Goal: Task Accomplishment & Management: Manage account settings

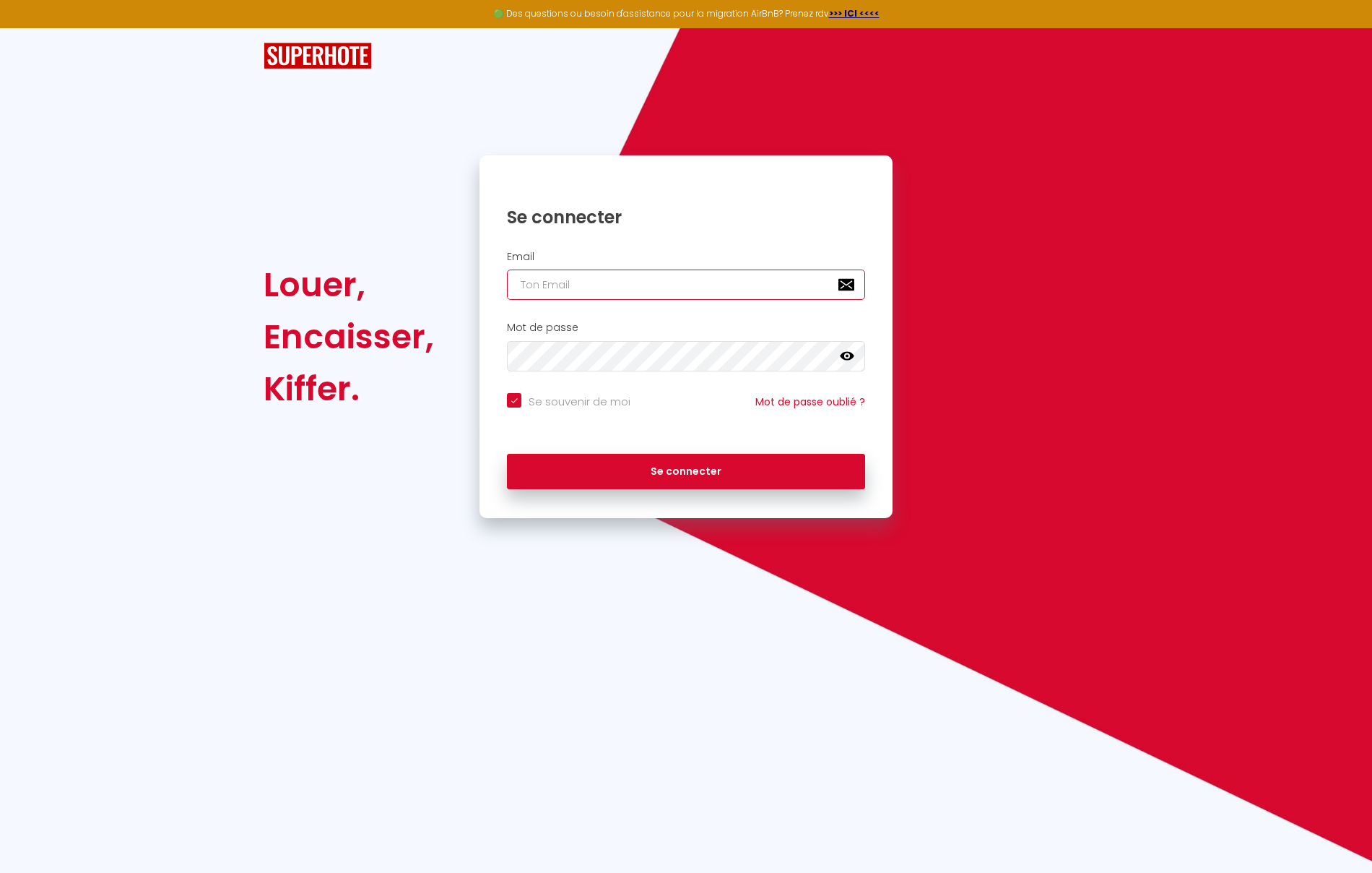
click at [607, 279] on input "email" at bounding box center [686, 284] width 358 height 30
type input "n"
checkbox input "true"
type input "nr"
checkbox input "true"
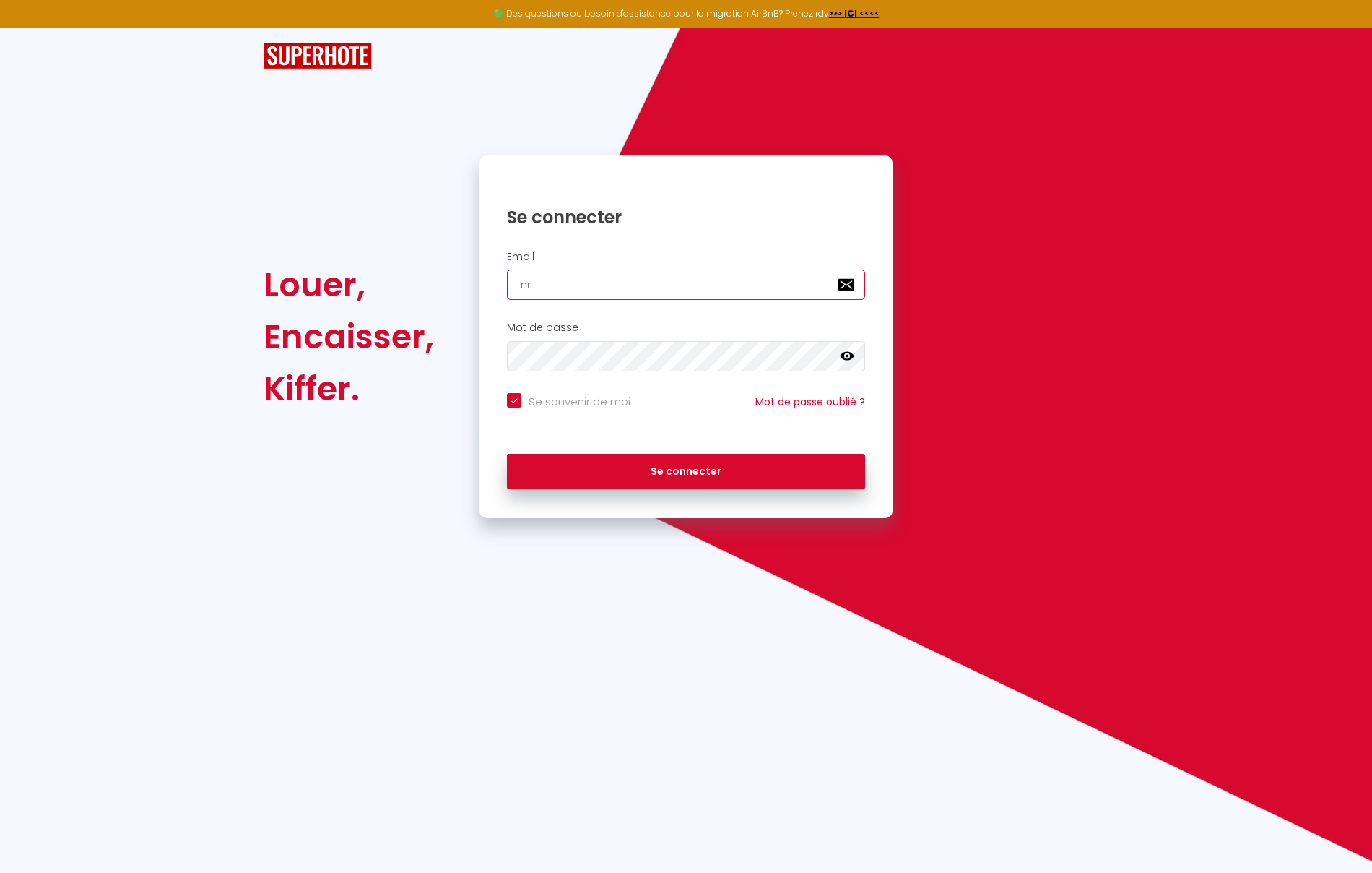
type input "nrj"
checkbox input "true"
type input "nrji"
checkbox input "true"
type input "nrjin"
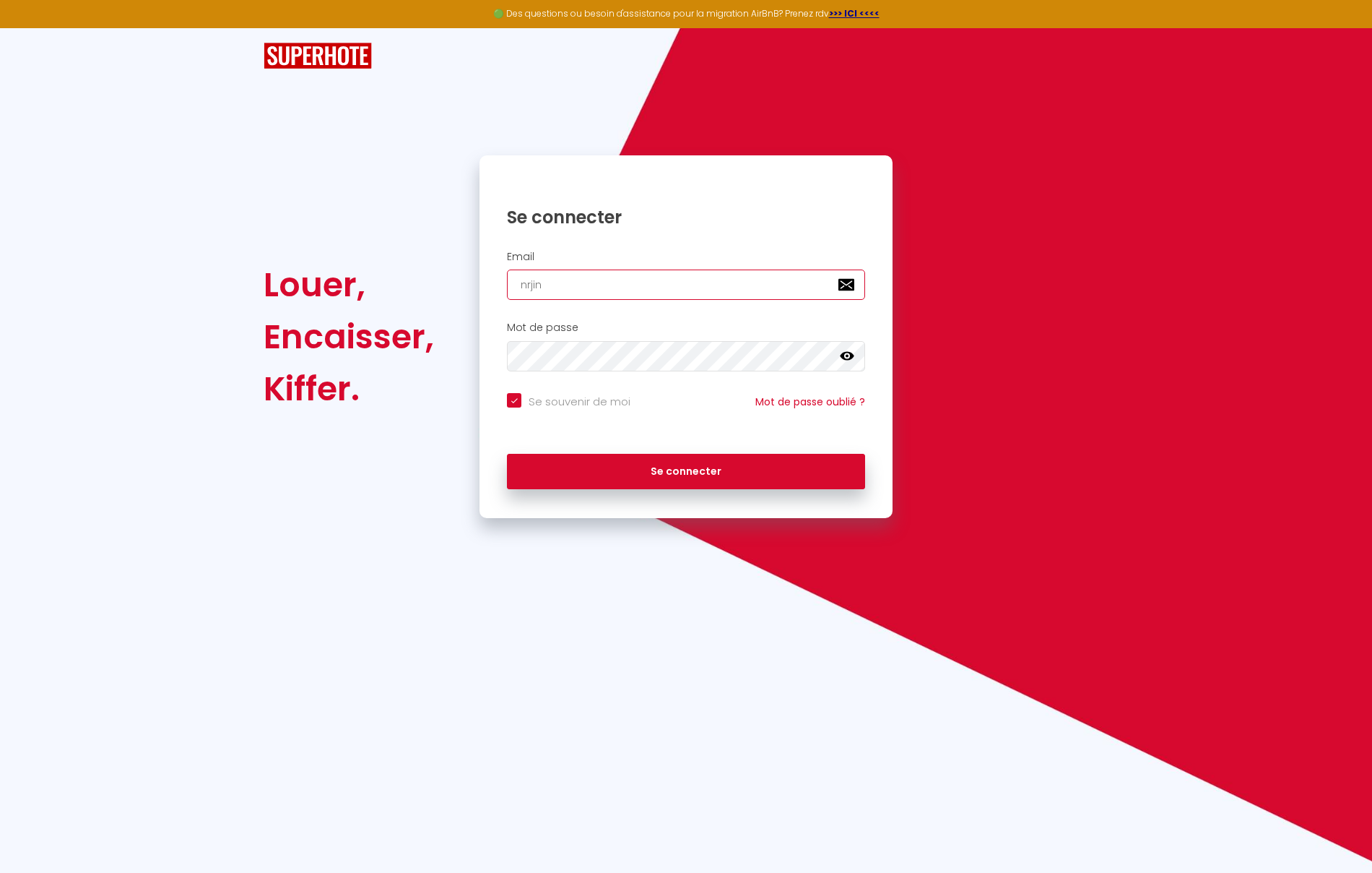
checkbox input "true"
type input "nrjinv"
checkbox input "true"
type input "nrjinve"
checkbox input "true"
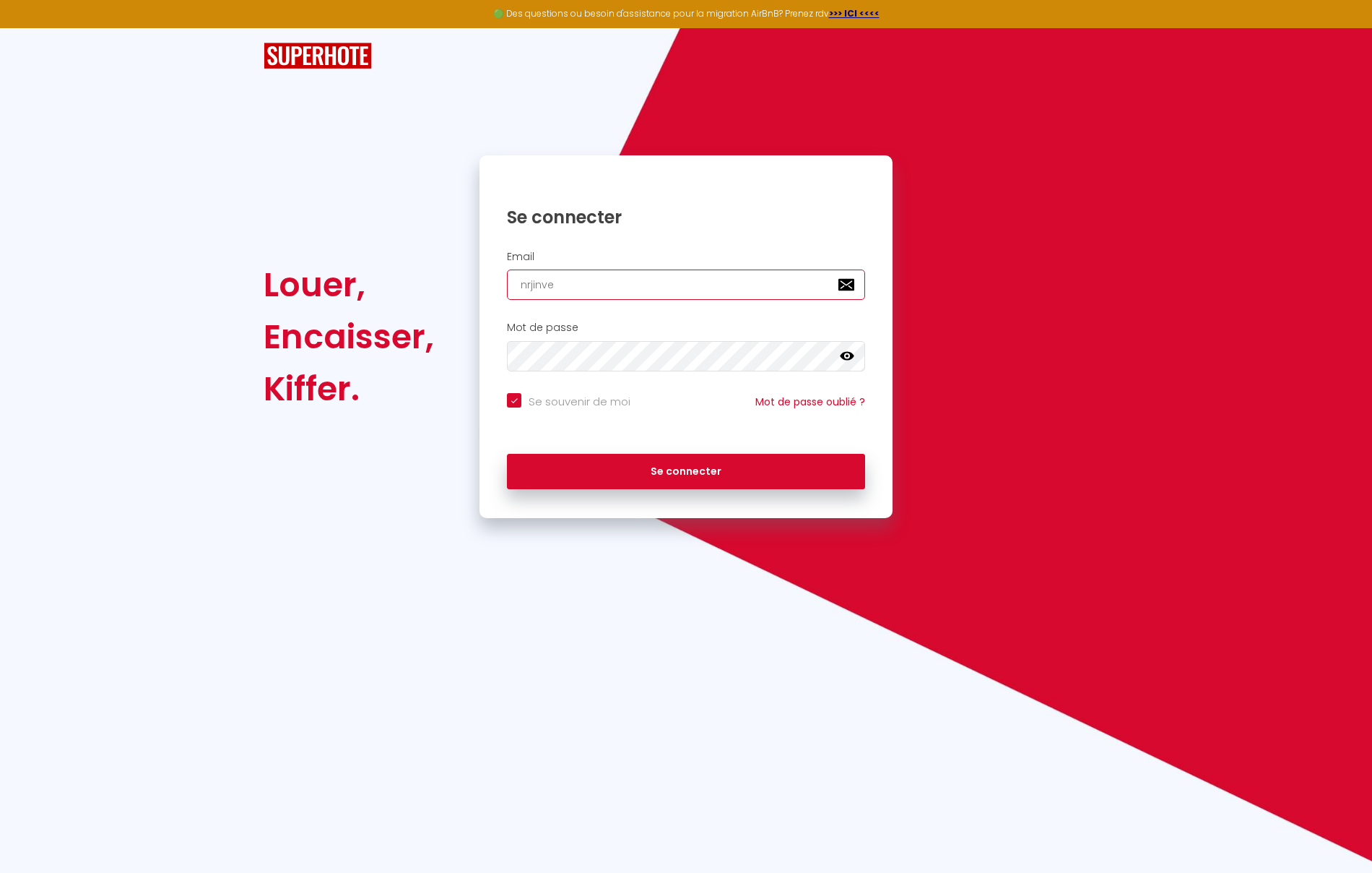
type input "nrjinves"
checkbox input "true"
type input "nrjinvest"
checkbox input "true"
type input "nrjinvest9"
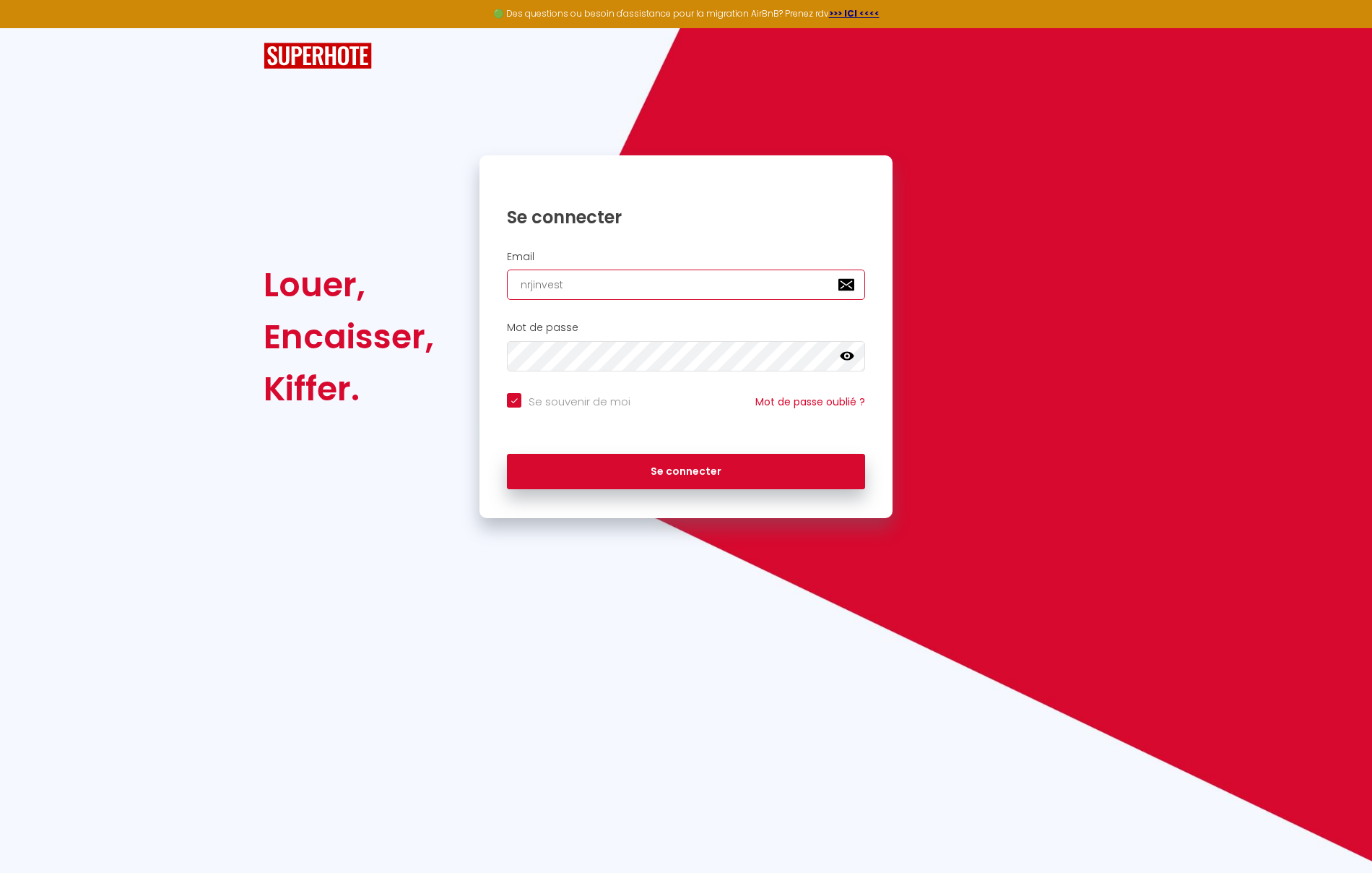
checkbox input "true"
type input "nrjinvest97"
checkbox input "true"
type input "nrjinvest974"
checkbox input "true"
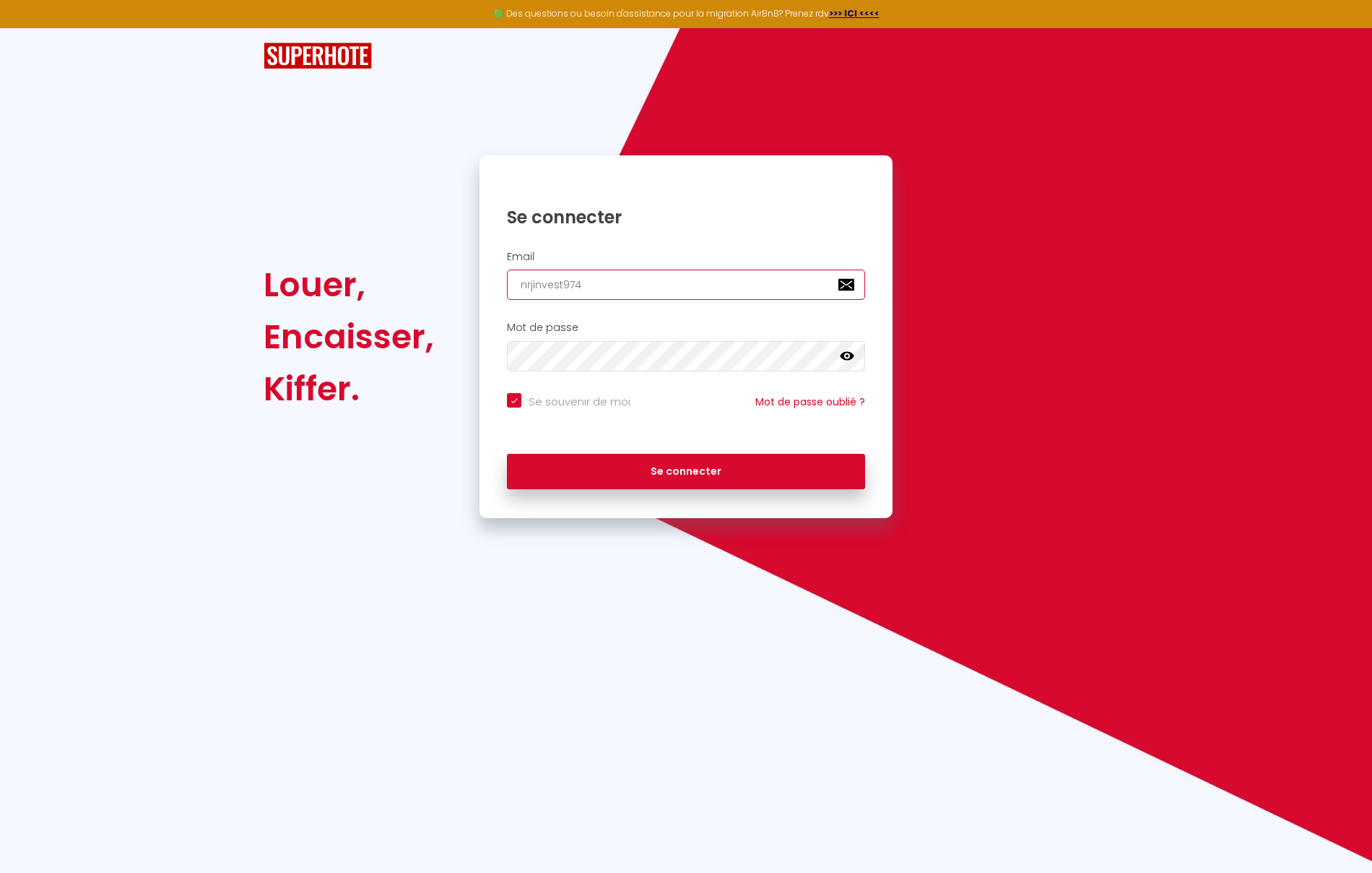
type input "nrjinvest974@"
checkbox input "true"
type input "nrjinvest974@g"
checkbox input "true"
type input "nrjinvest974@gm"
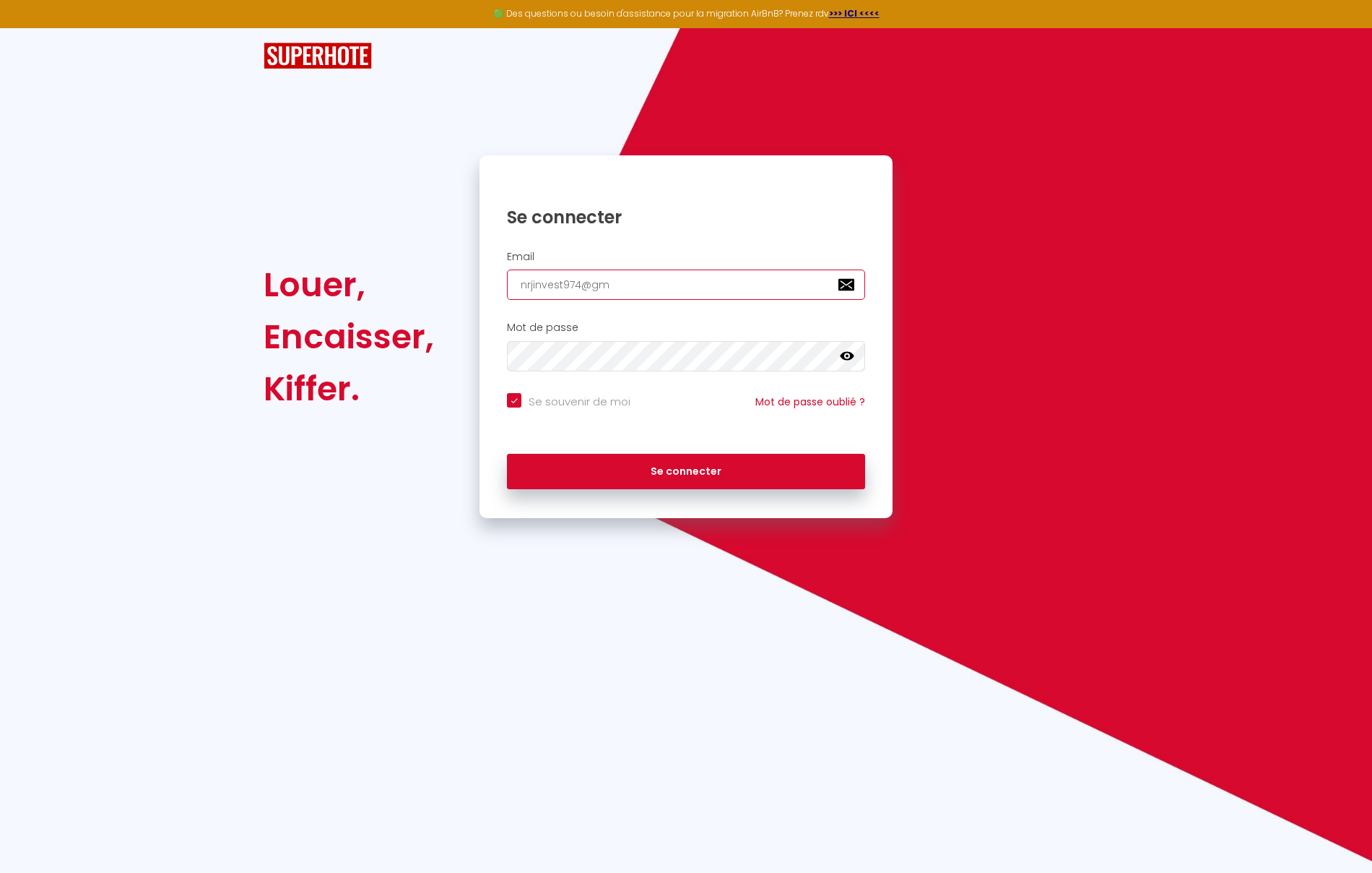
checkbox input "true"
type input "nrjinvest974@gma"
checkbox input "true"
type input "nrjinvest974@gmai"
checkbox input "true"
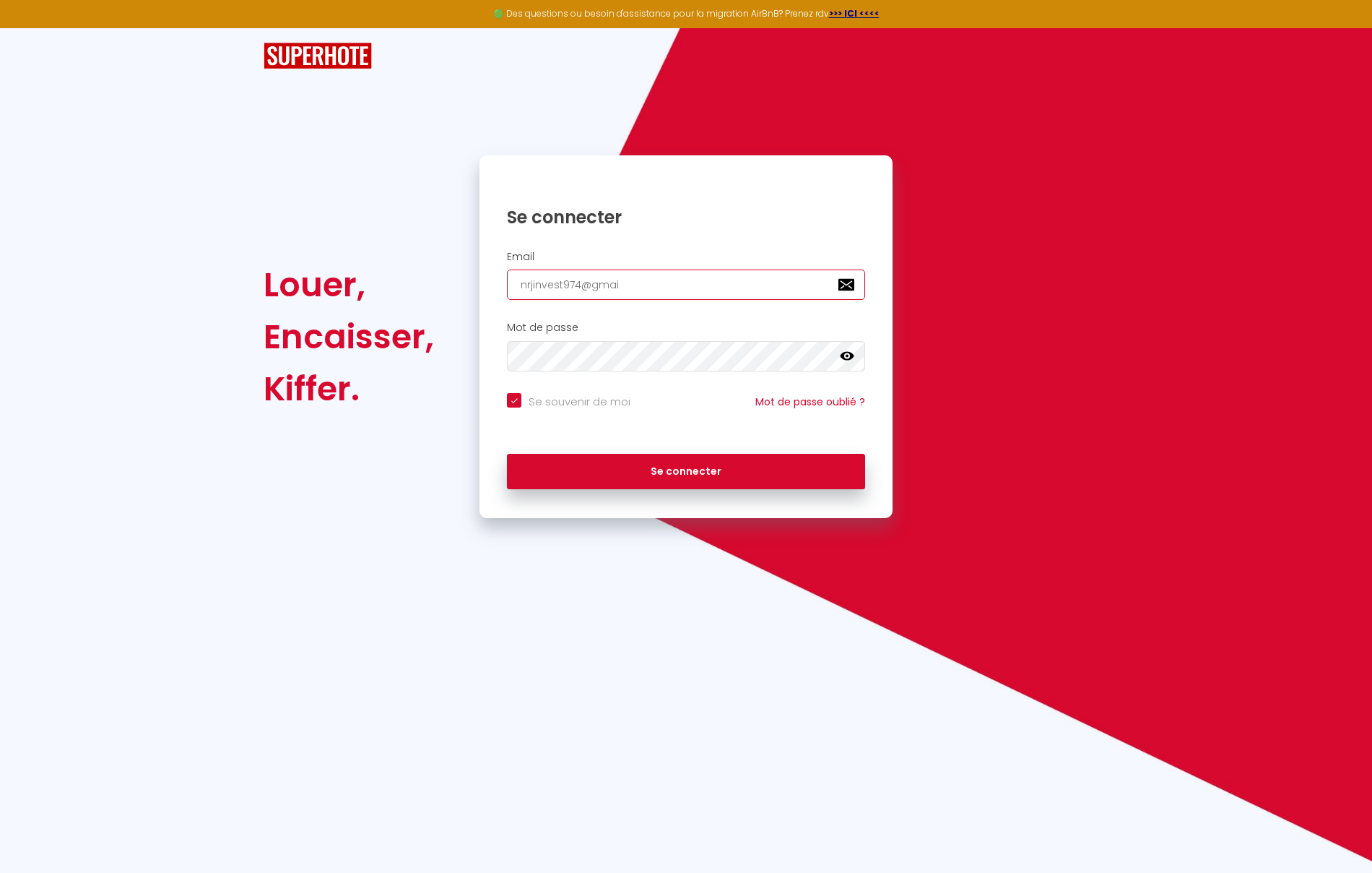
type input "[EMAIL_ADDRESS]"
checkbox input "true"
type input "[EMAIL_ADDRESS]."
checkbox input "true"
type input "nrjinvest974@gmail.c"
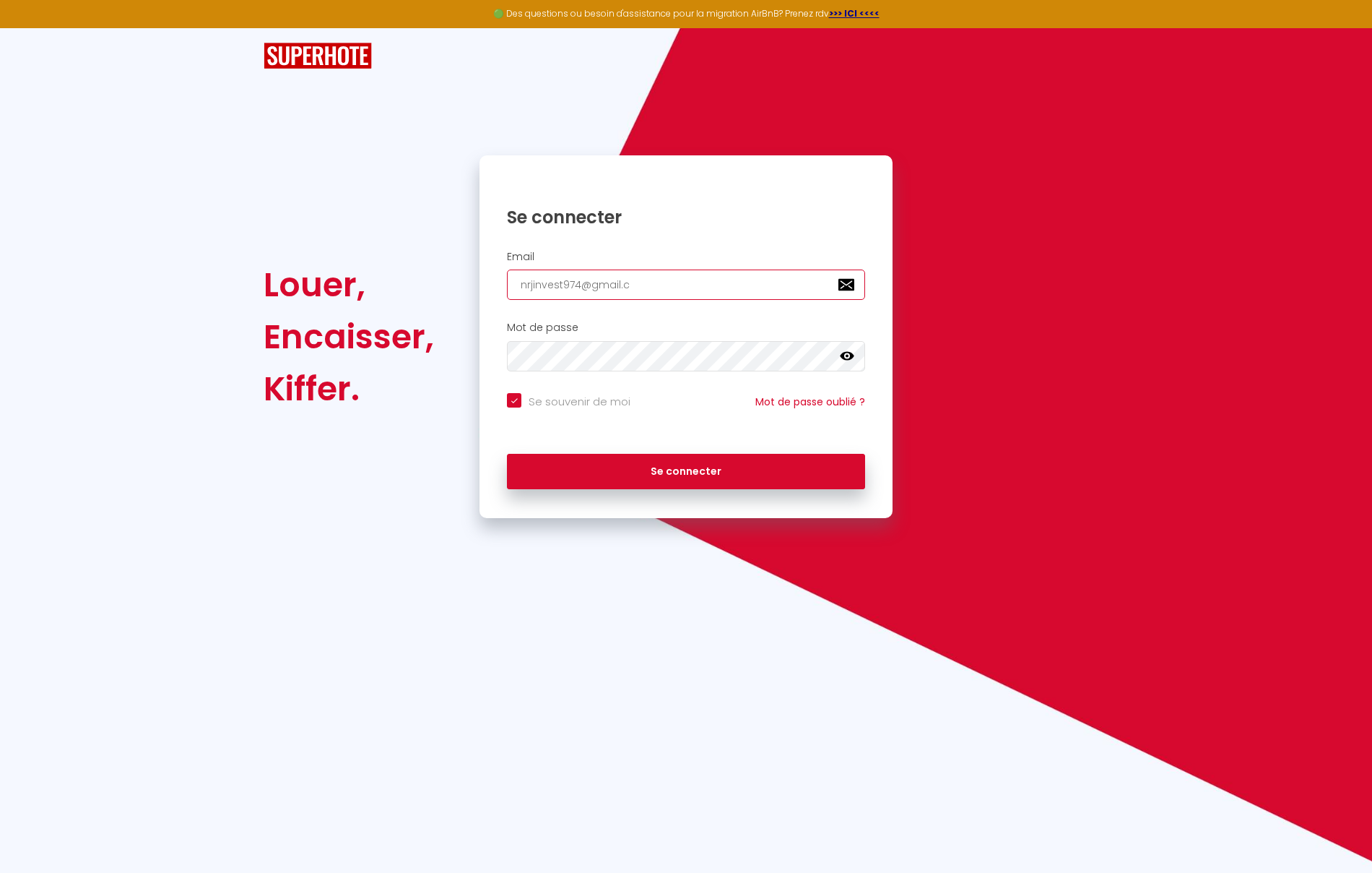
checkbox input "true"
type input "[EMAIL_ADDRESS][DOMAIN_NAME]"
checkbox input "true"
type input "[EMAIL_ADDRESS][DOMAIN_NAME]"
checkbox input "true"
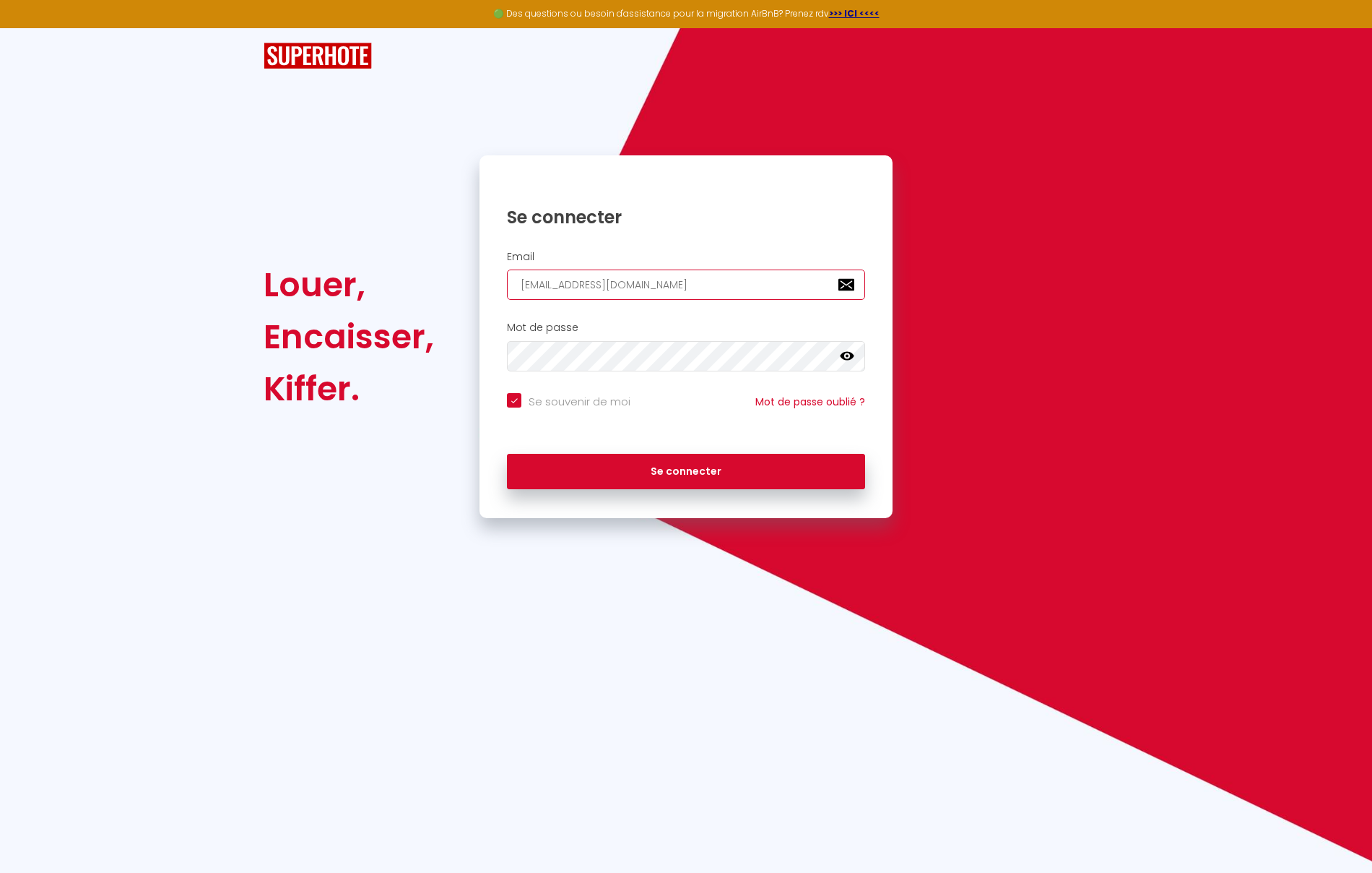
type input "[EMAIL_ADDRESS][DOMAIN_NAME]"
click at [852, 357] on icon at bounding box center [847, 356] width 15 height 8
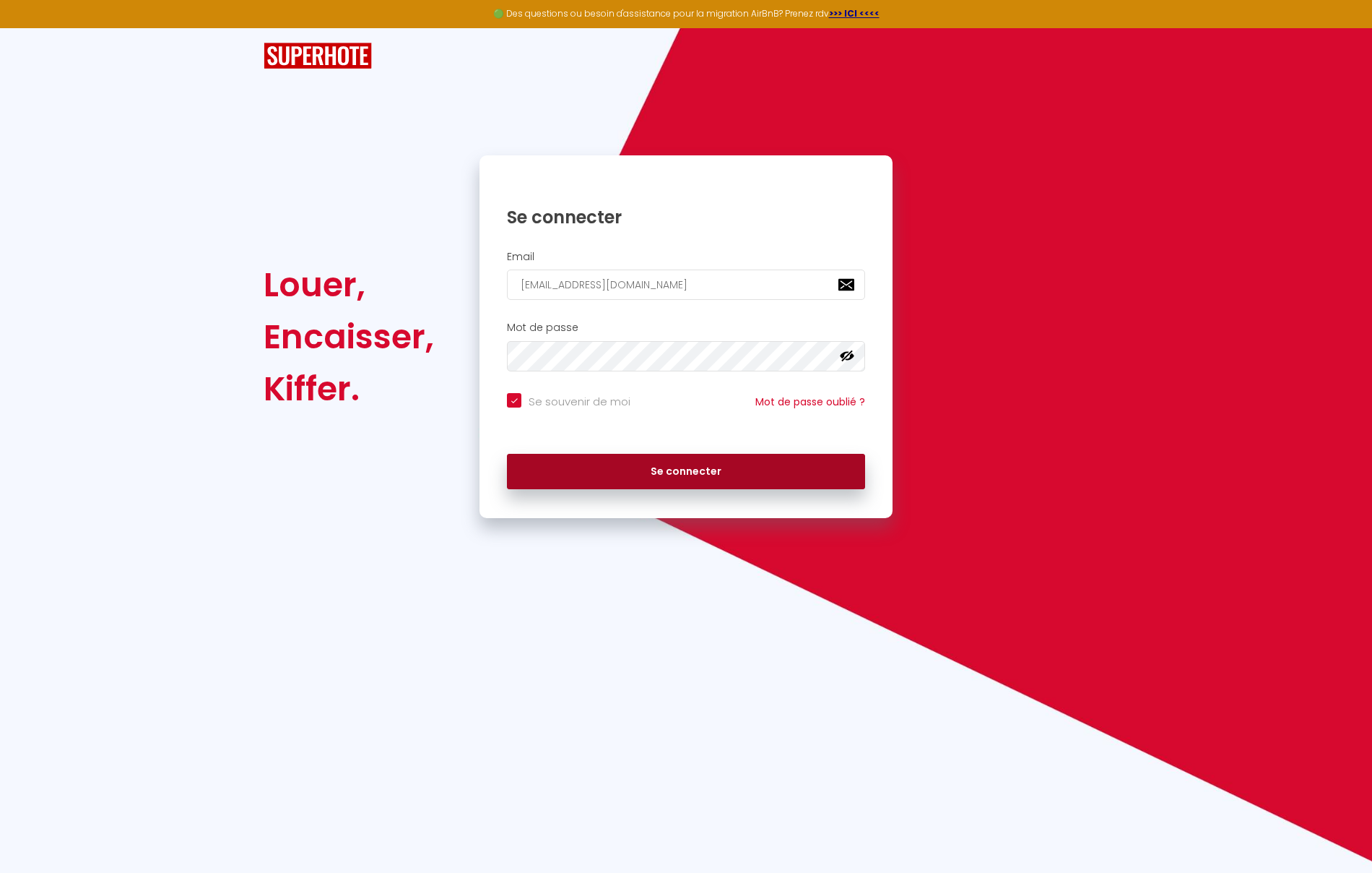
click at [679, 468] on button "Se connecter" at bounding box center [686, 471] width 358 height 36
checkbox input "true"
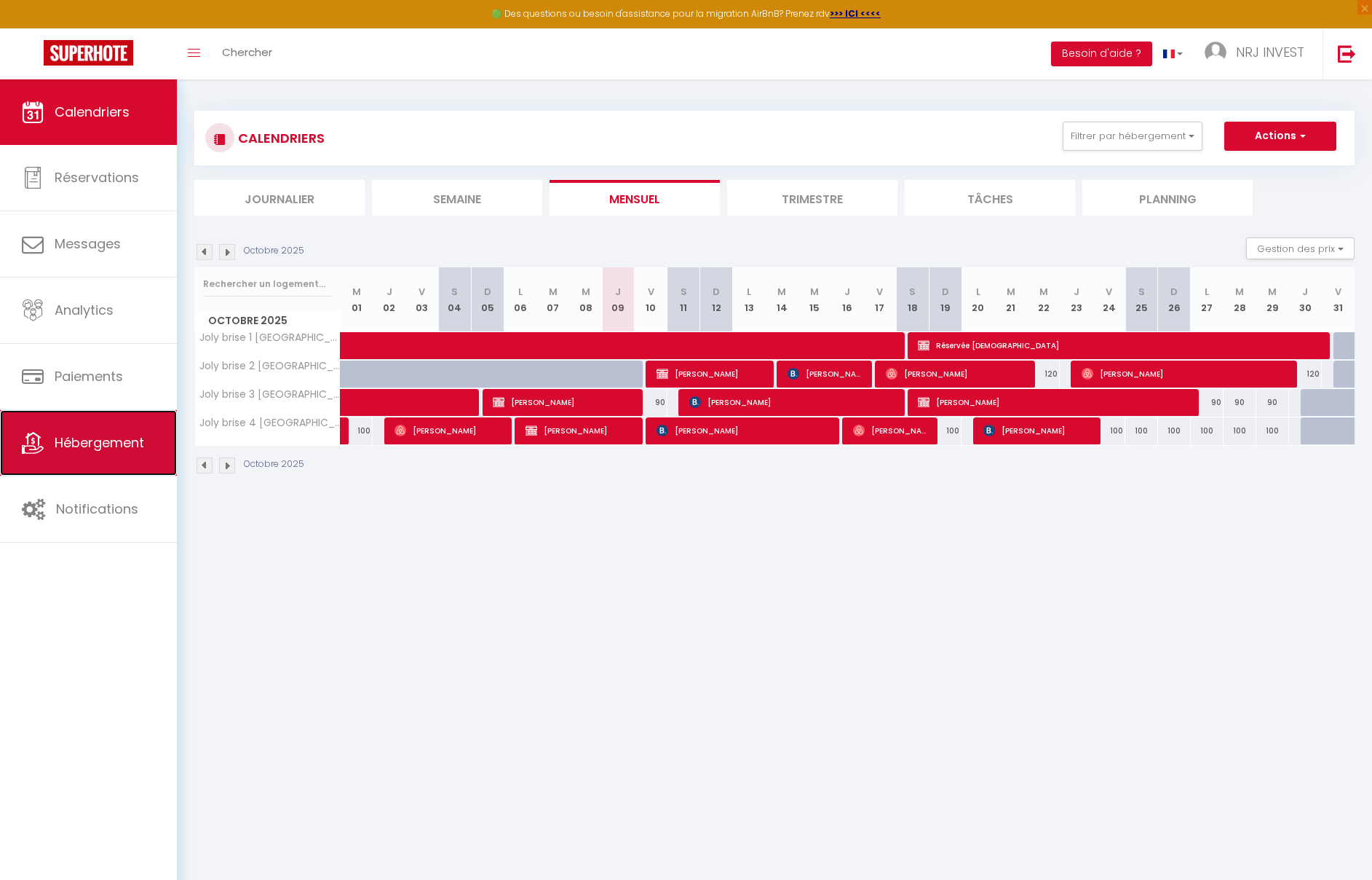
click at [96, 441] on span "Hébergement" at bounding box center [99, 442] width 89 height 19
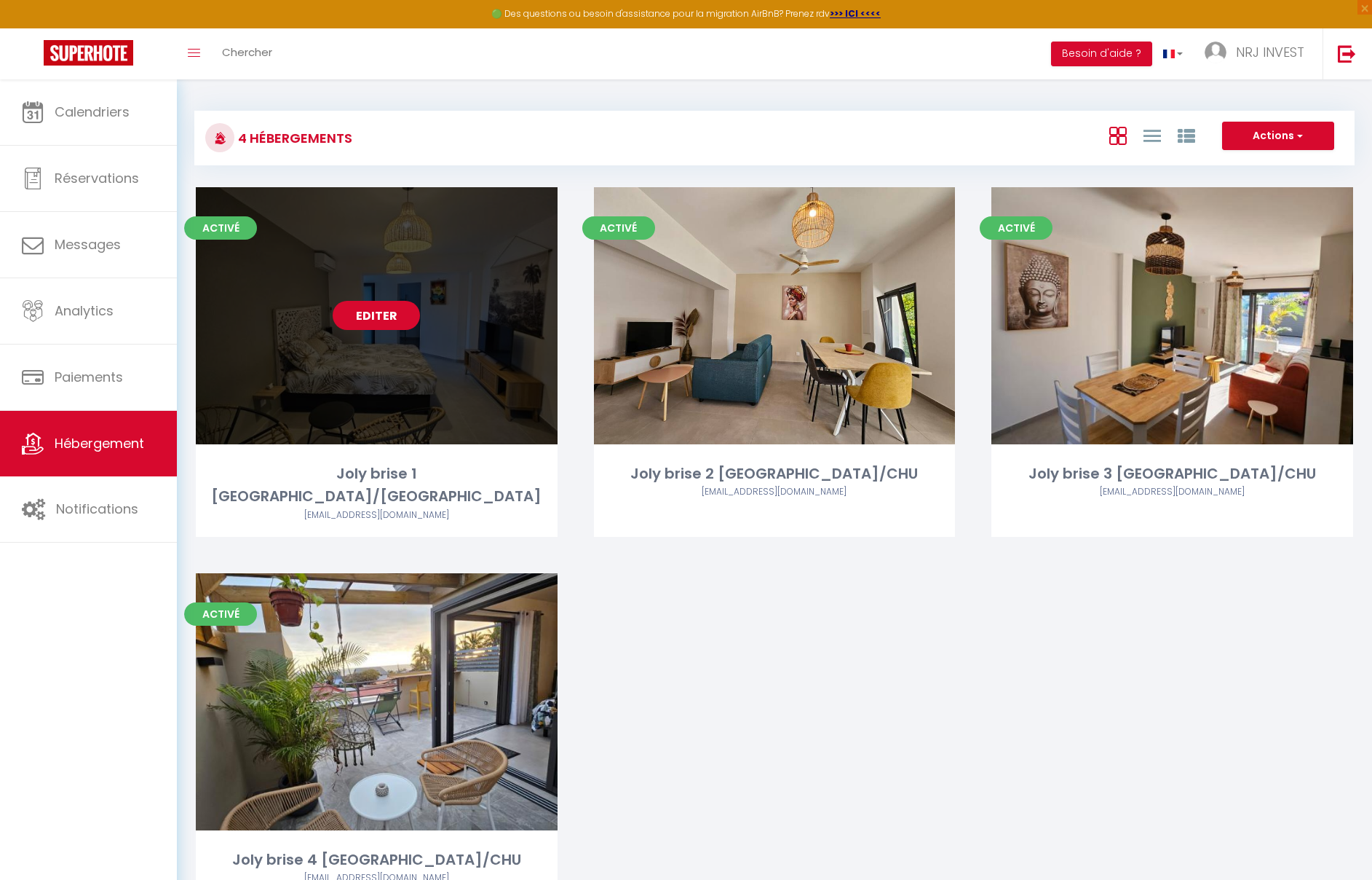
click at [378, 319] on link "Editer" at bounding box center [376, 315] width 87 height 29
select select "3"
select select "2"
select select "1"
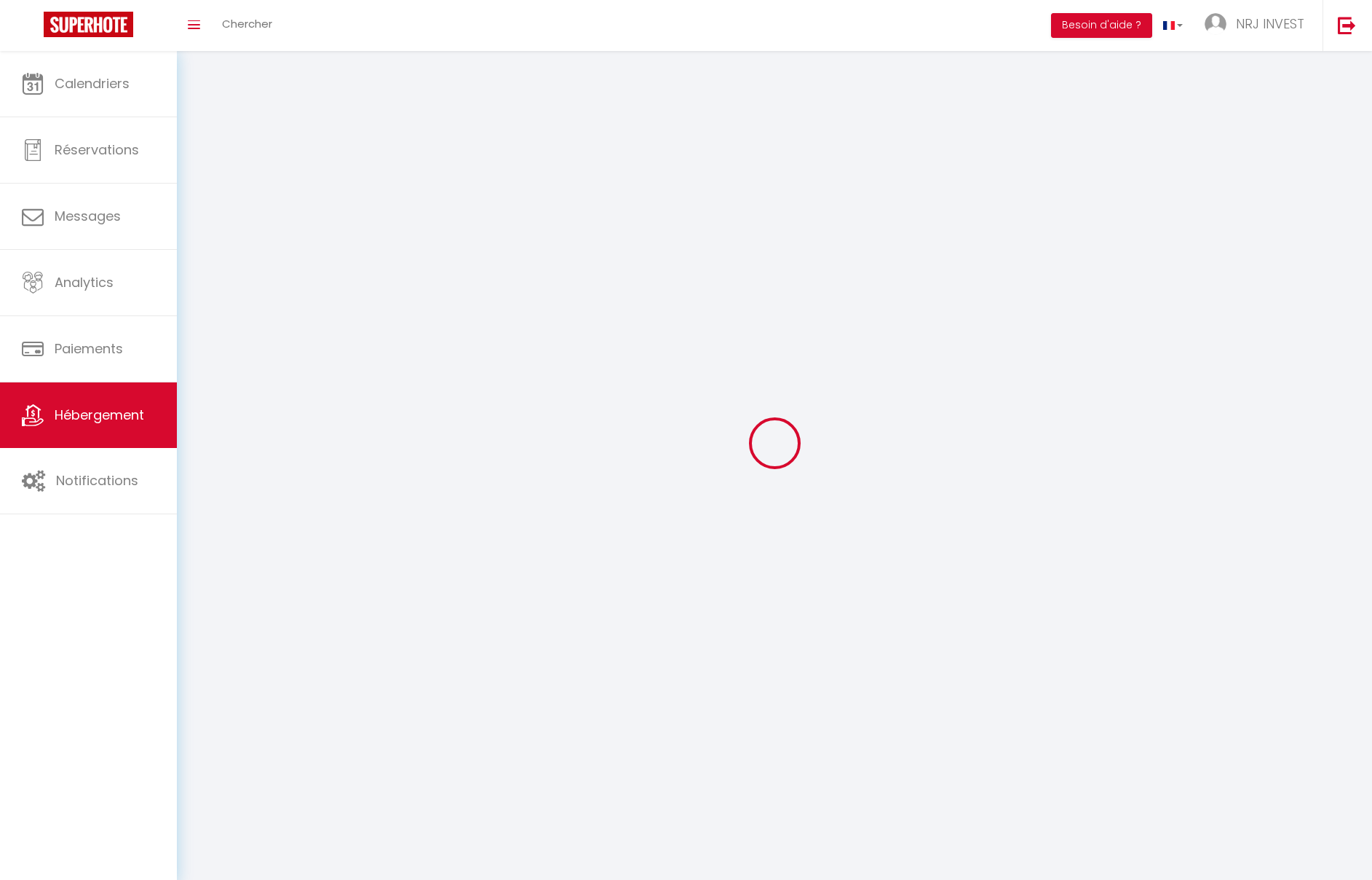
select select
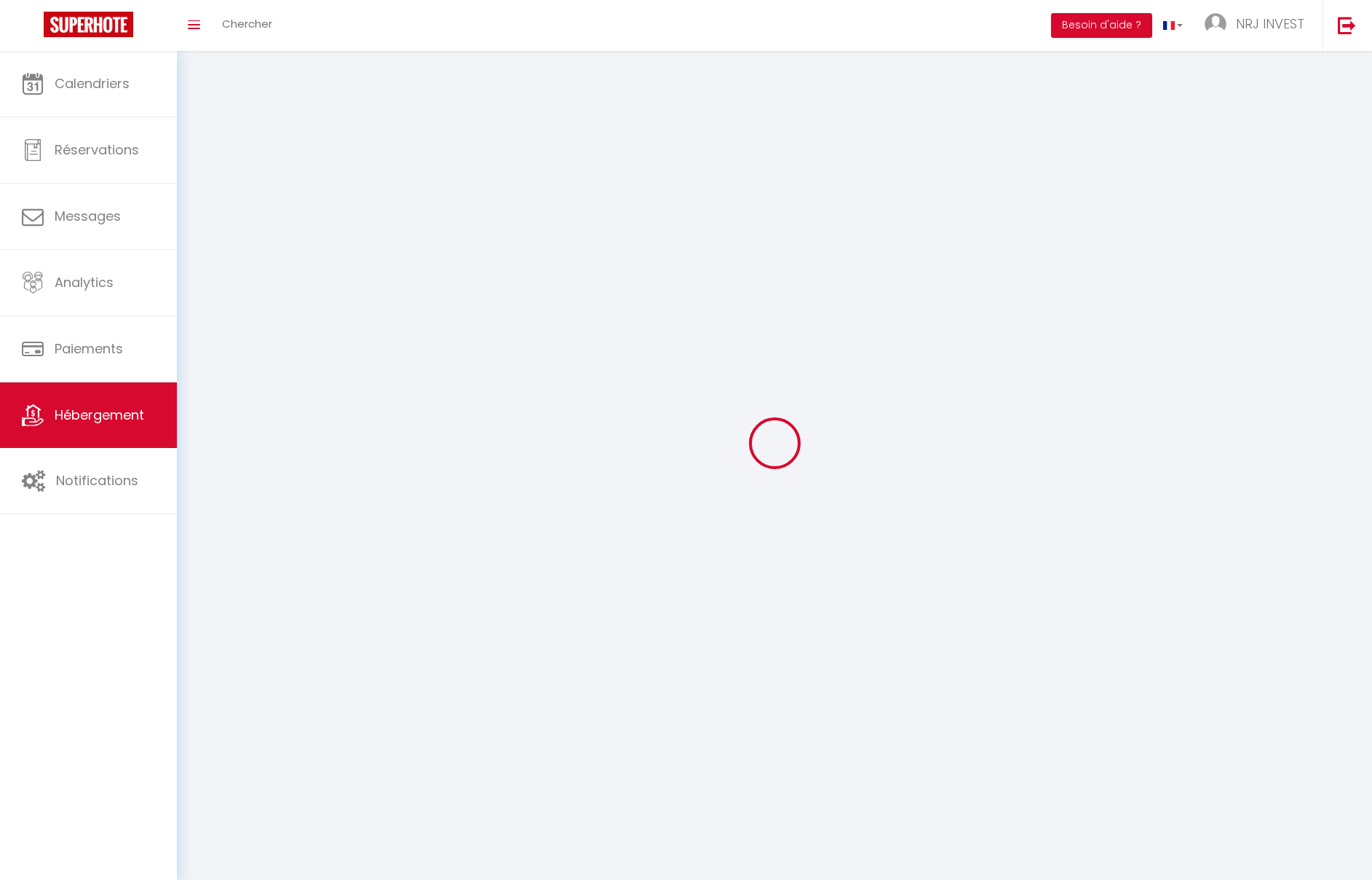
select select
checkbox input "false"
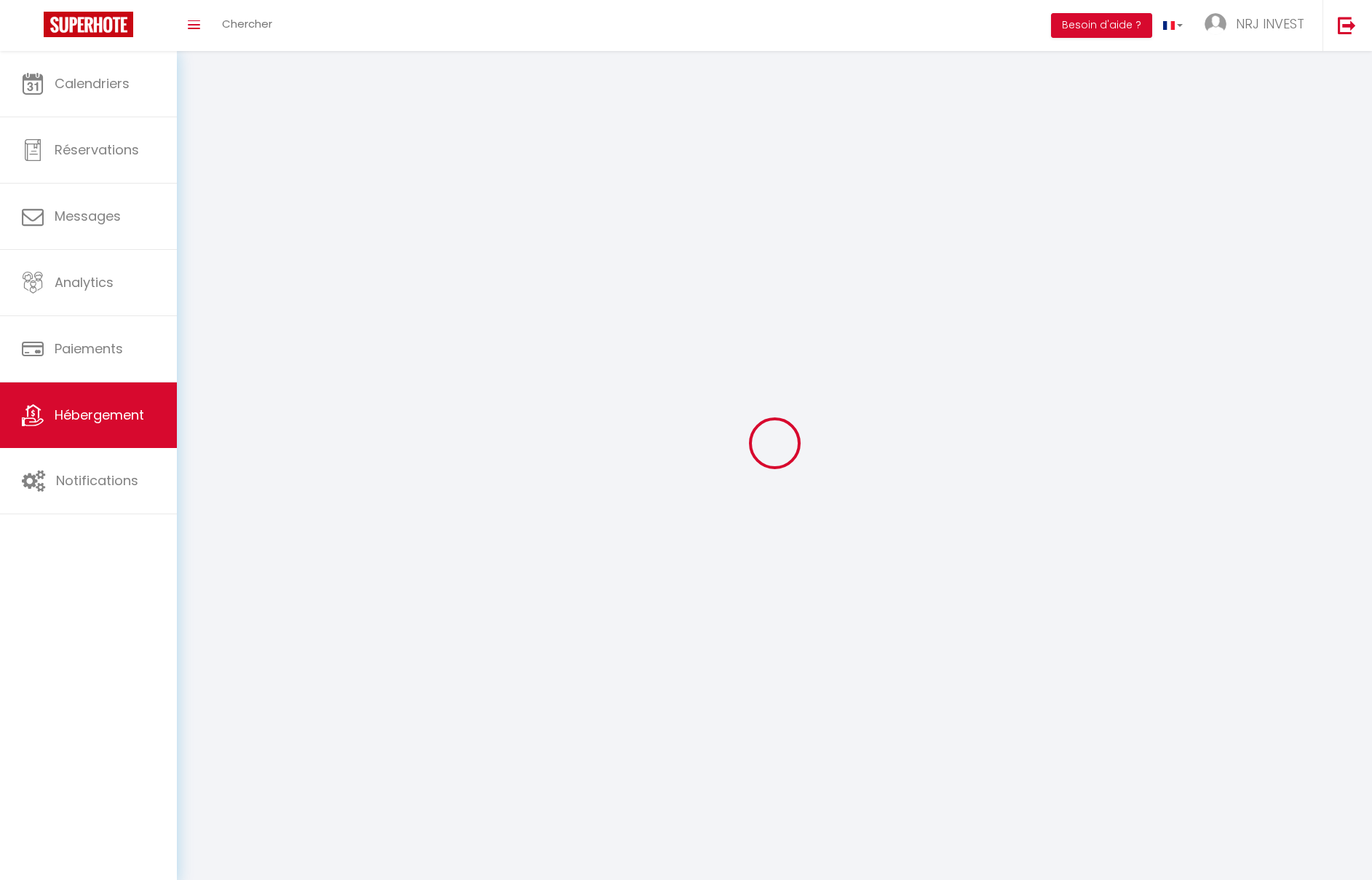
checkbox input "false"
select select
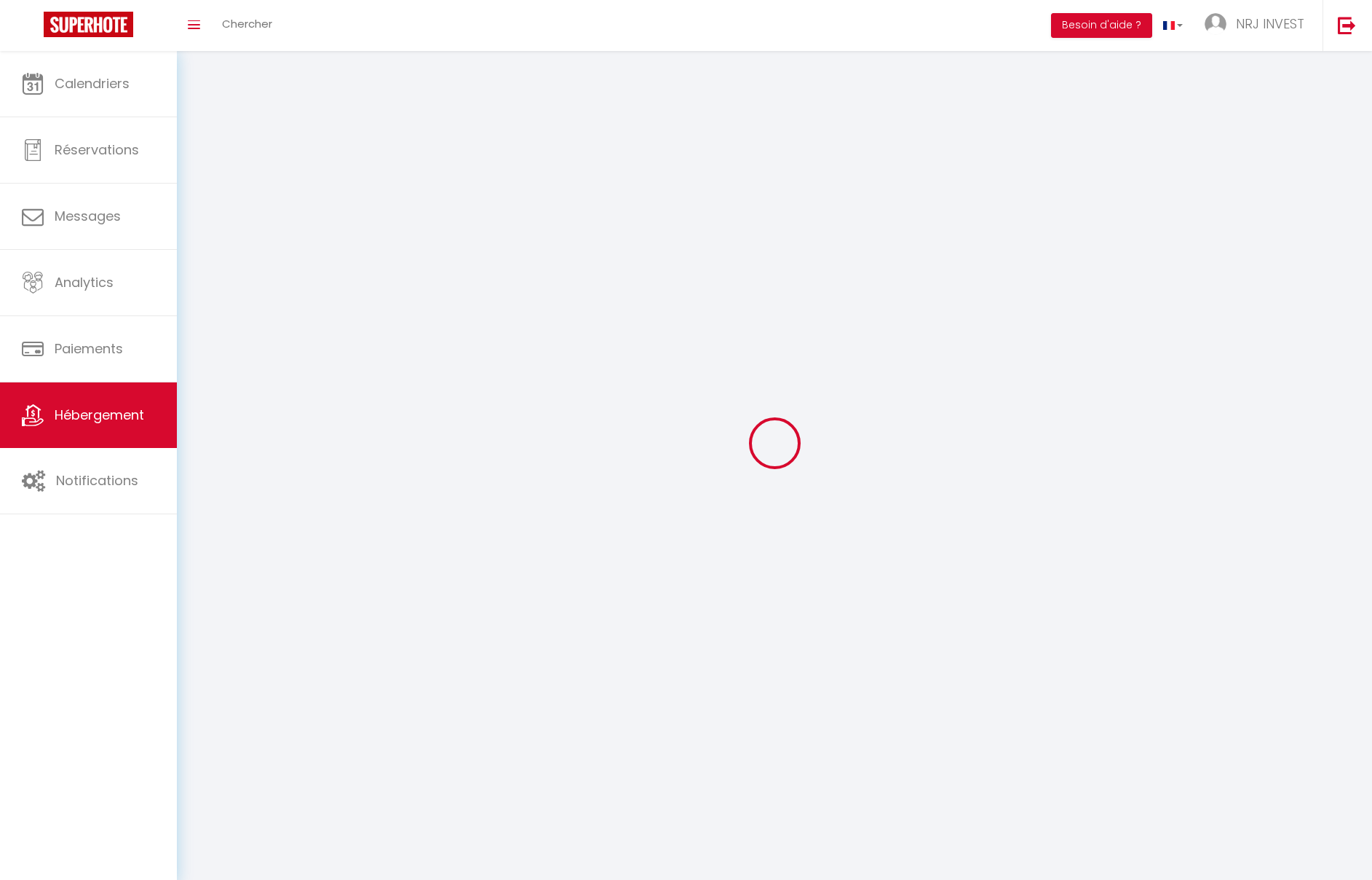
select select
checkbox input "false"
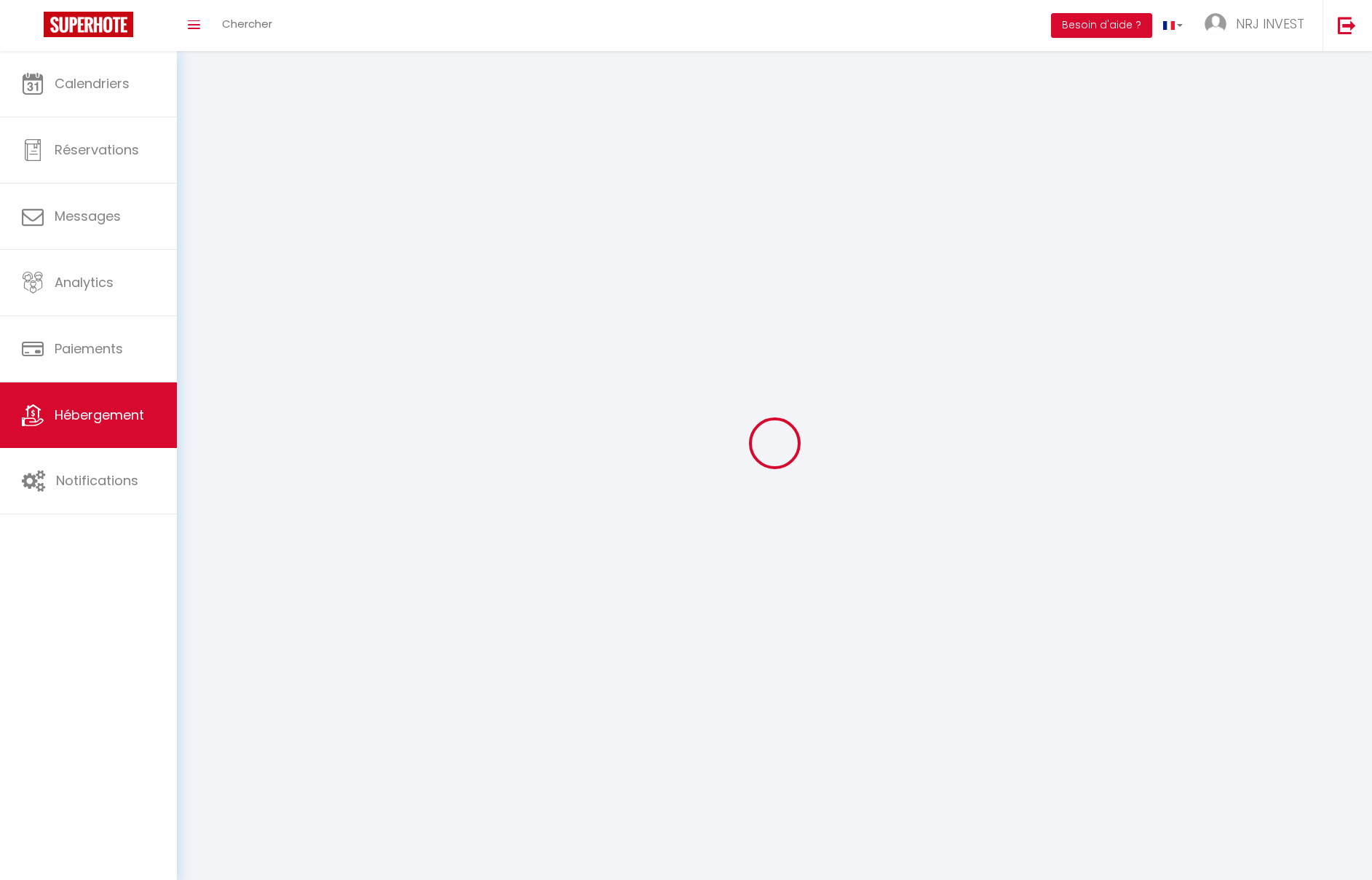
checkbox input "false"
select select
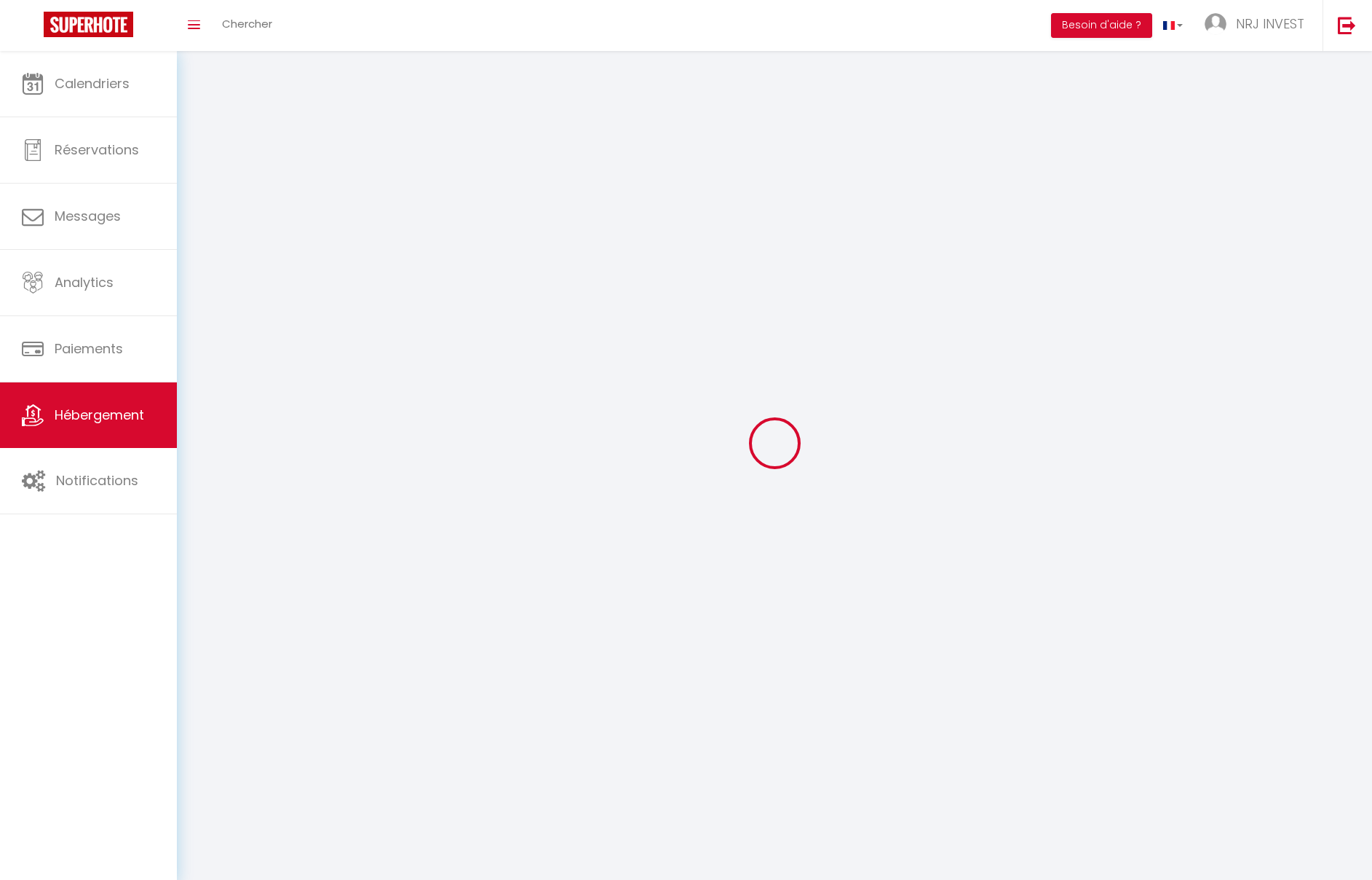
select select "1"
select select
select select "28"
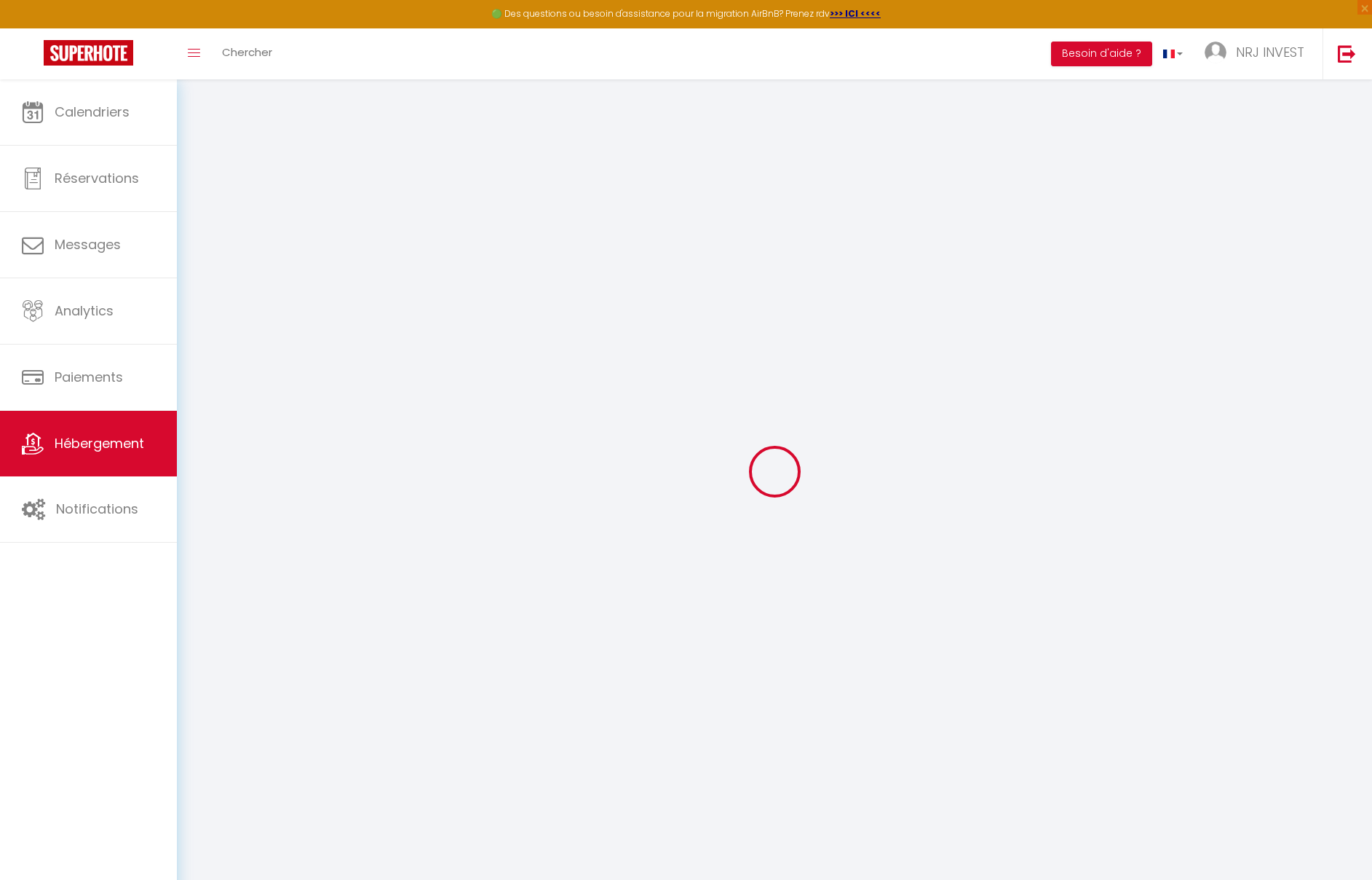
select select
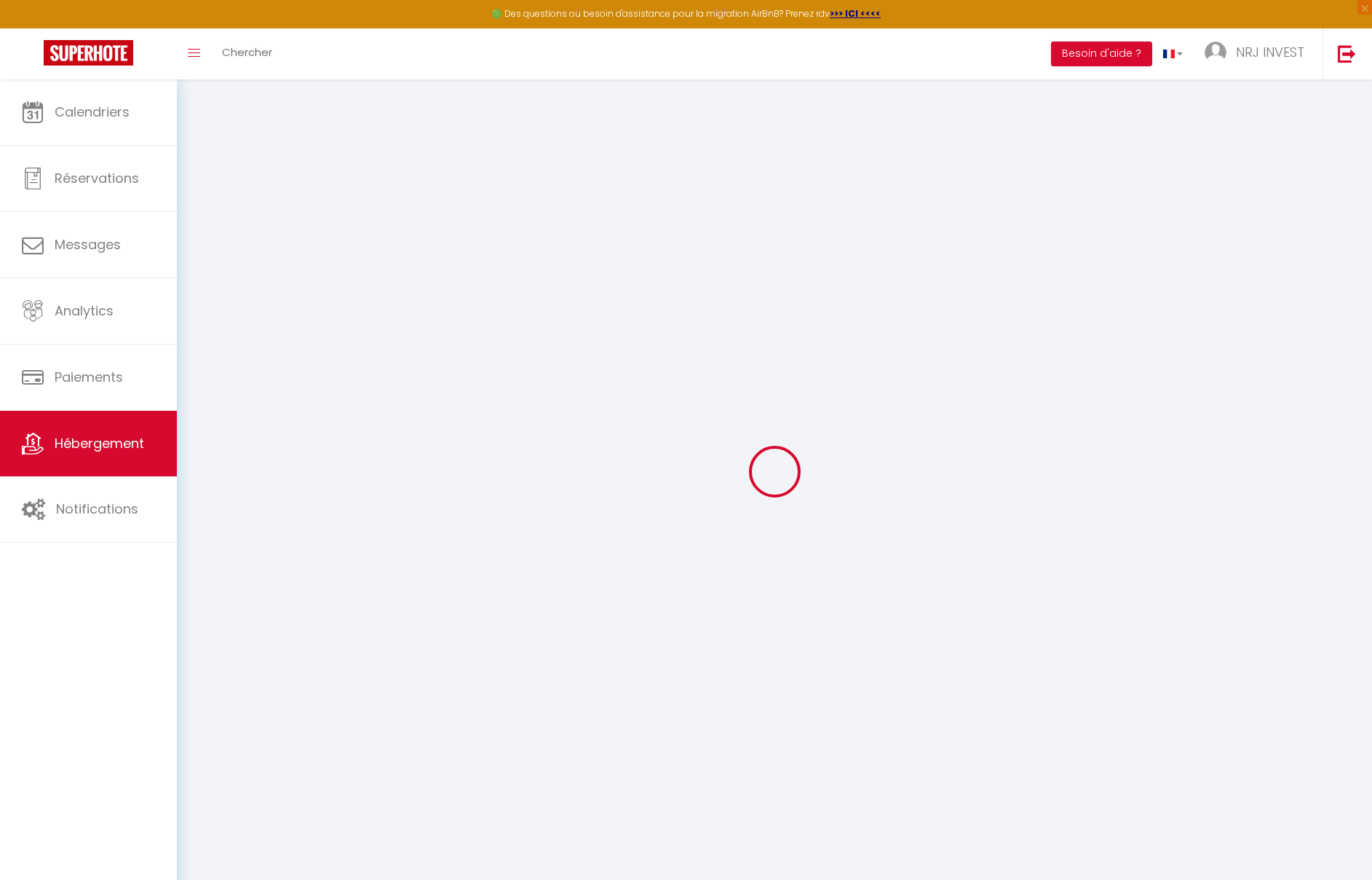
select select
checkbox input "false"
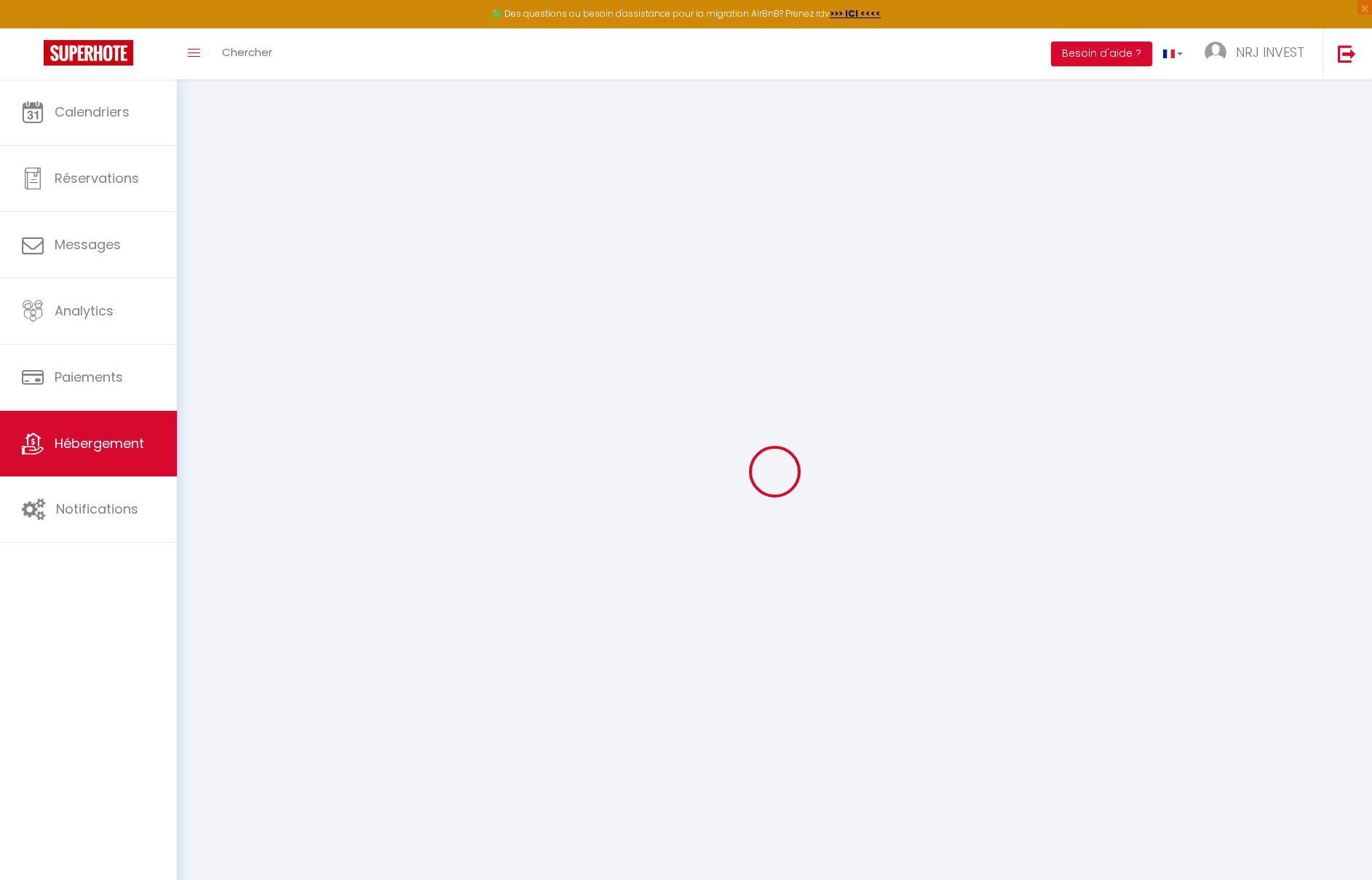
select select
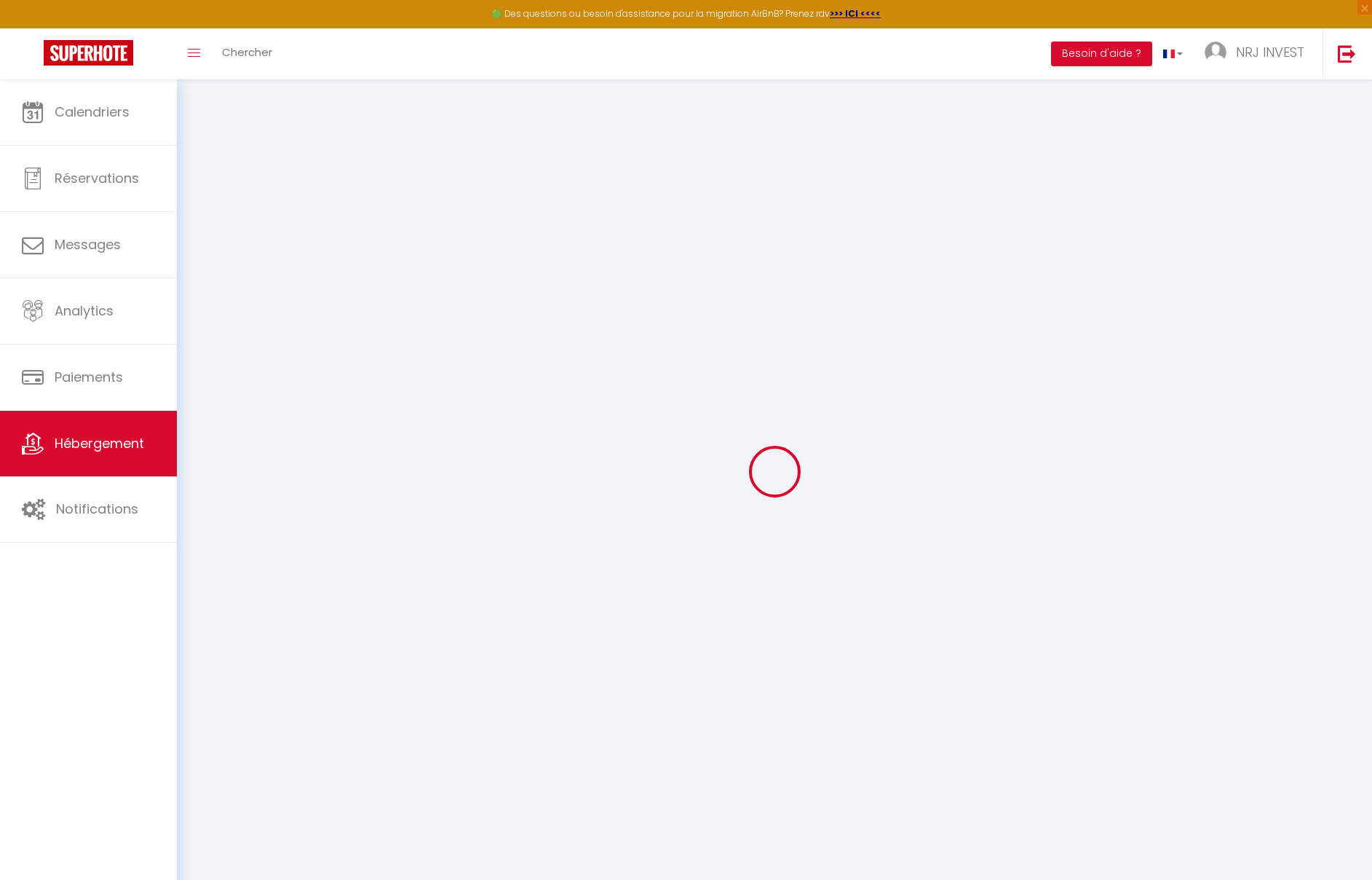
select select
checkbox input "false"
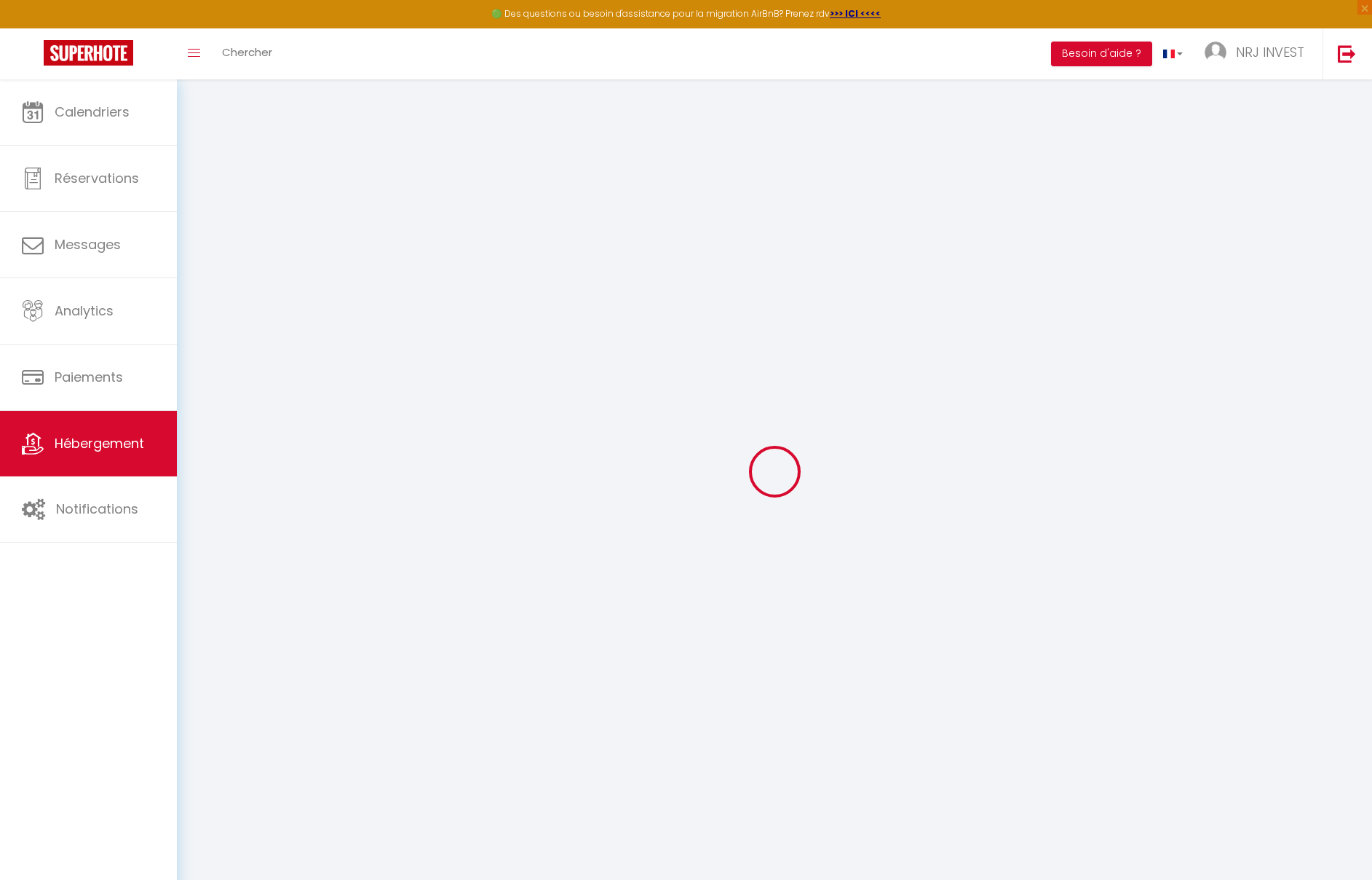
checkbox input "false"
select select
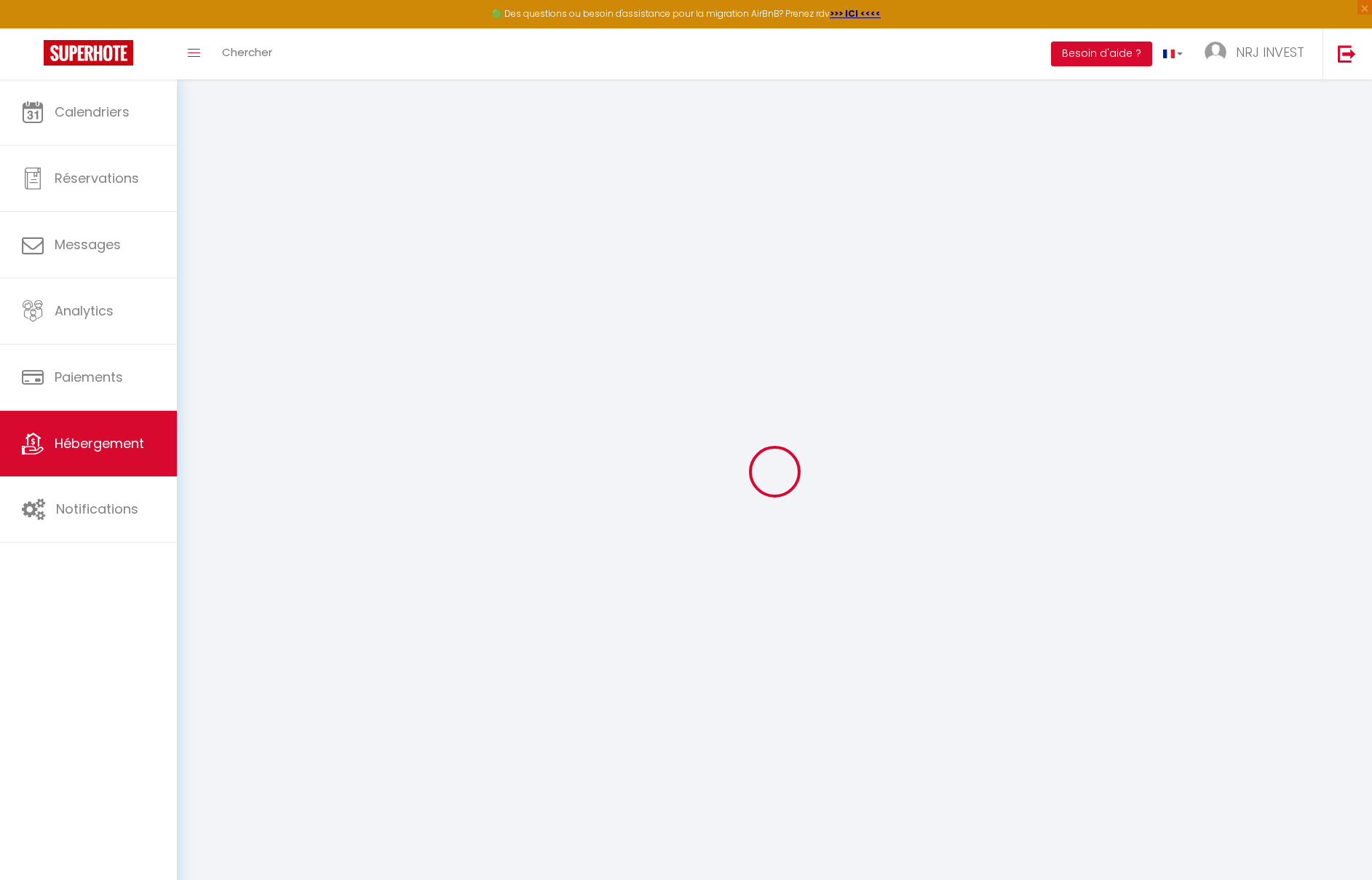
select select
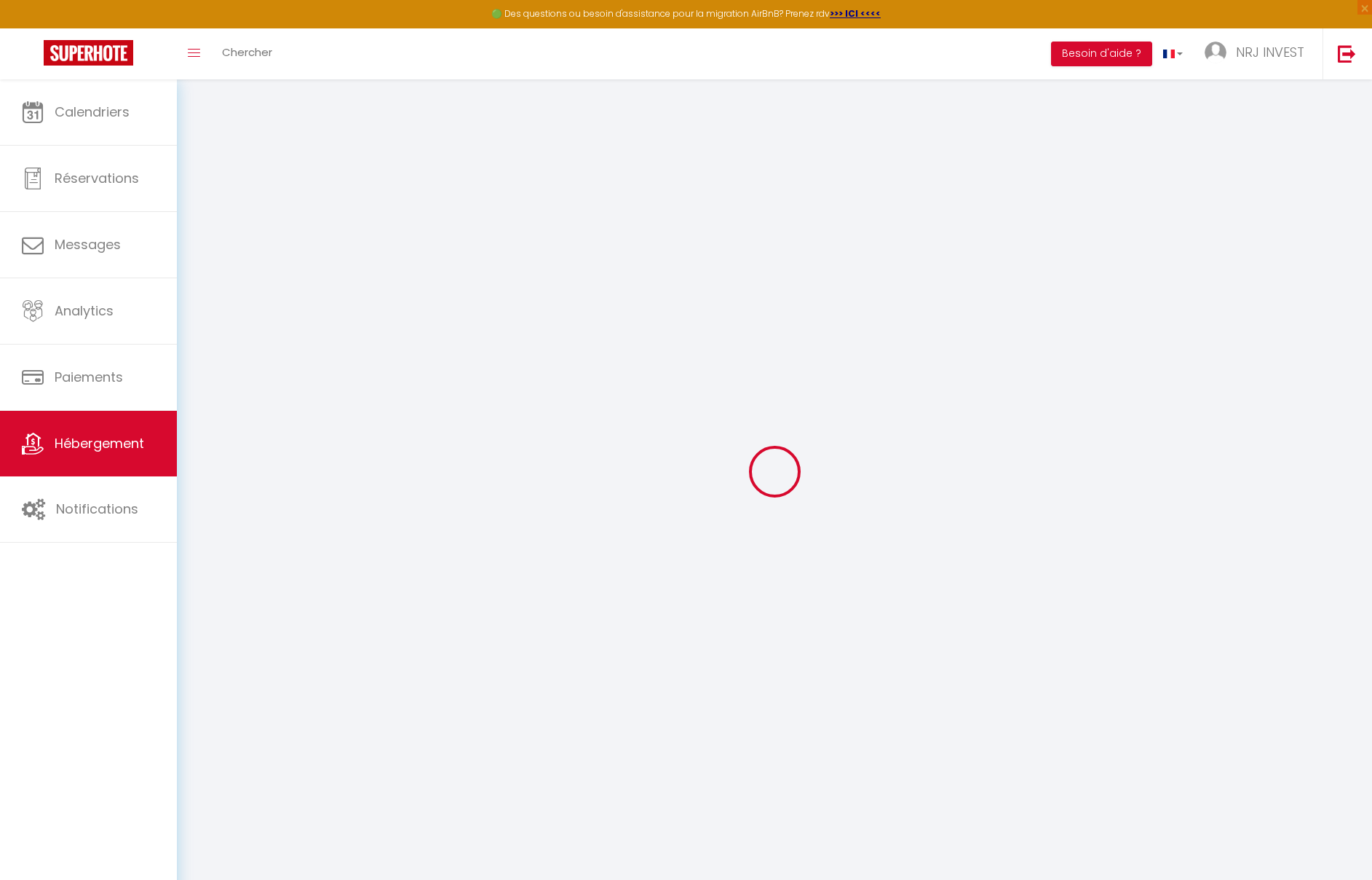
checkbox input "false"
select select
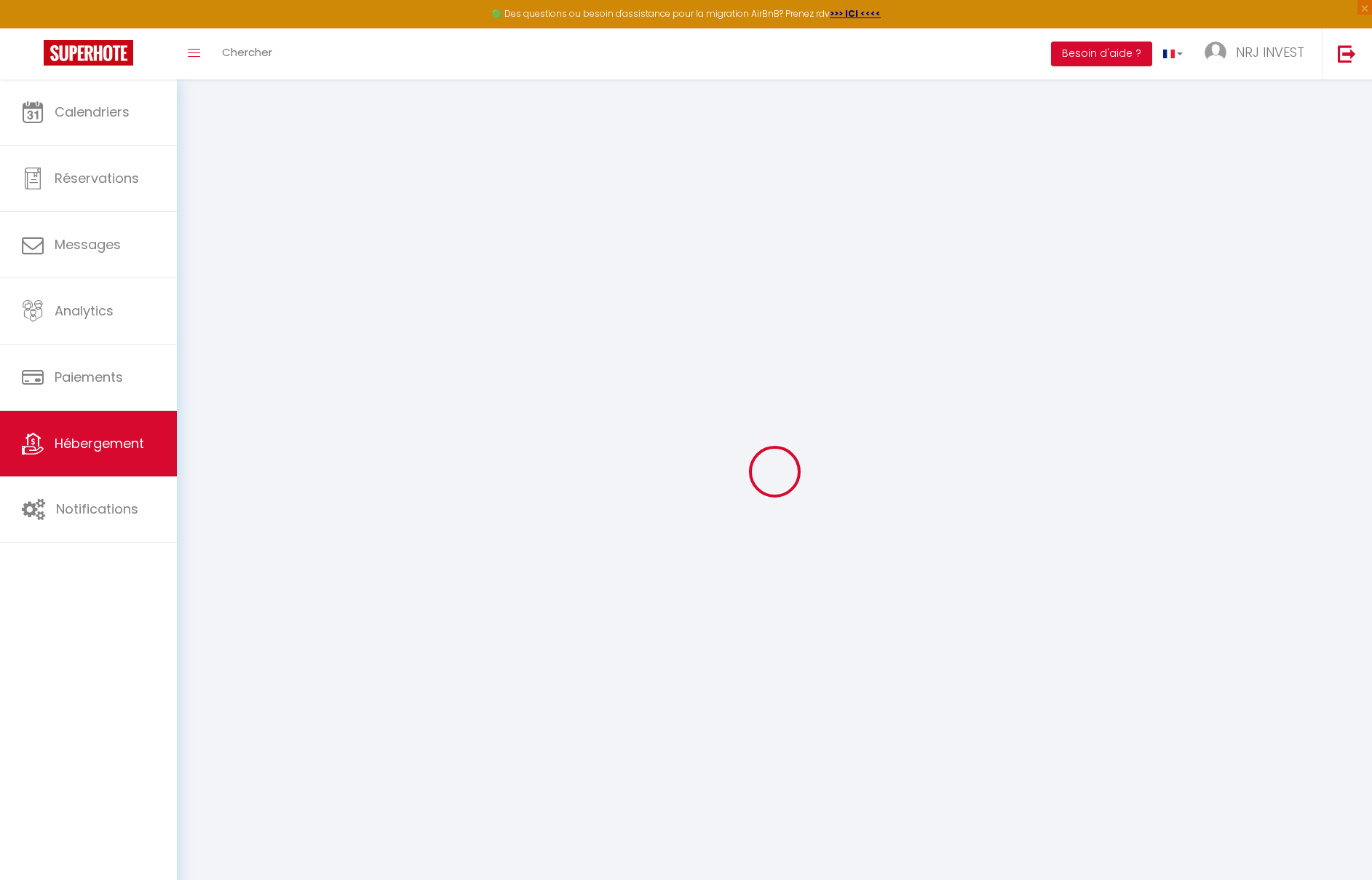
select select
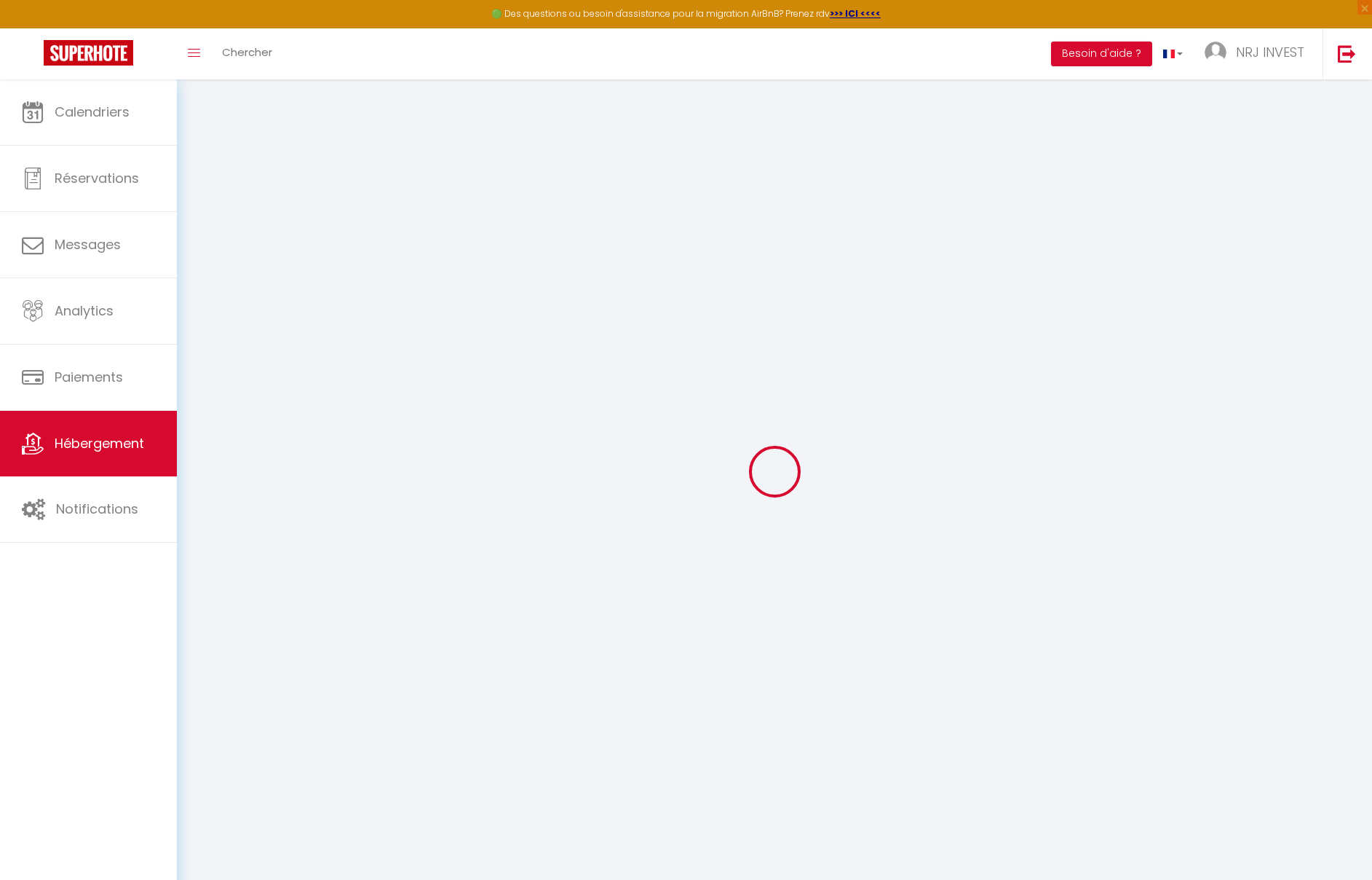
select select
checkbox input "false"
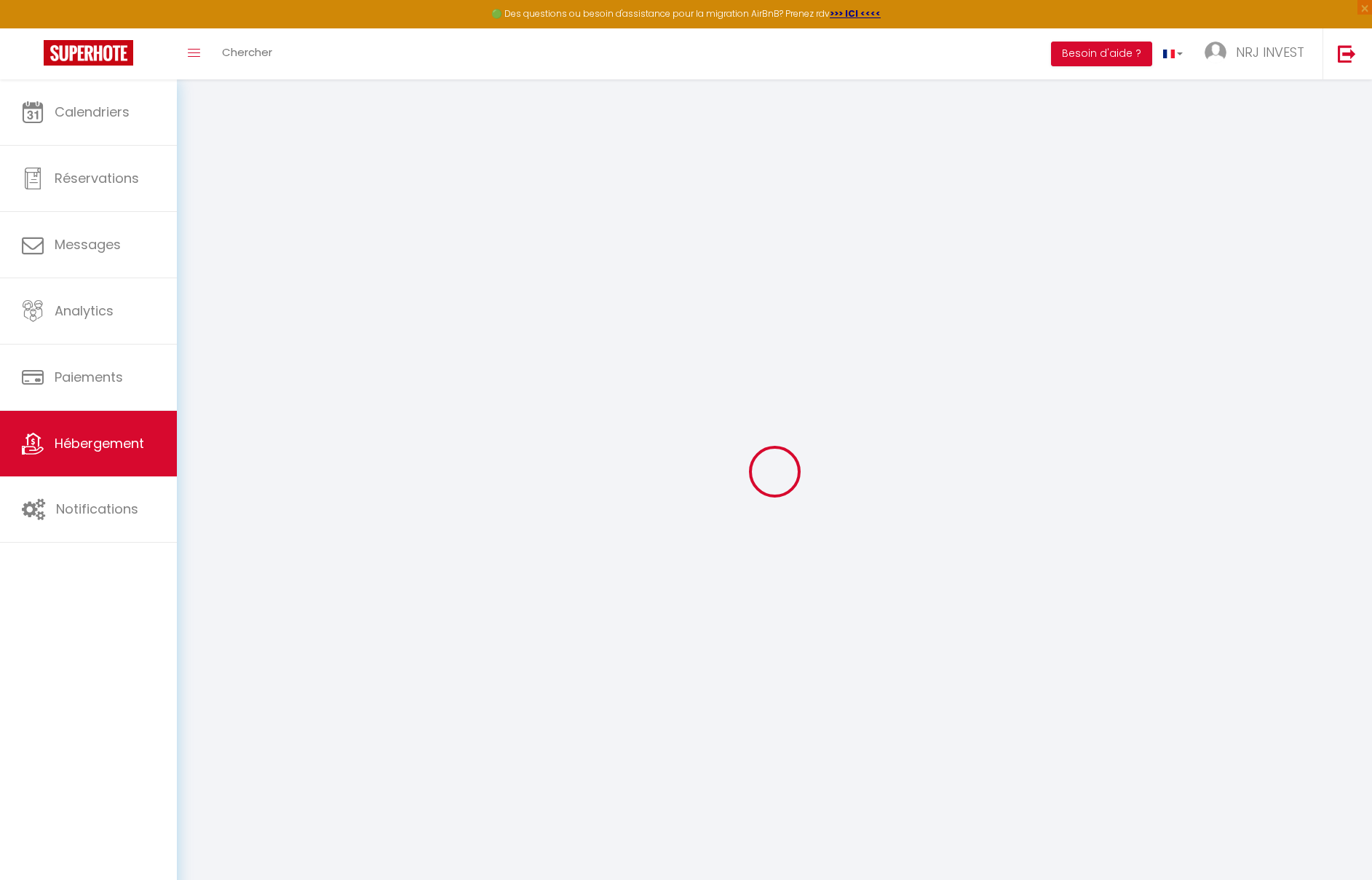
checkbox input "false"
select select
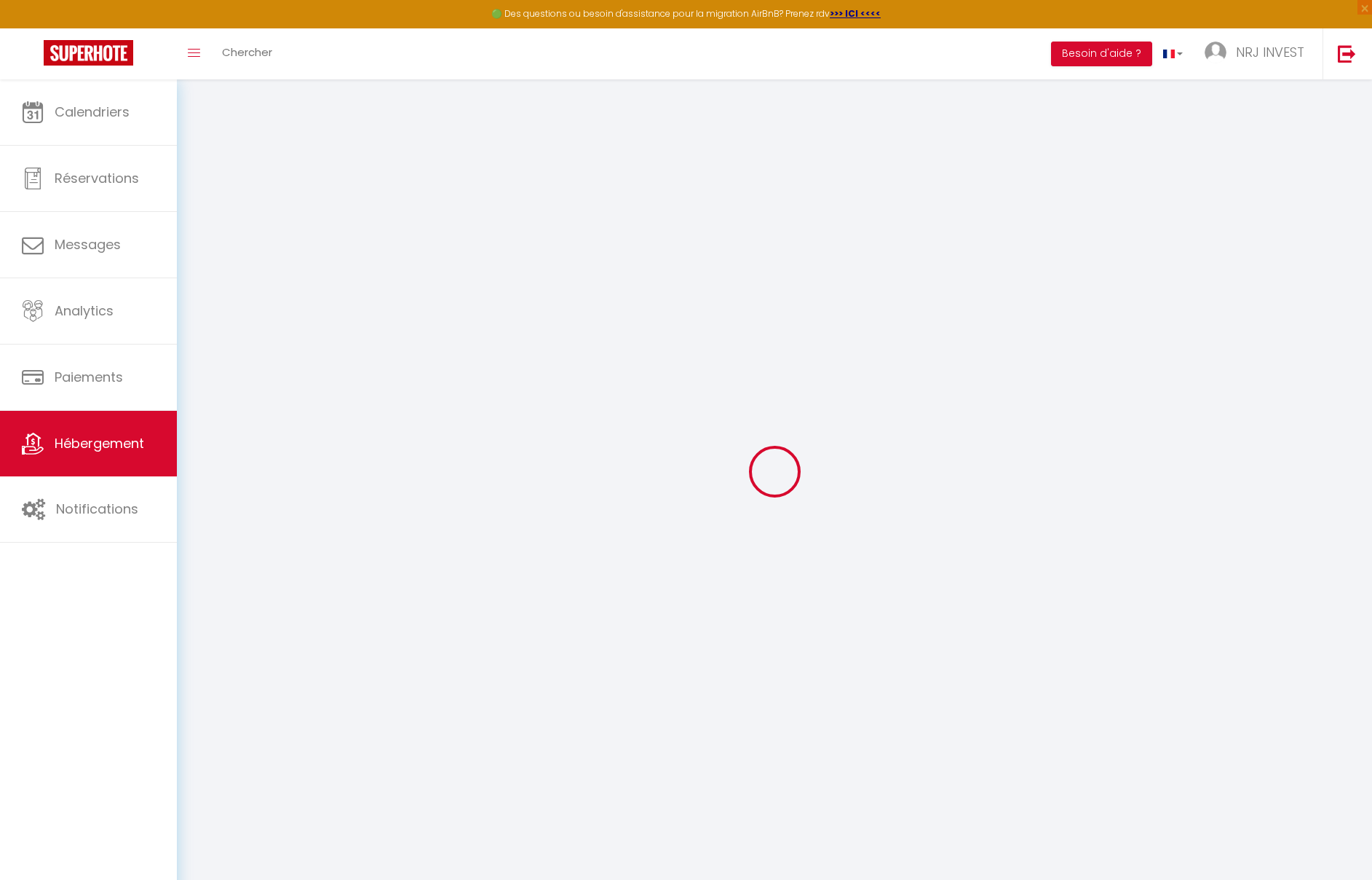
select select
checkbox input "false"
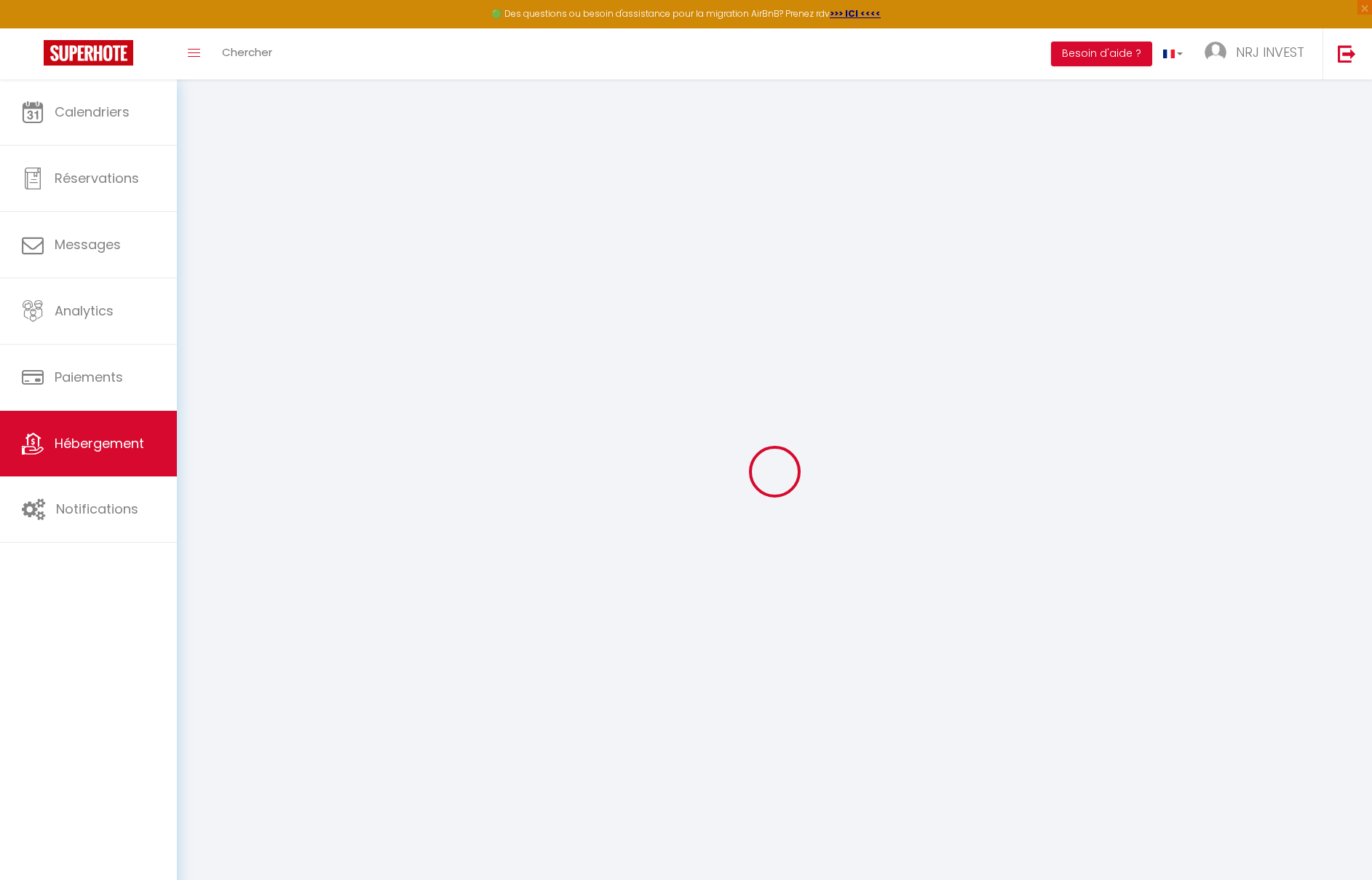
checkbox input "false"
select select
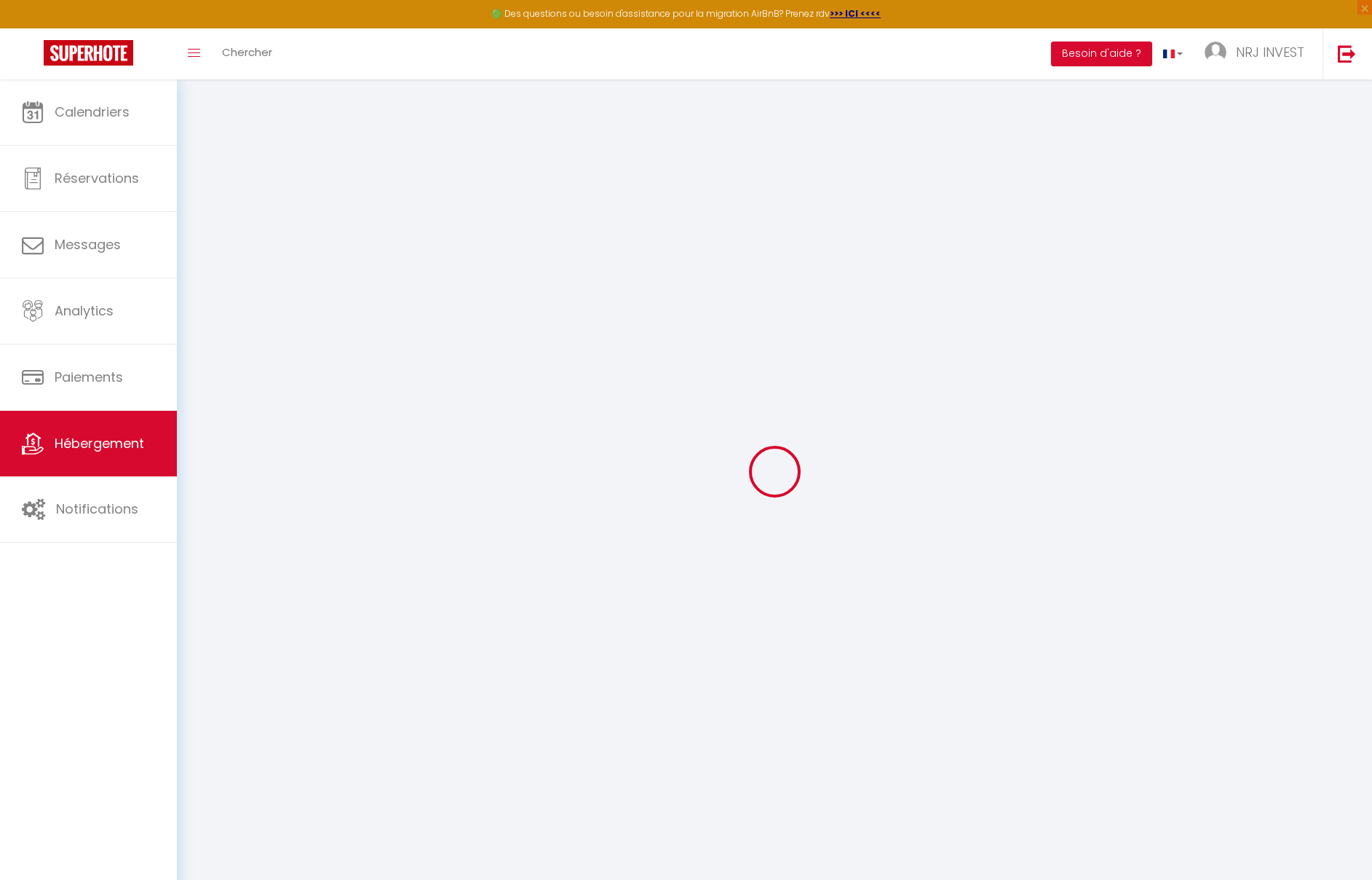
type input "Joly brise 1 [GEOGRAPHIC_DATA]/[GEOGRAPHIC_DATA]"
type input "[PERSON_NAME]"
type input "hoarau"
type input "ch zazo"
type input "97430"
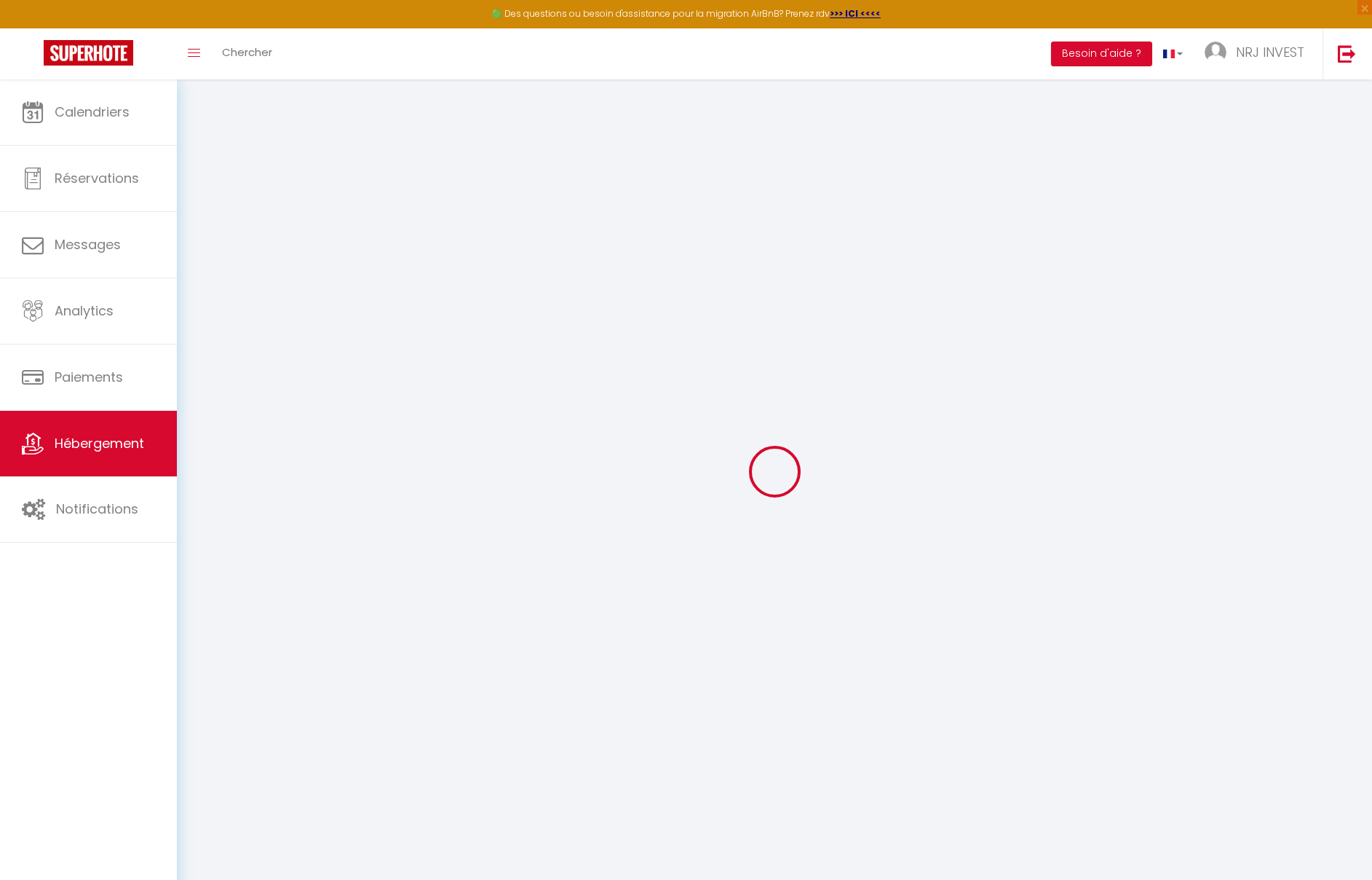
type input "Tampon"
select select "2"
type input "85"
type input "60"
type input "5"
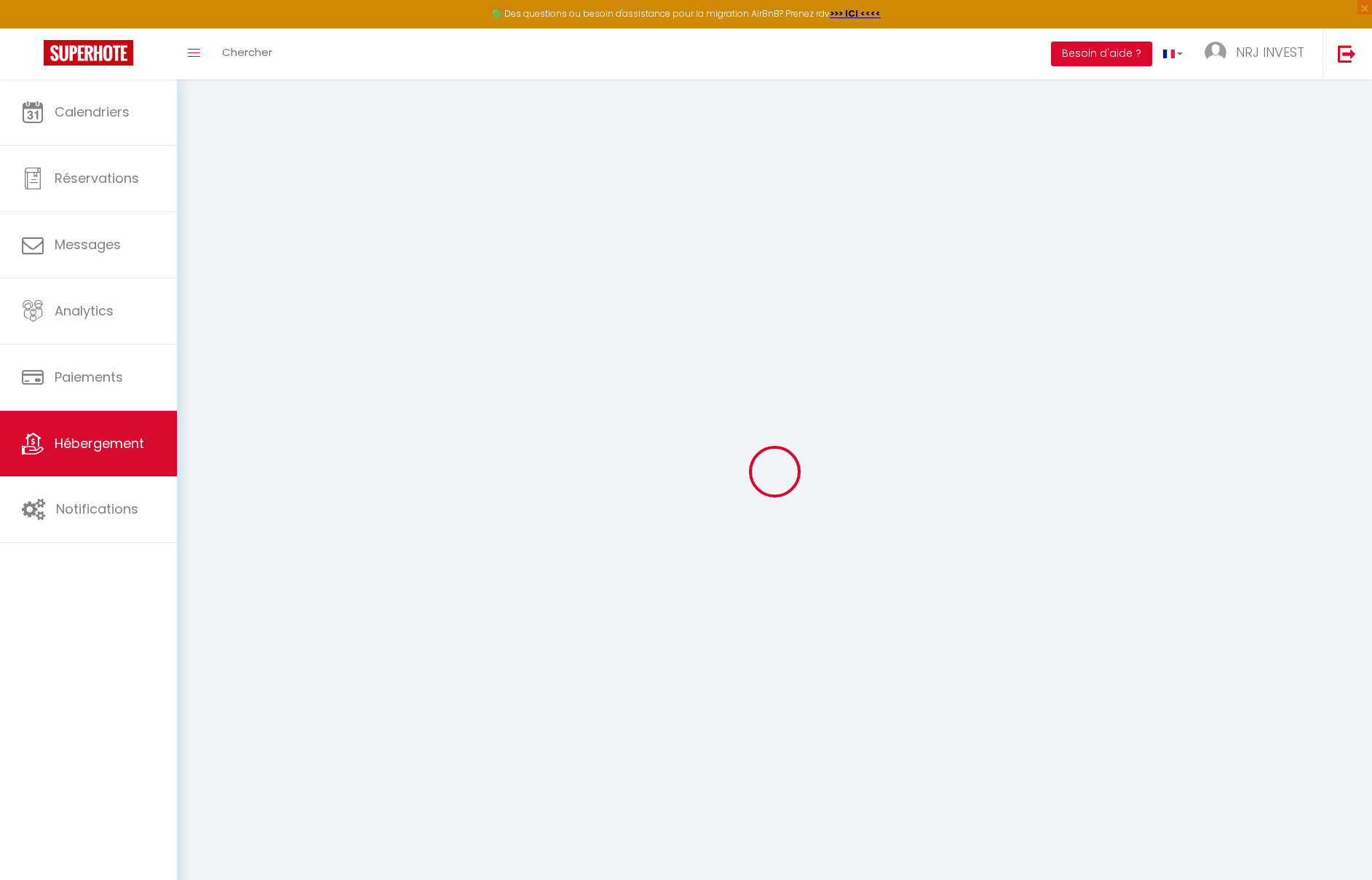
type input "4"
select select
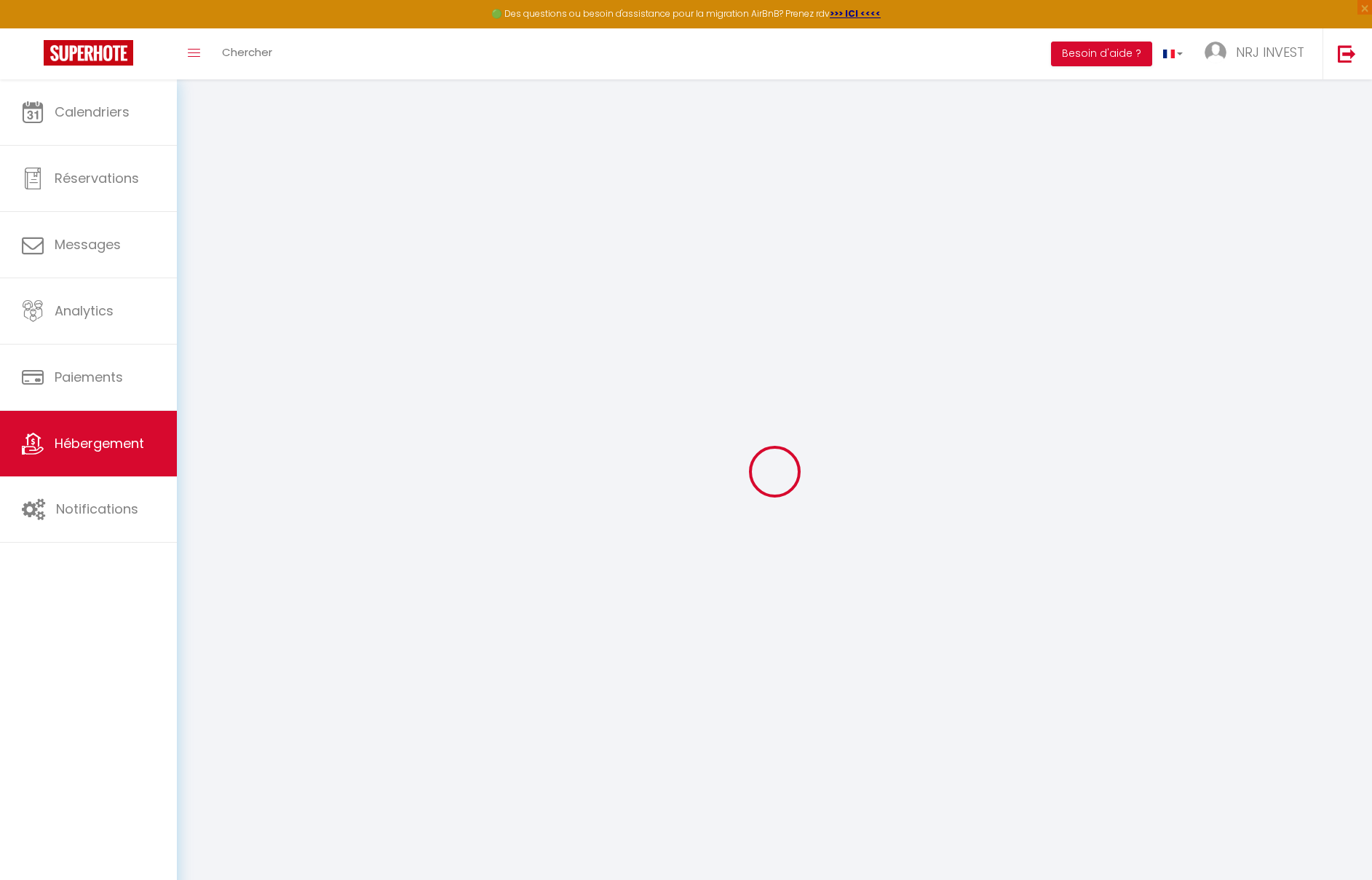
select select
type input "[STREET_ADDRESS][GEOGRAPHIC_DATA][PERSON_NAME]"
type input "97410"
type input "saint pierre"
select select "177"
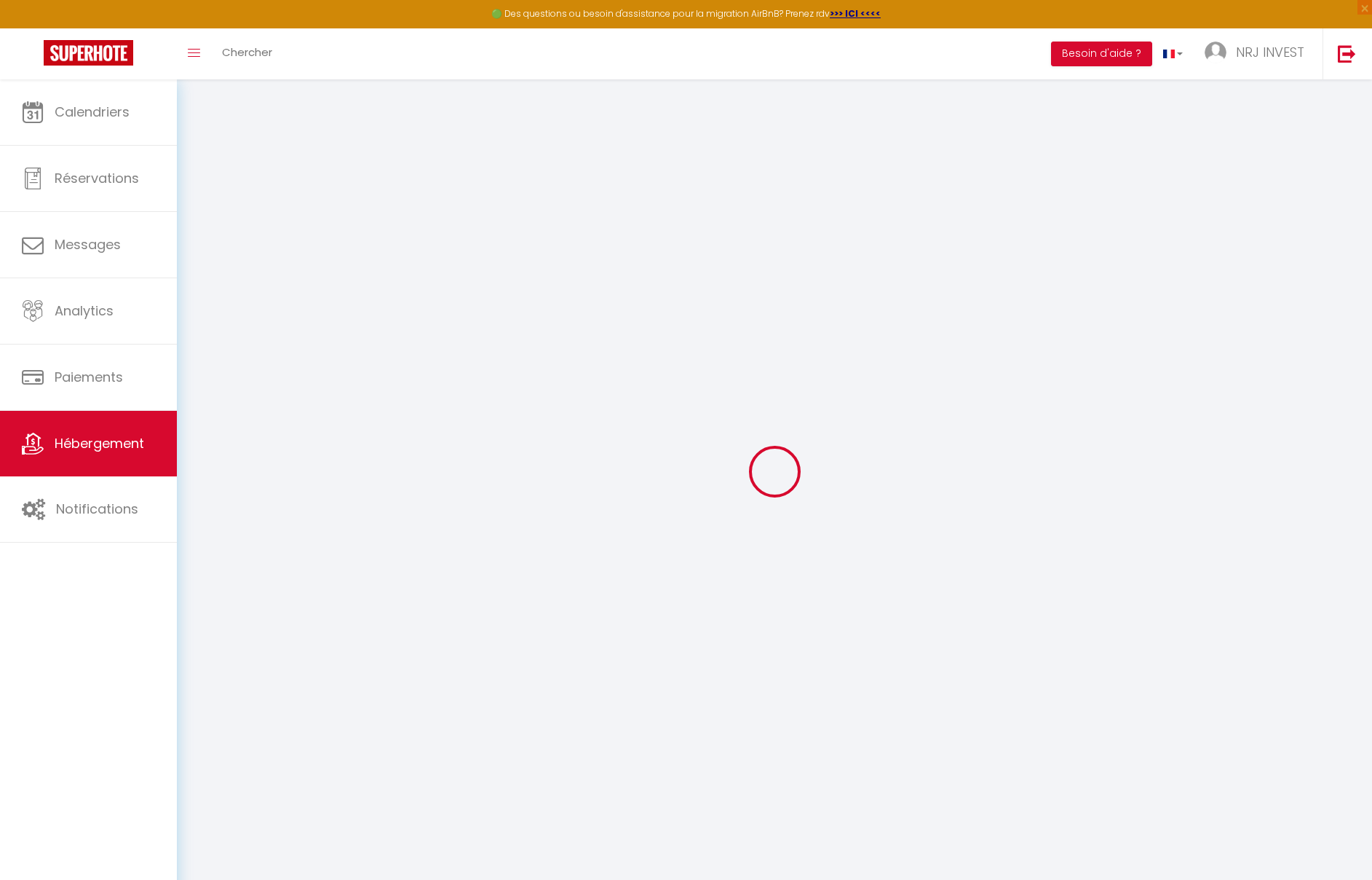
type input "[EMAIL_ADDRESS][DOMAIN_NAME]"
select select "15397"
checkbox input "false"
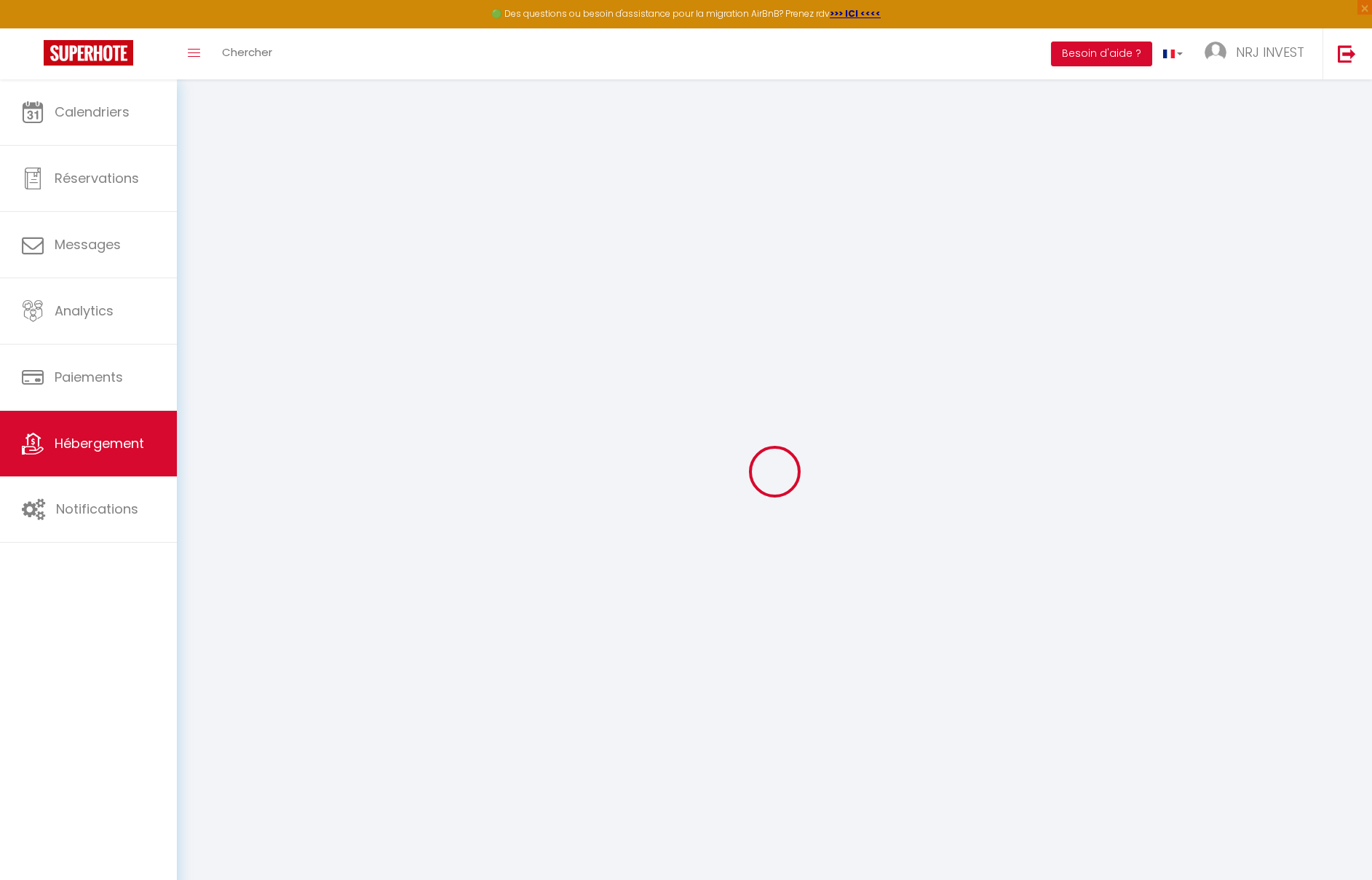
checkbox input "false"
radio input "true"
type input "0"
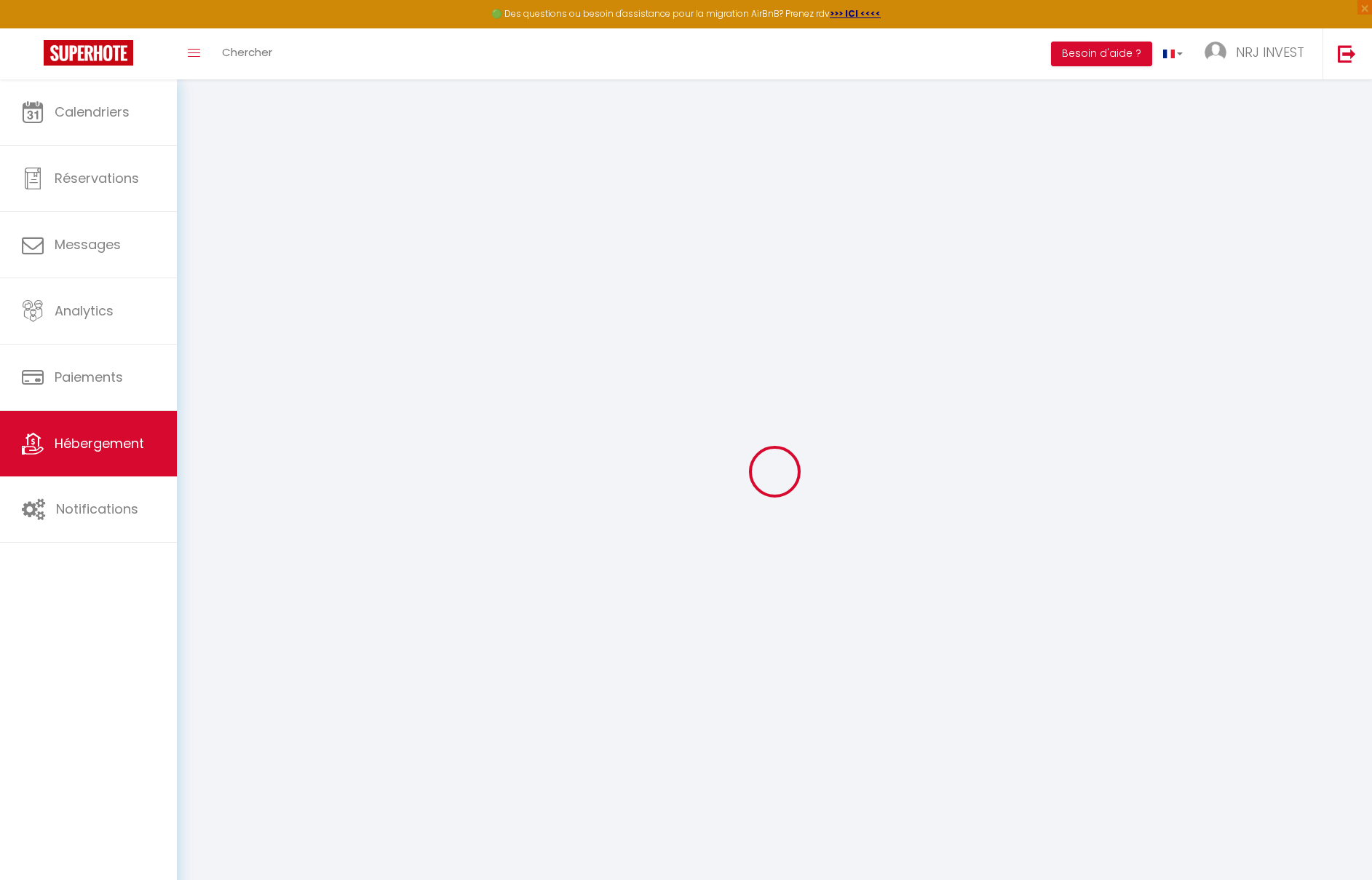
type input "0"
select select
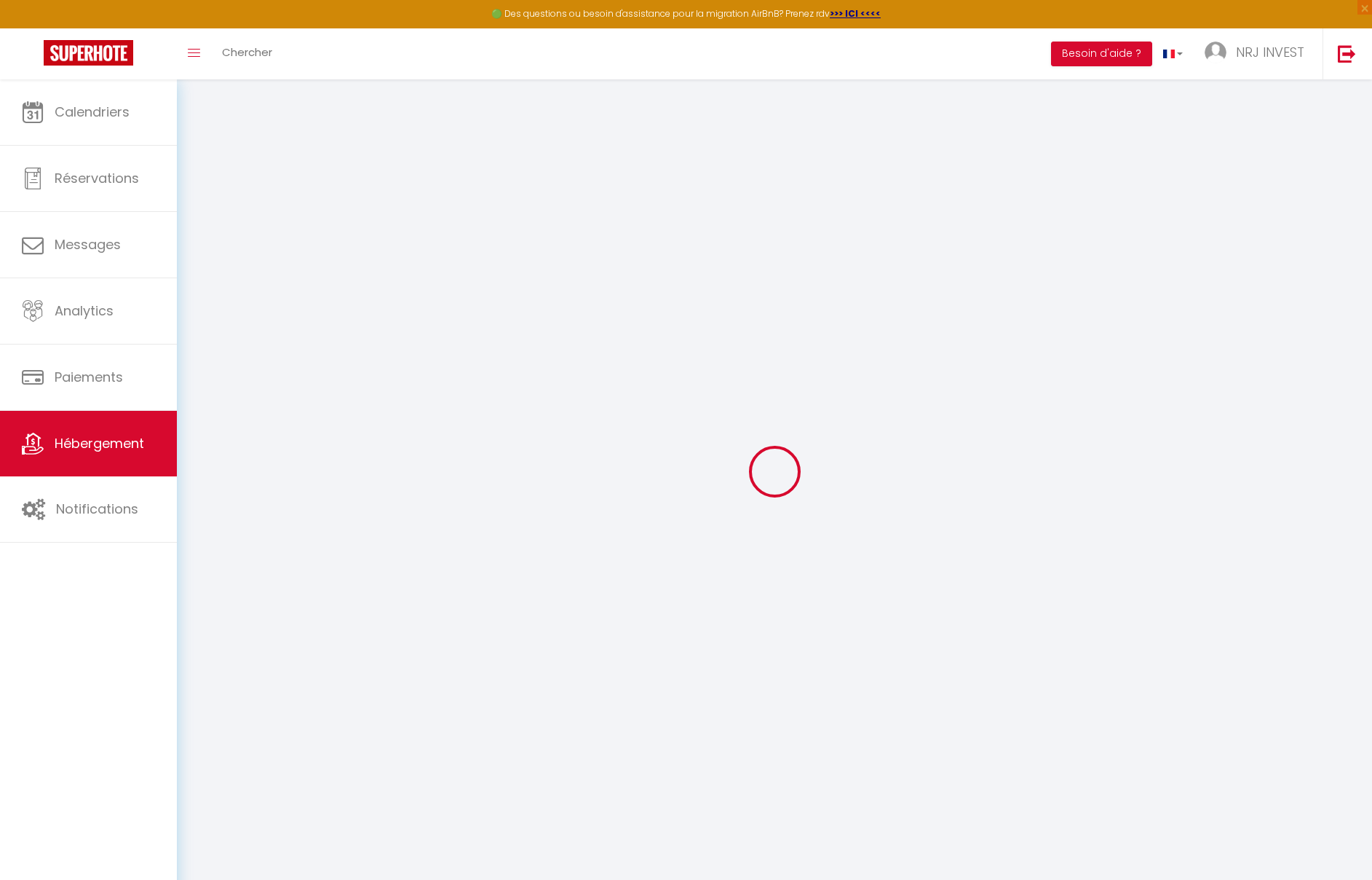
select select
checkbox input "false"
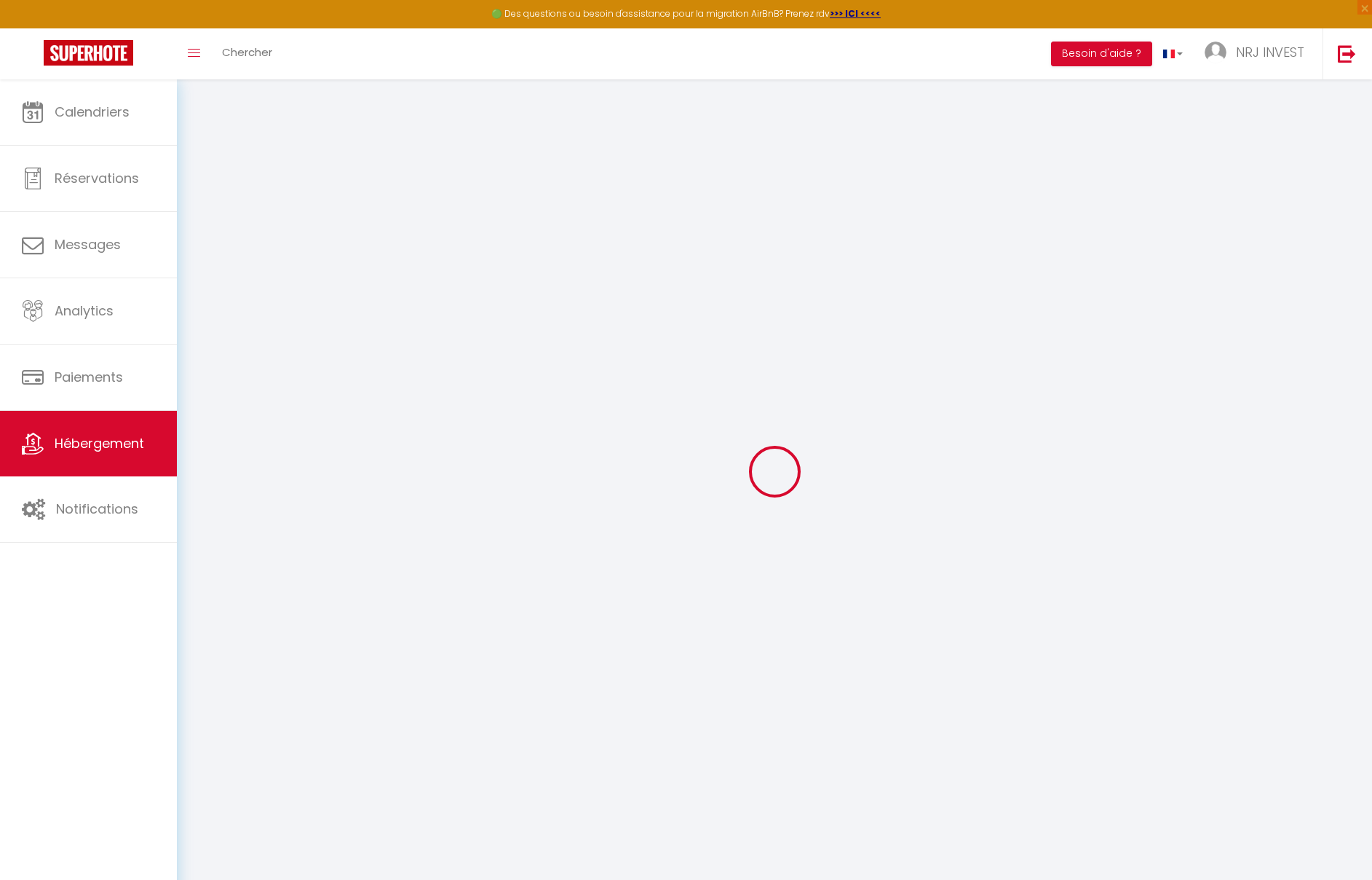
select select
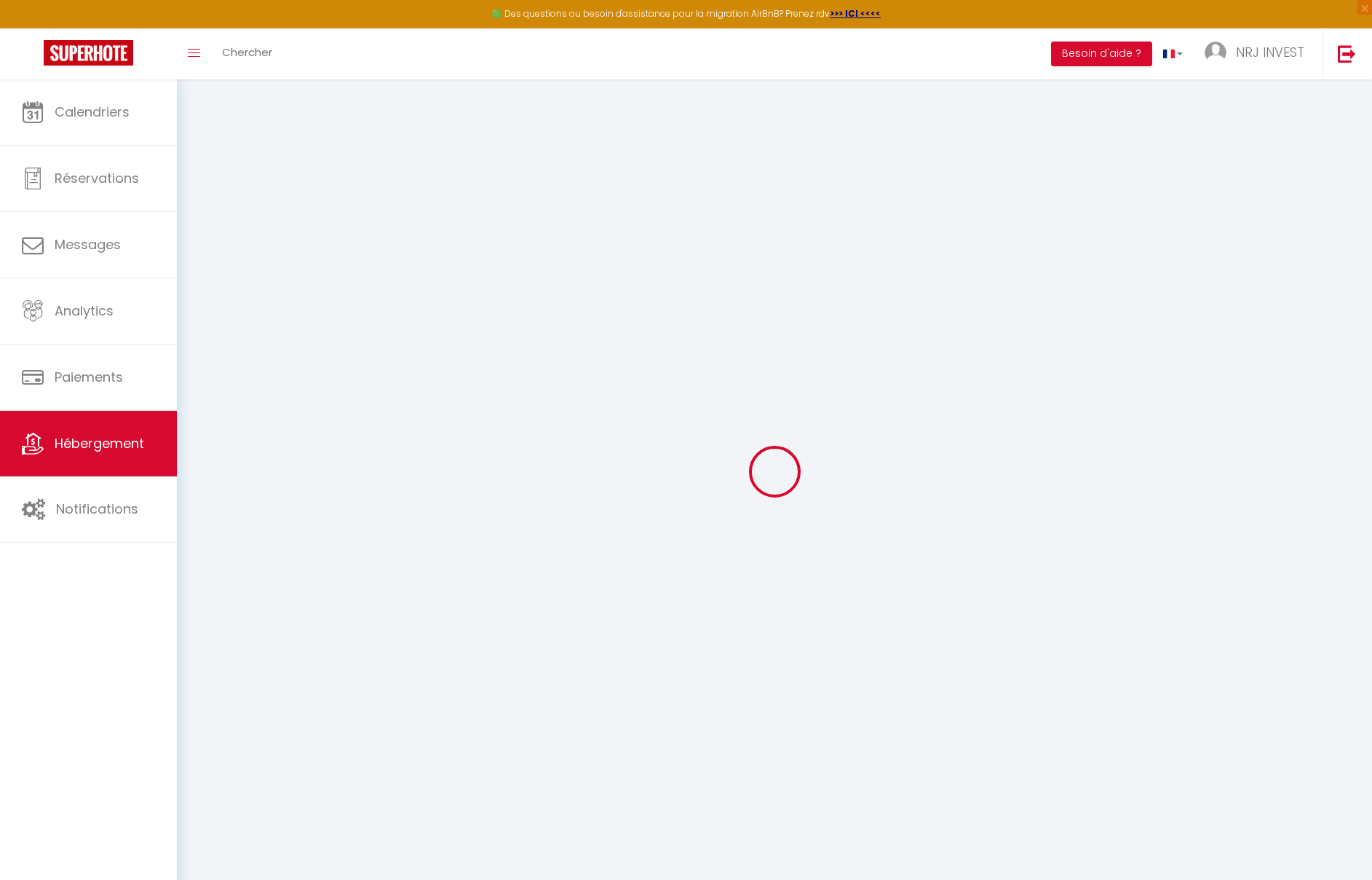
checkbox input "false"
select select
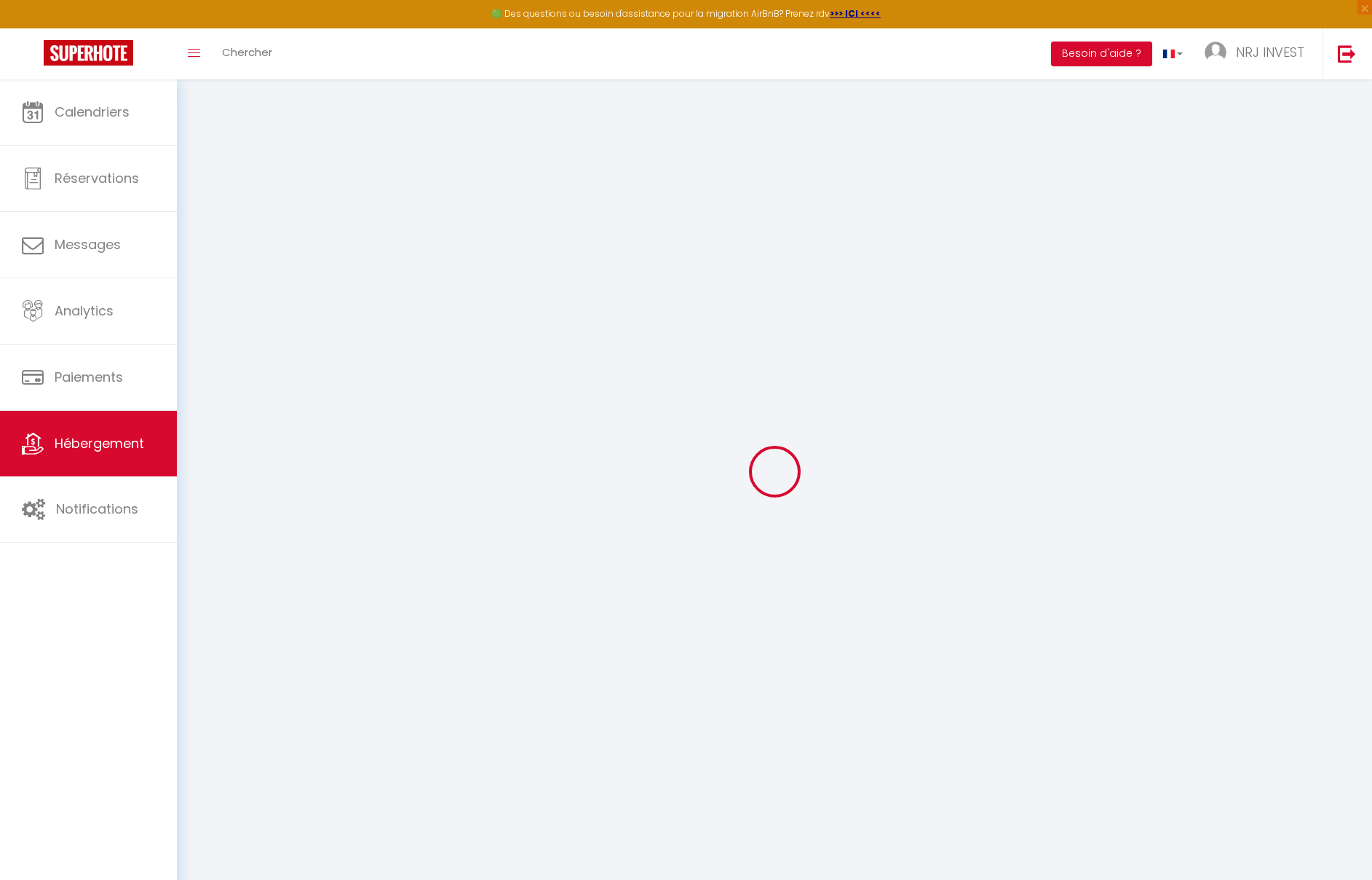
select select
checkbox input "false"
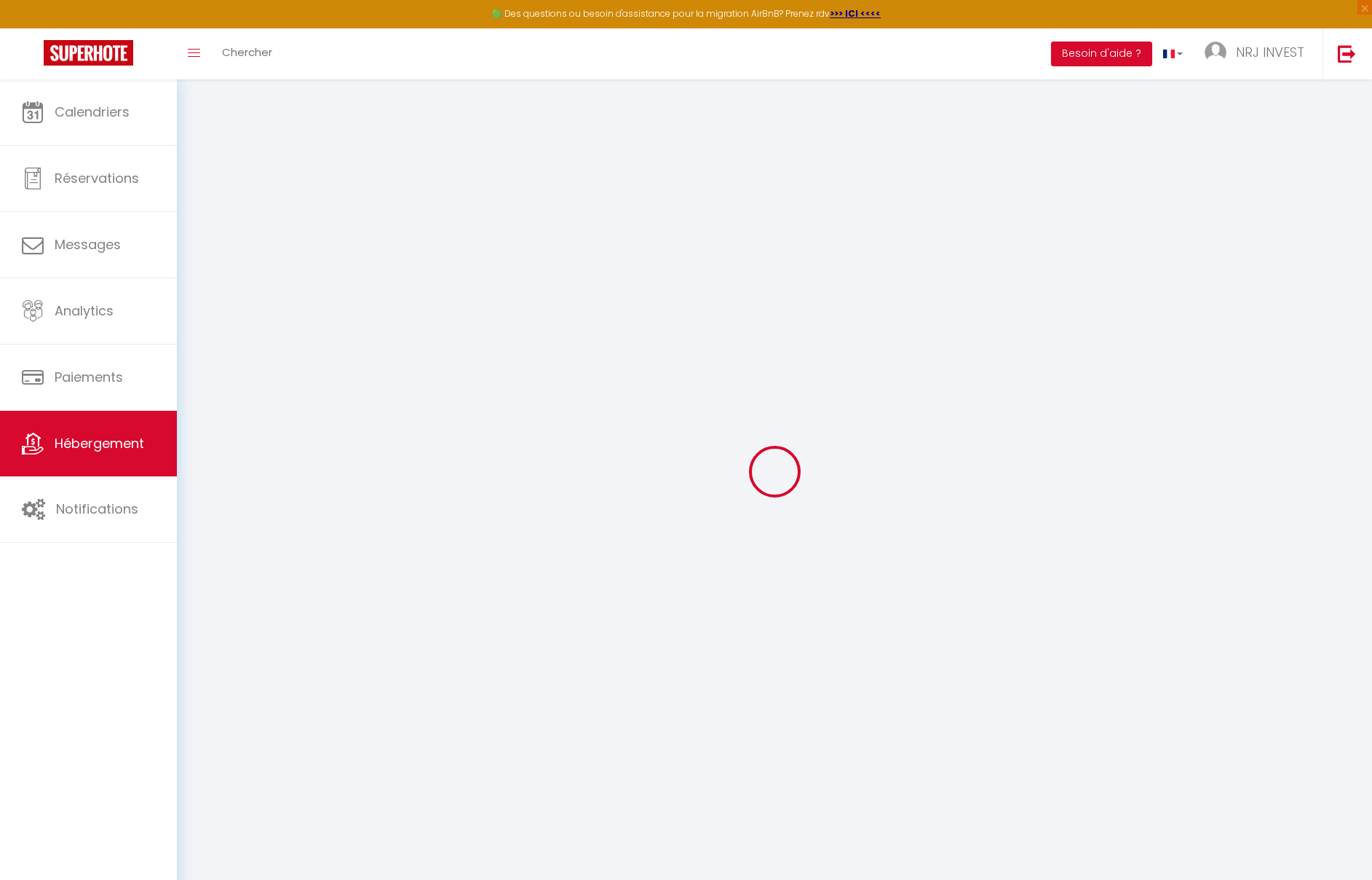
checkbox input "false"
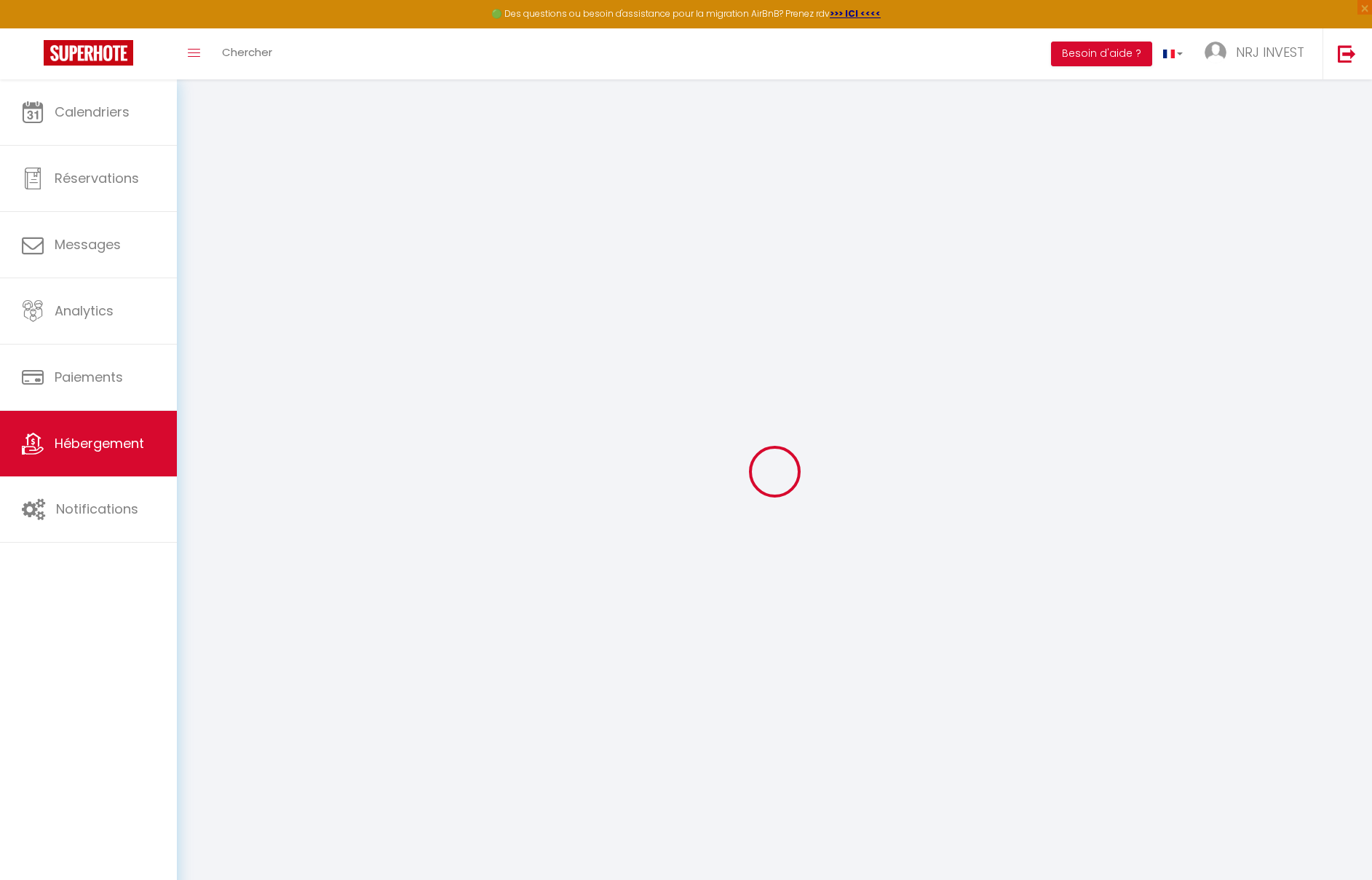
checkbox input "false"
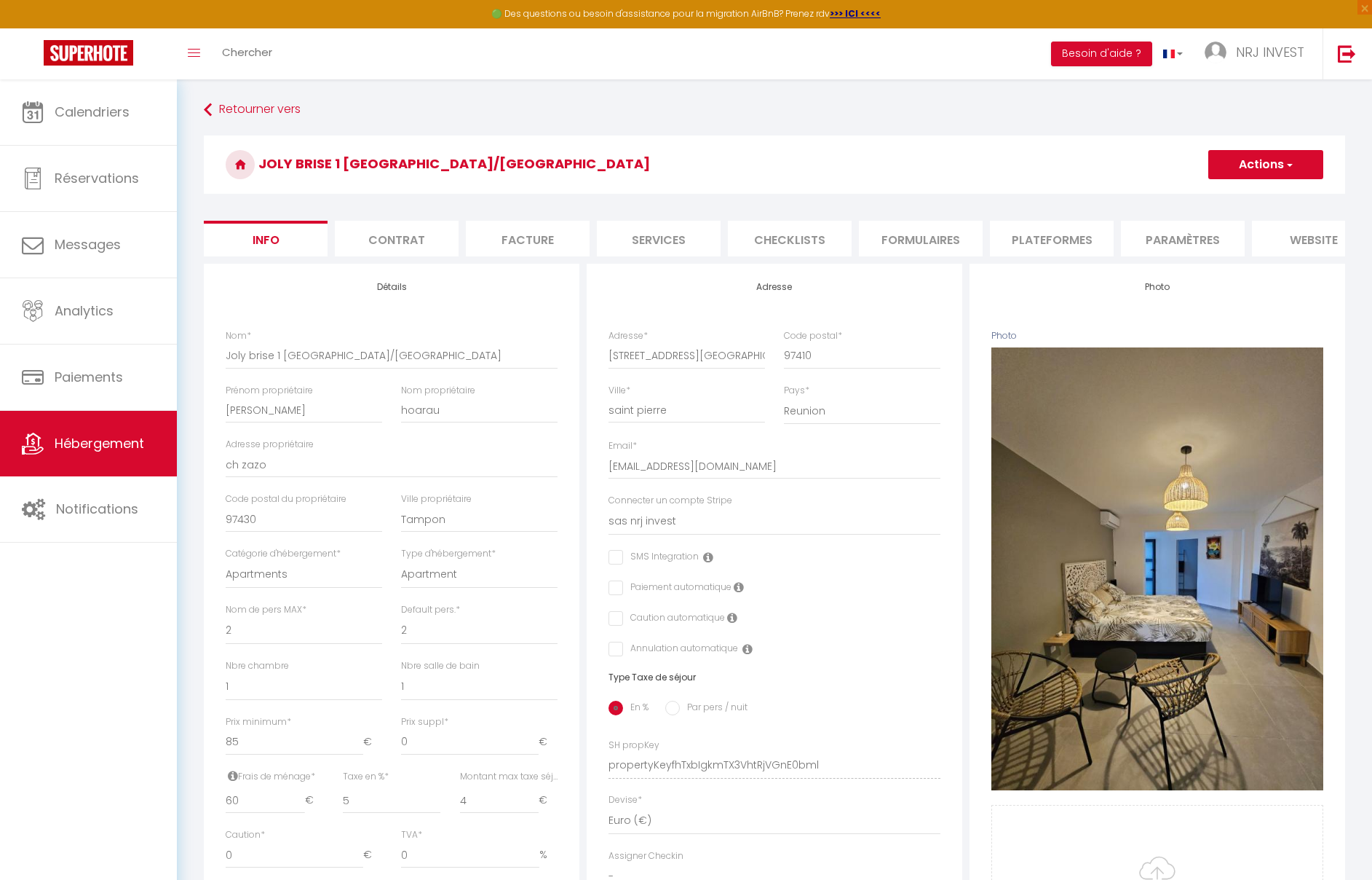
click at [1172, 244] on li "Paramètres" at bounding box center [1183, 238] width 124 height 35
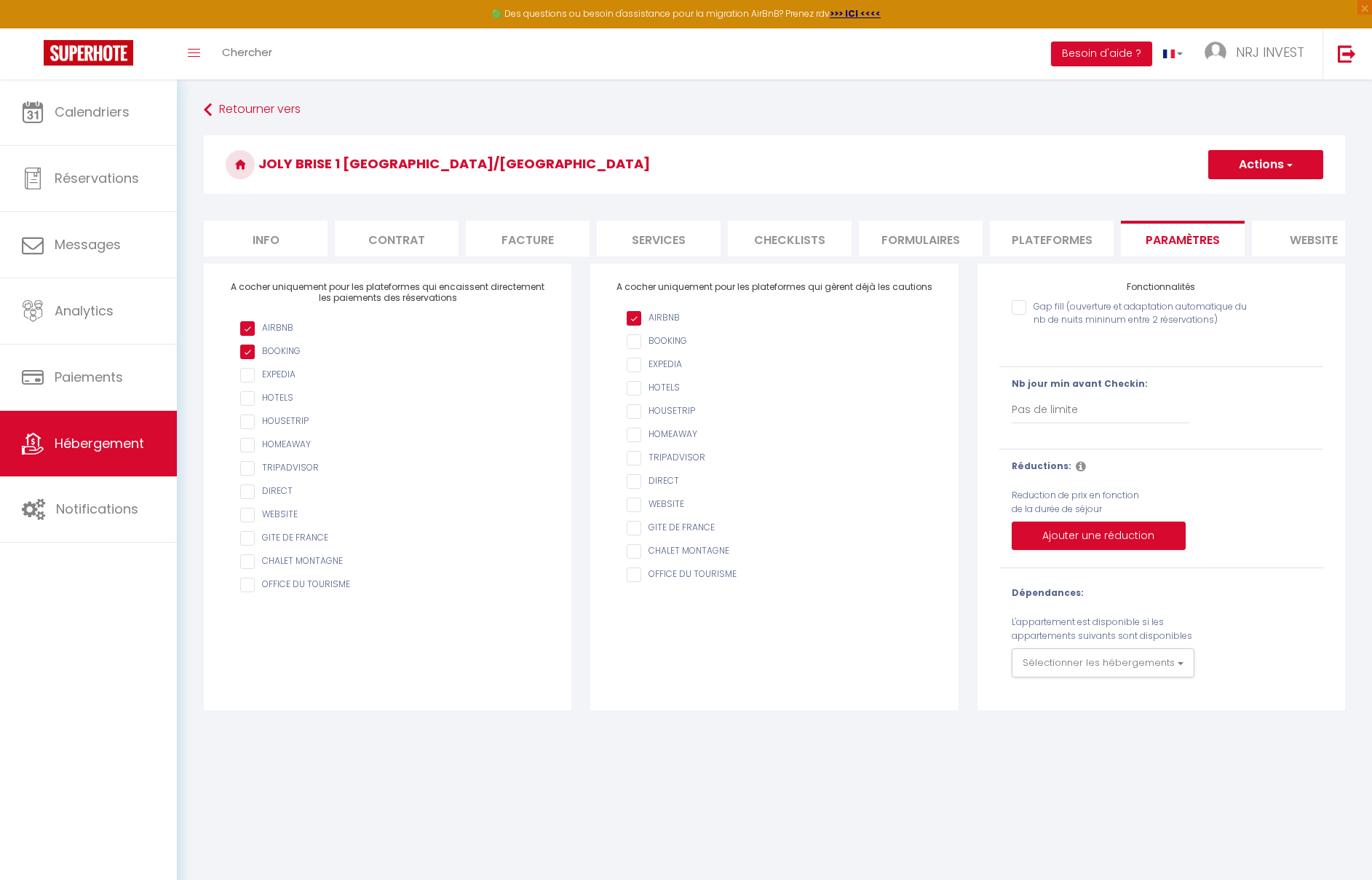
click at [1056, 242] on li "Plateformes" at bounding box center [1052, 238] width 124 height 35
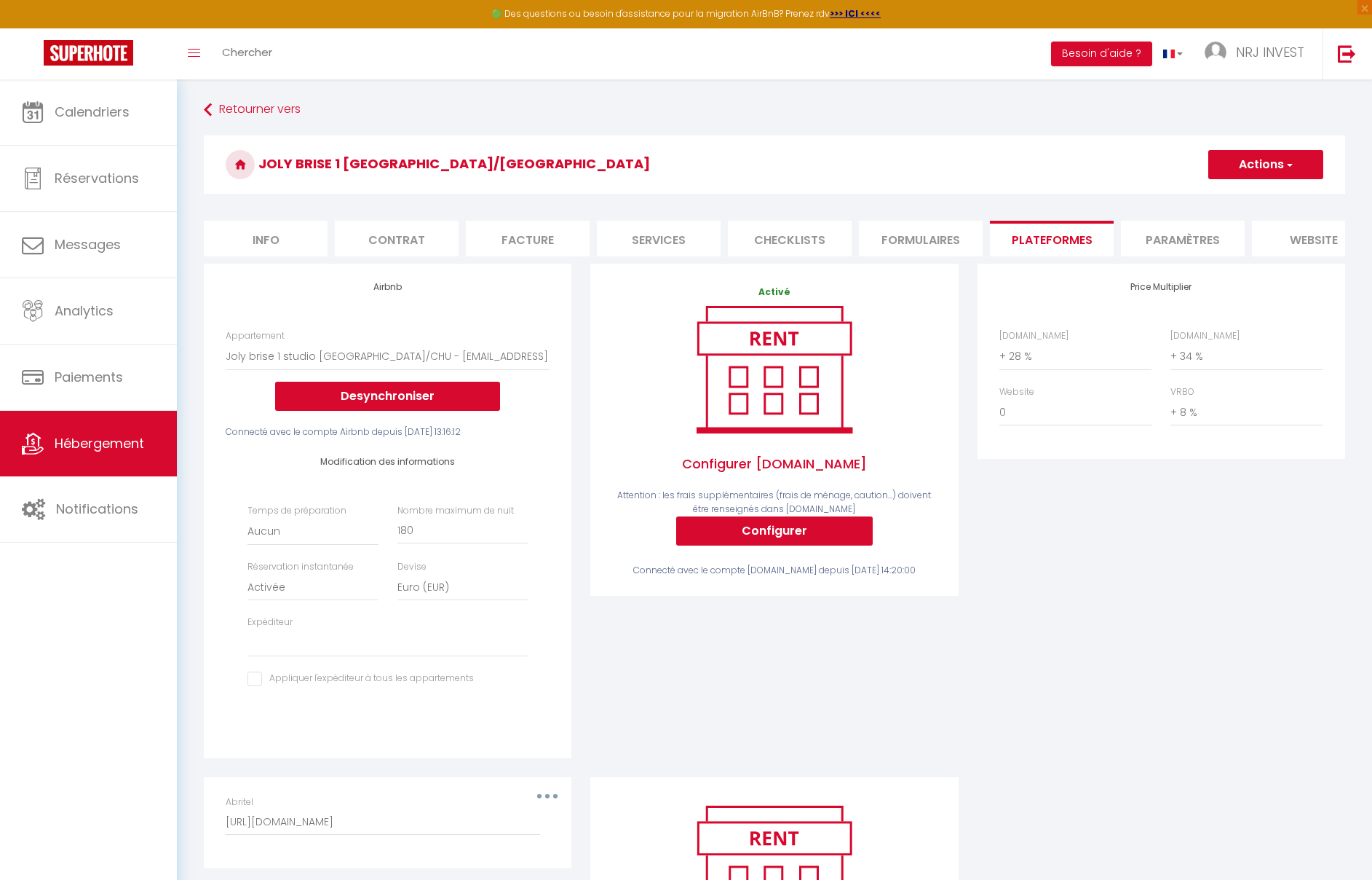
click at [693, 238] on li "Services" at bounding box center [659, 238] width 124 height 35
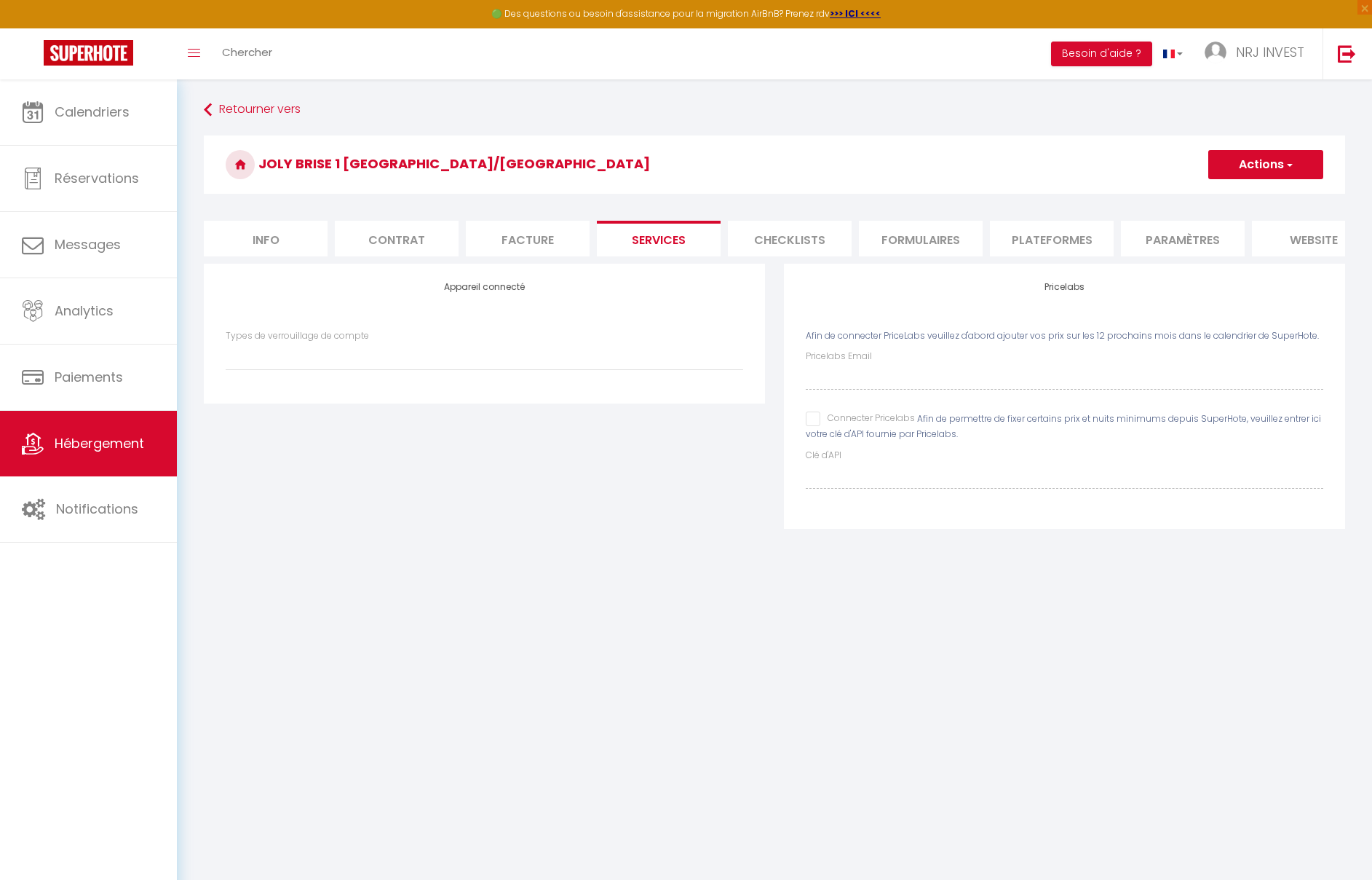
click at [560, 241] on li "Facture" at bounding box center [528, 238] width 124 height 35
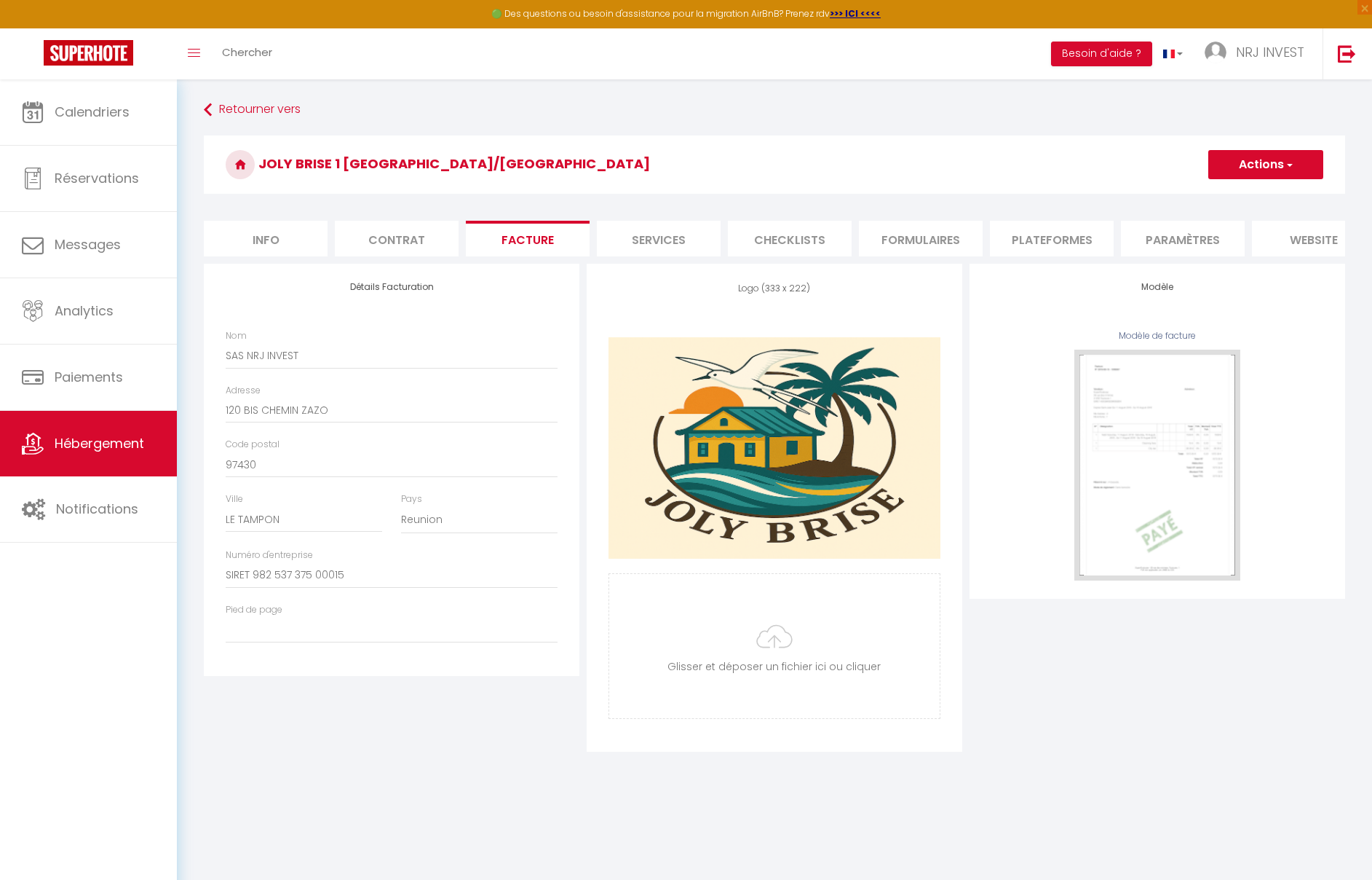
click at [425, 241] on li "Contrat" at bounding box center [396, 238] width 124 height 35
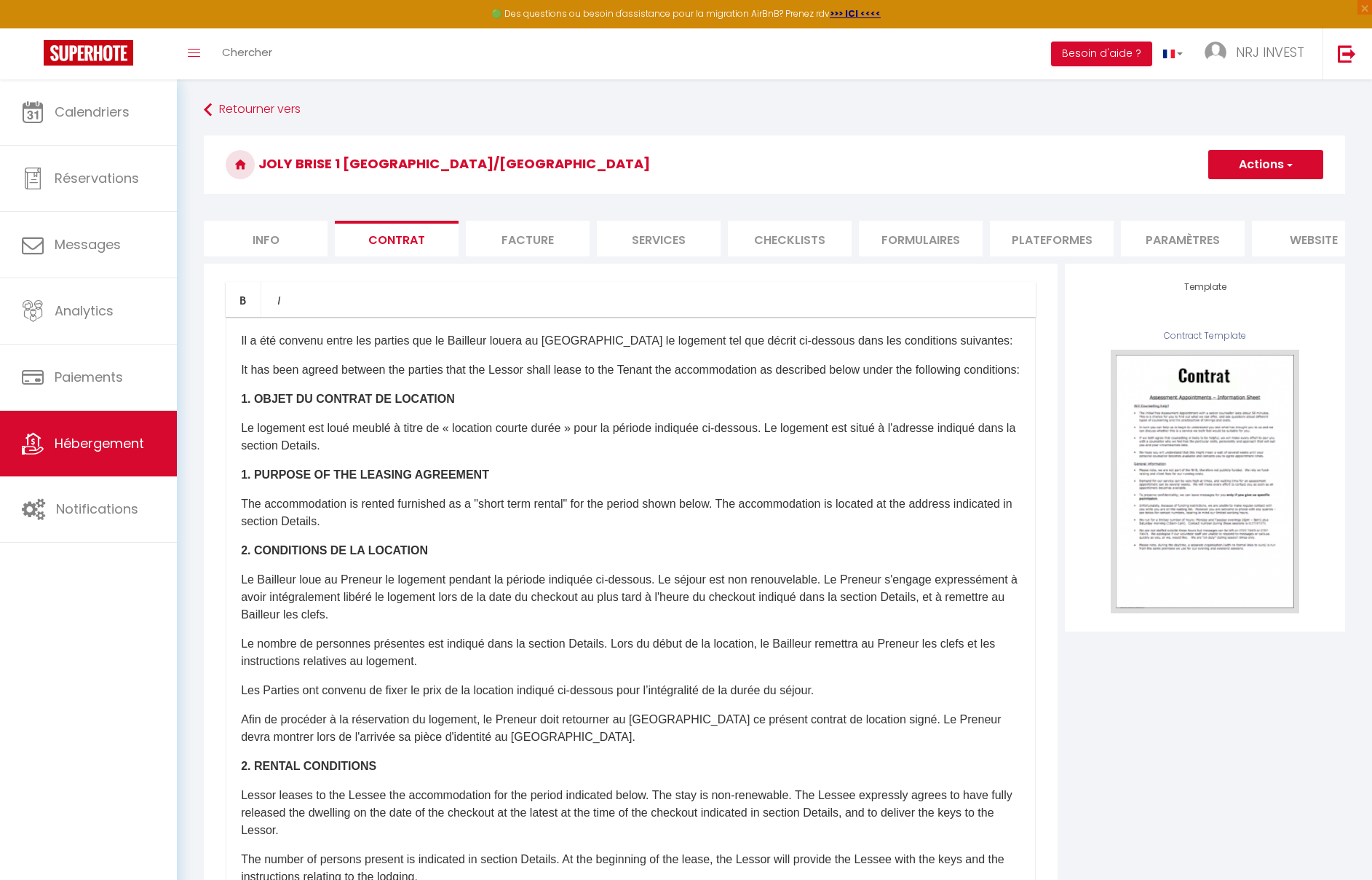
click at [262, 241] on li "Info" at bounding box center [265, 238] width 124 height 35
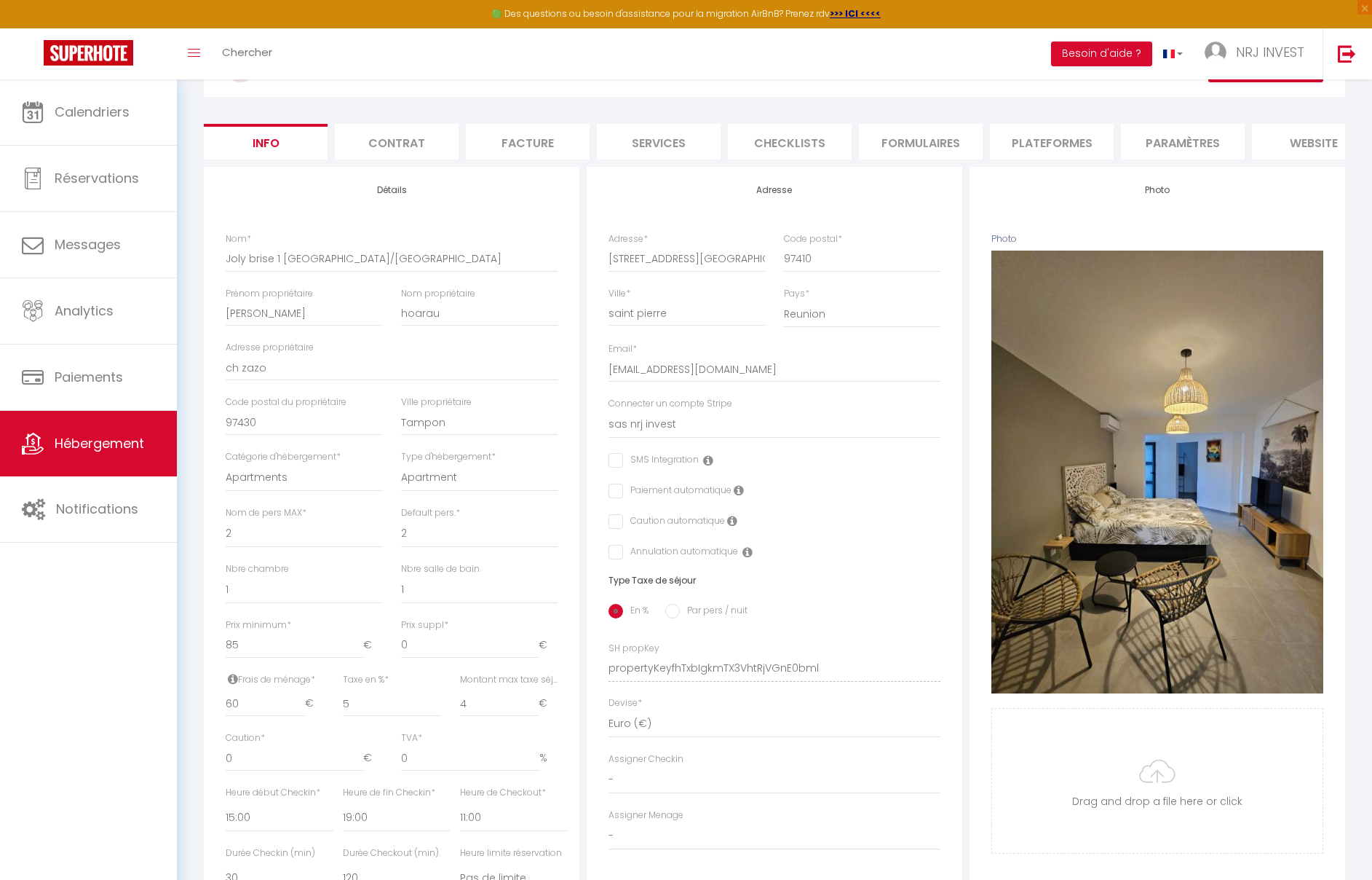
scroll to position [110, 0]
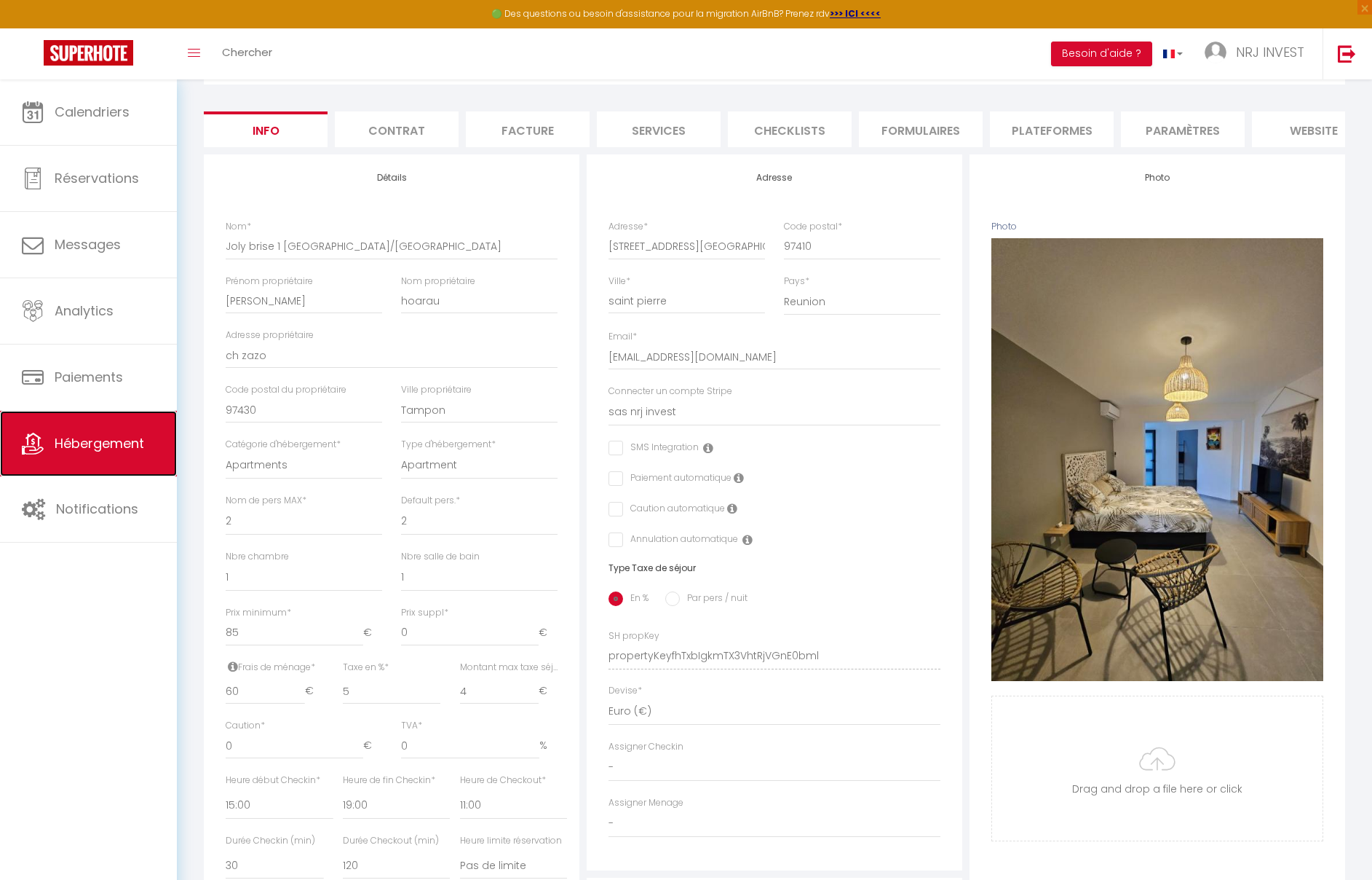
click at [143, 445] on span "Hébergement" at bounding box center [99, 443] width 89 height 19
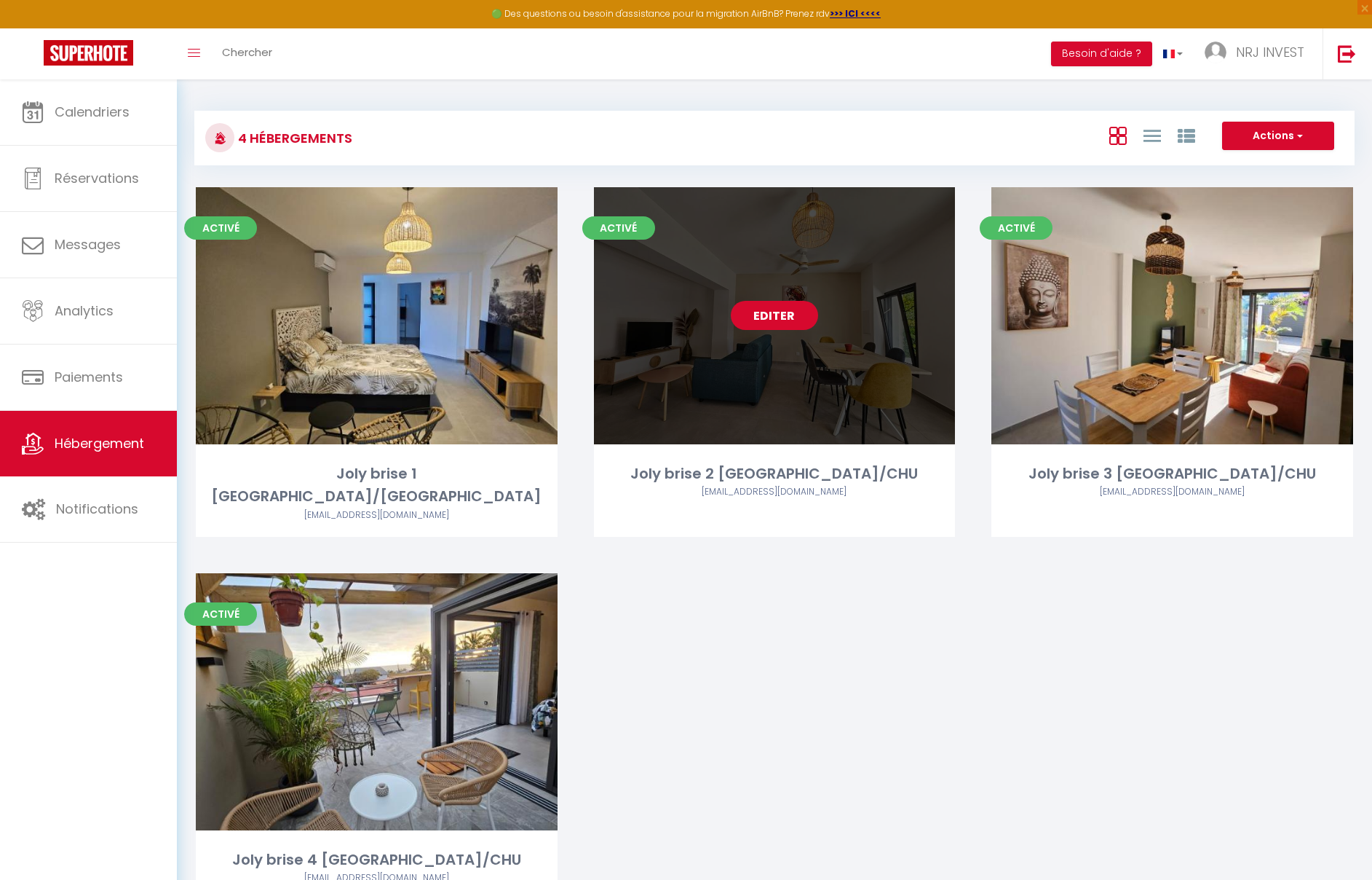
click at [783, 324] on link "Editer" at bounding box center [775, 315] width 87 height 29
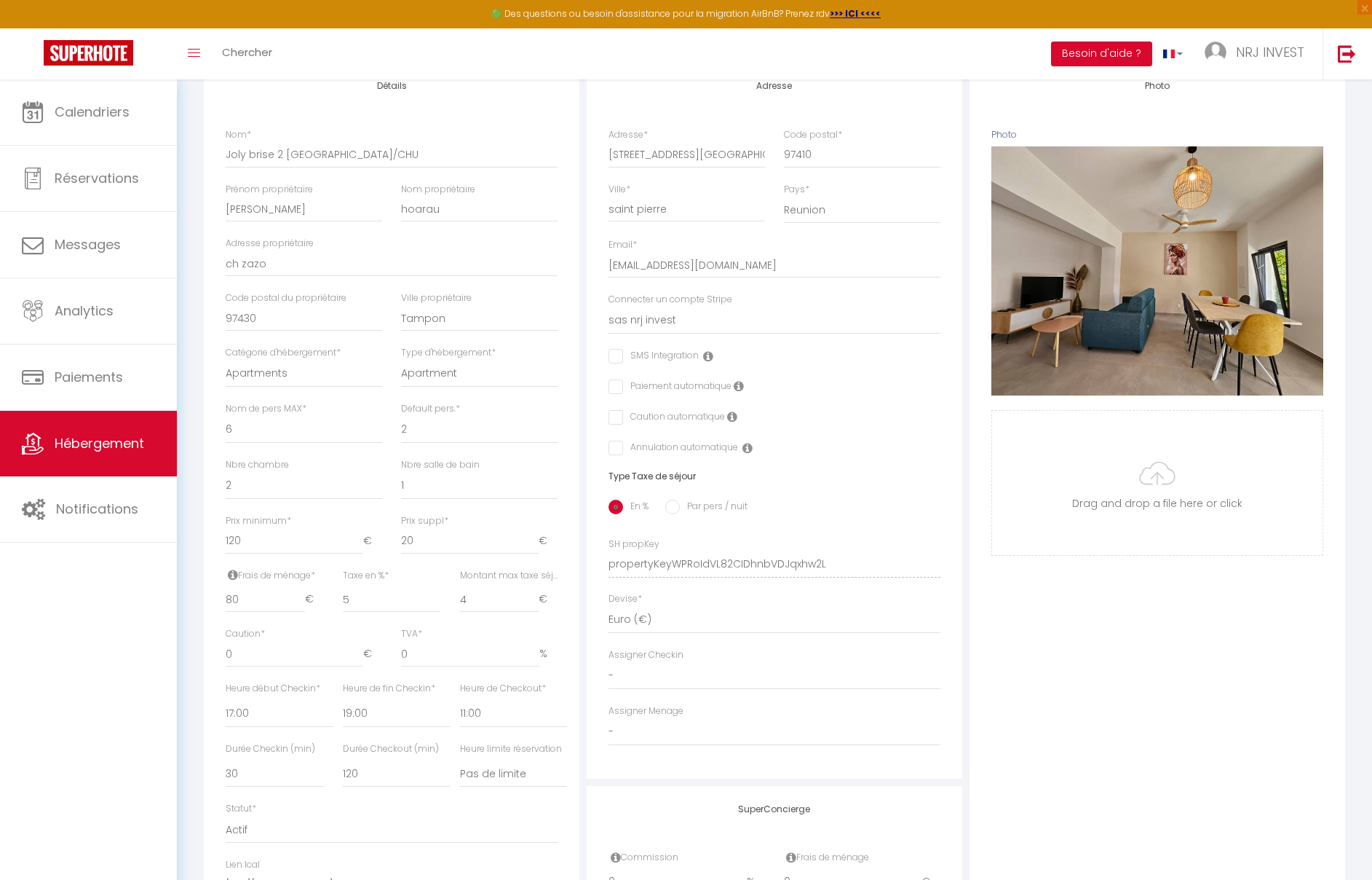
scroll to position [221, 0]
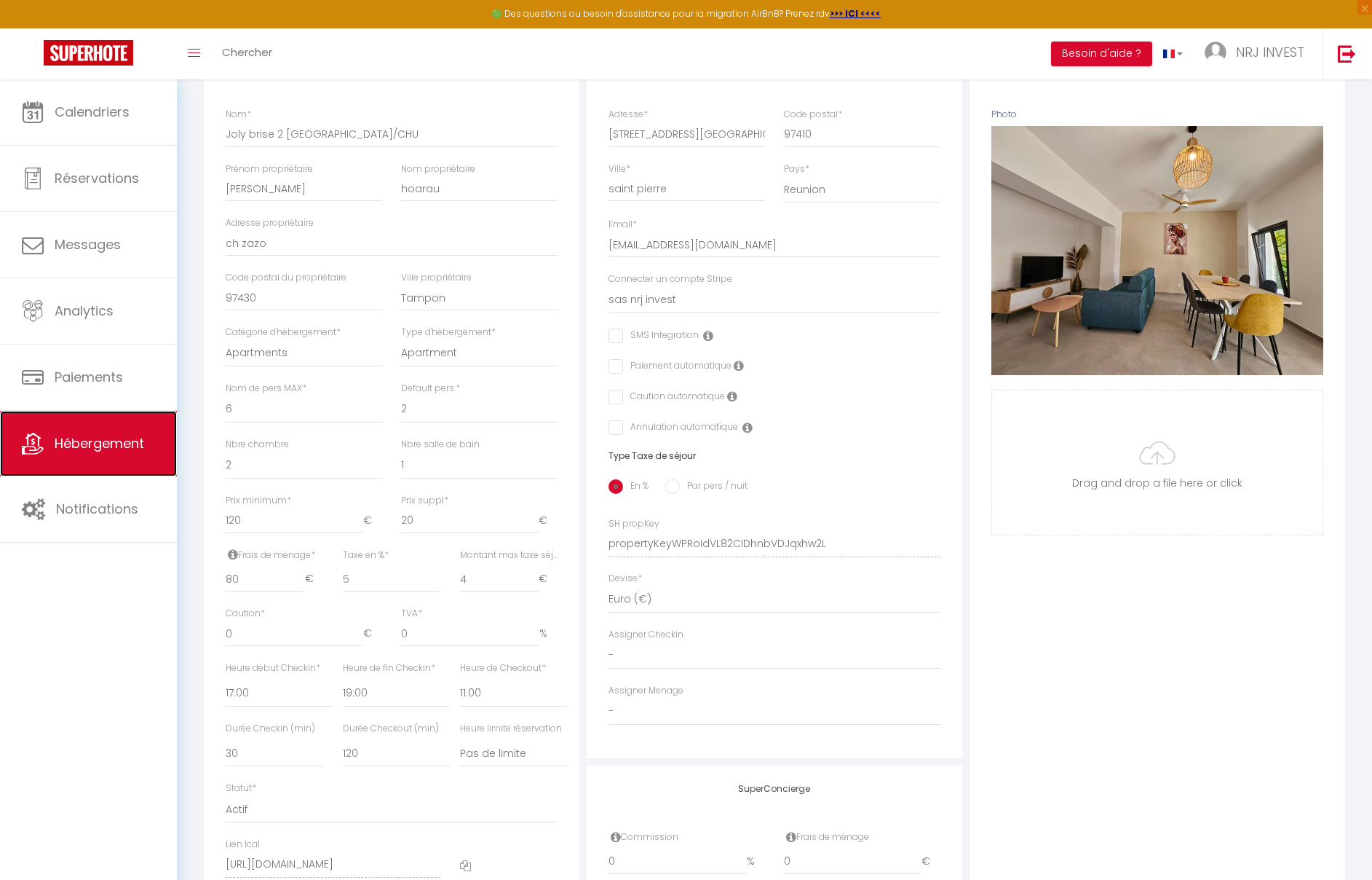
click at [92, 437] on span "Hébergement" at bounding box center [99, 443] width 89 height 19
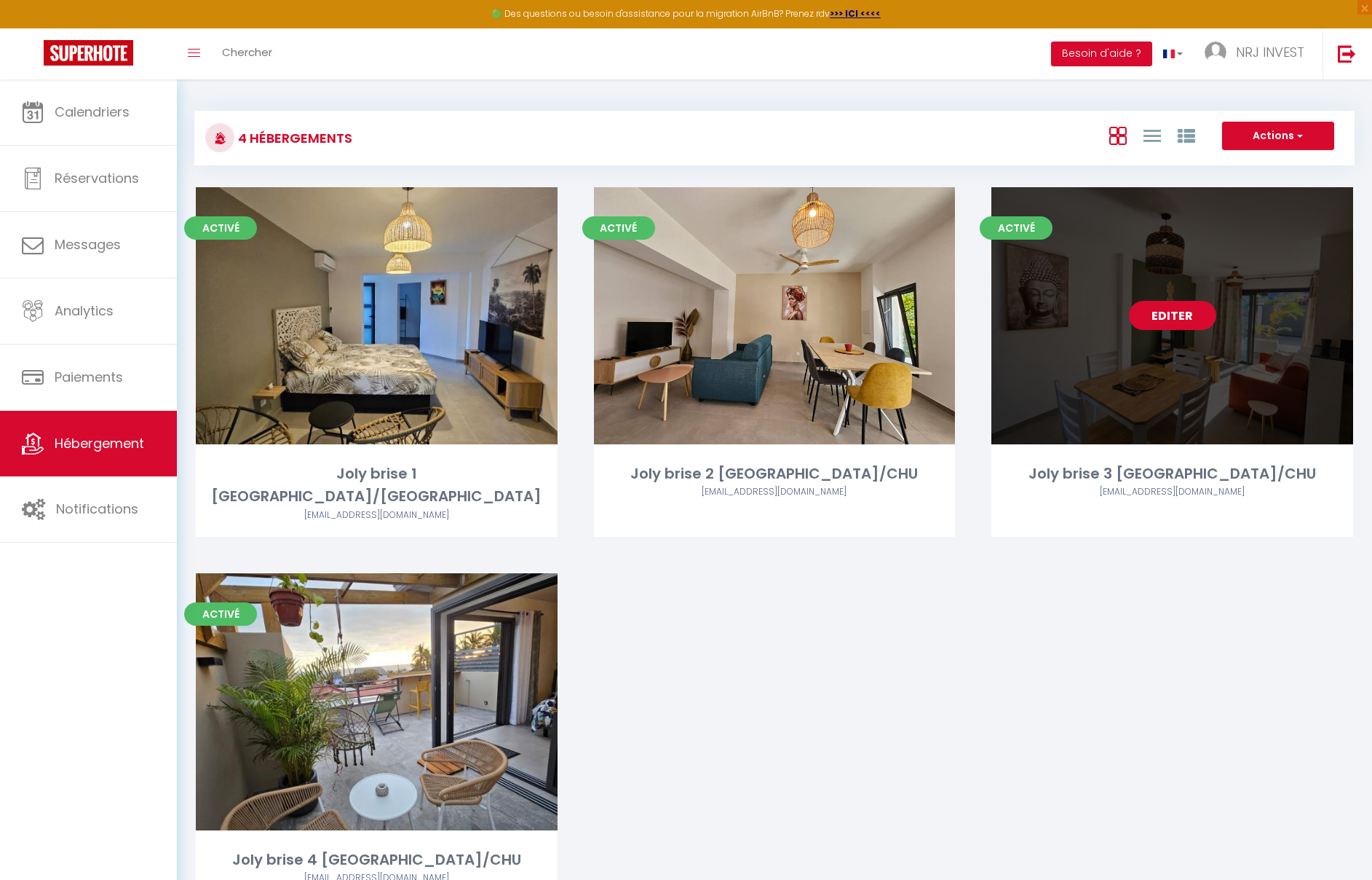
click at [1184, 317] on link "Editer" at bounding box center [1172, 315] width 87 height 29
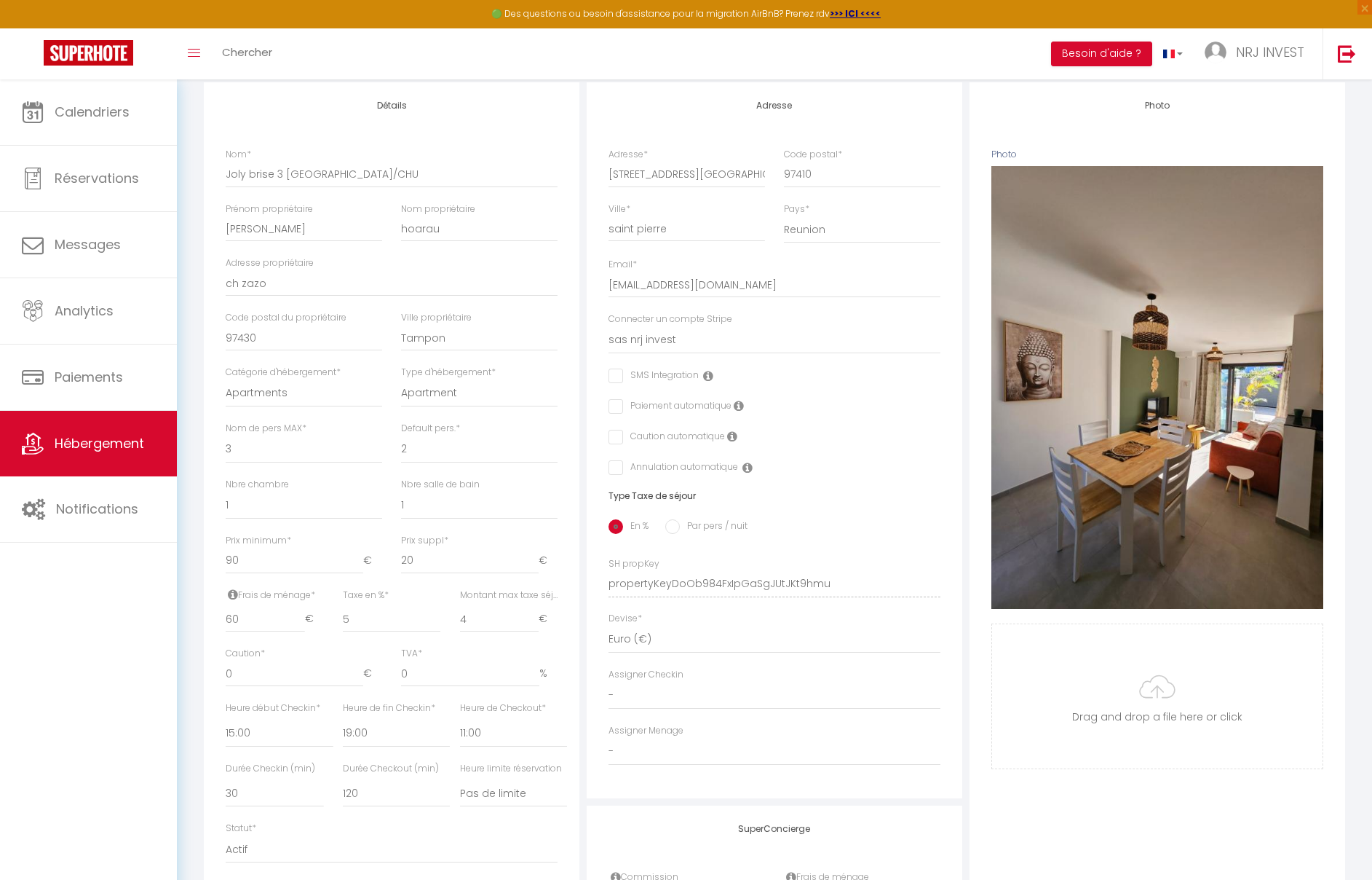
scroll to position [182, 0]
click at [116, 445] on span "Hébergement" at bounding box center [99, 443] width 89 height 19
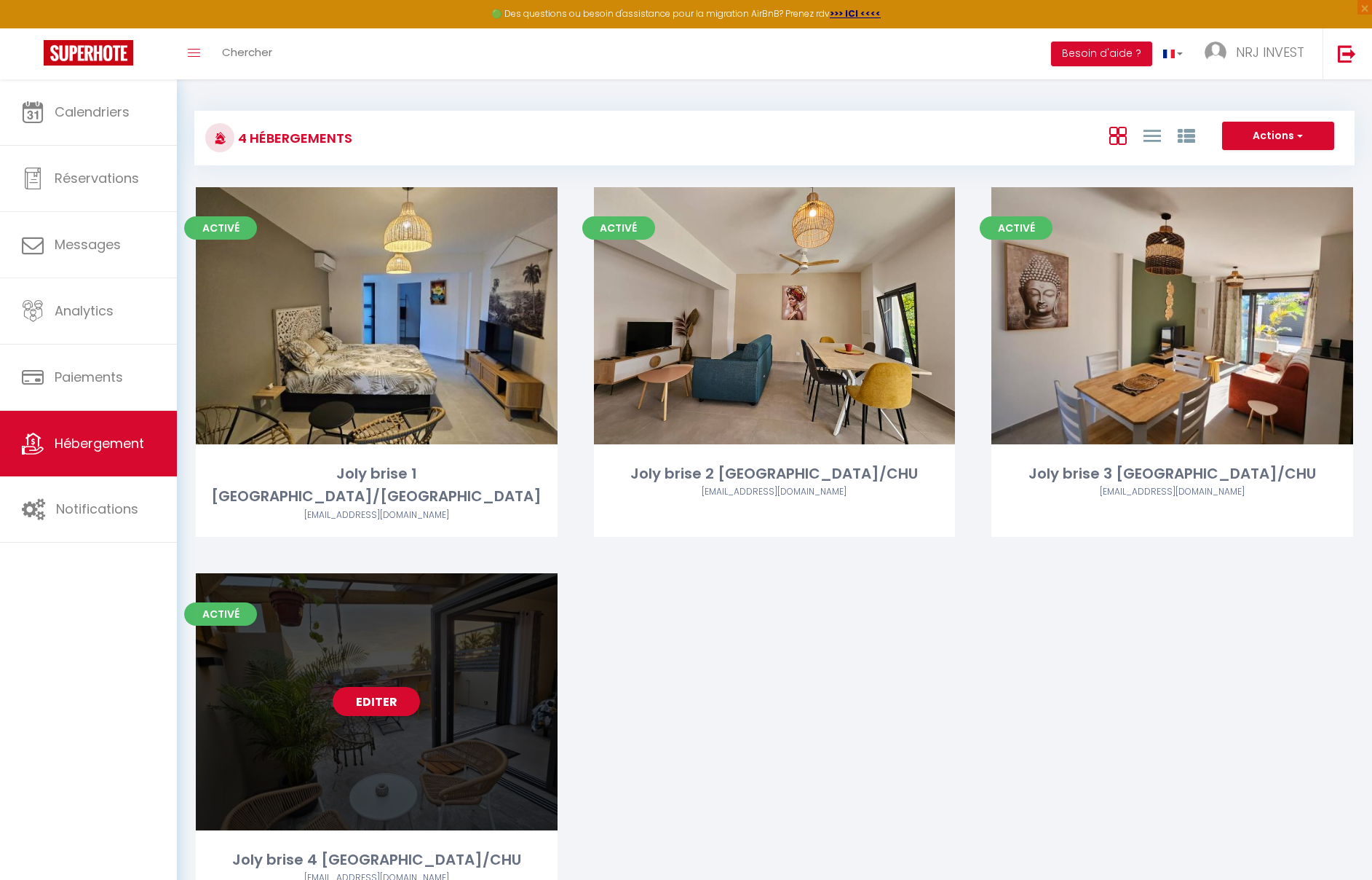
click at [375, 687] on link "Editer" at bounding box center [376, 701] width 87 height 29
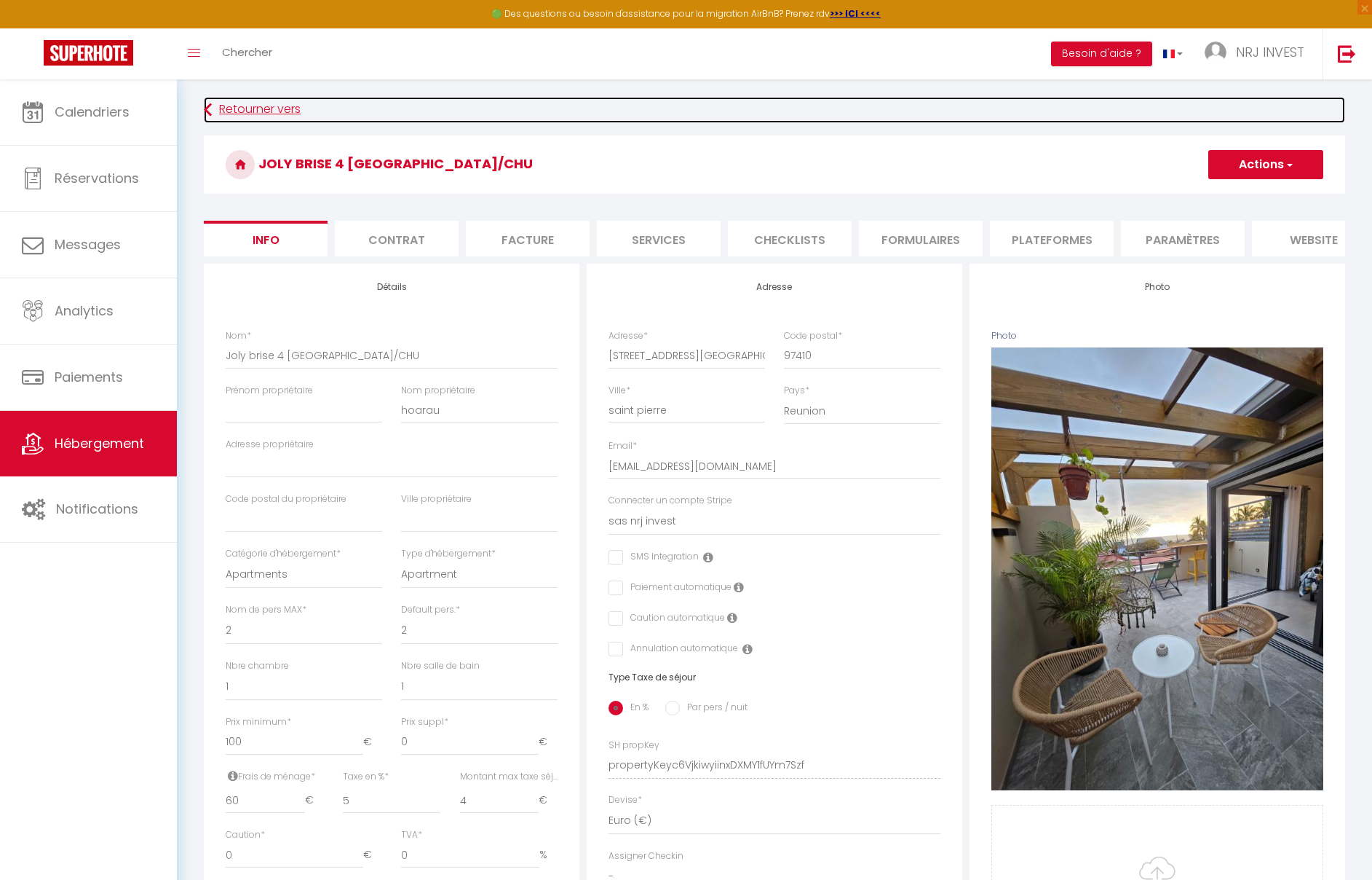
click at [205, 110] on icon at bounding box center [207, 110] width 8 height 26
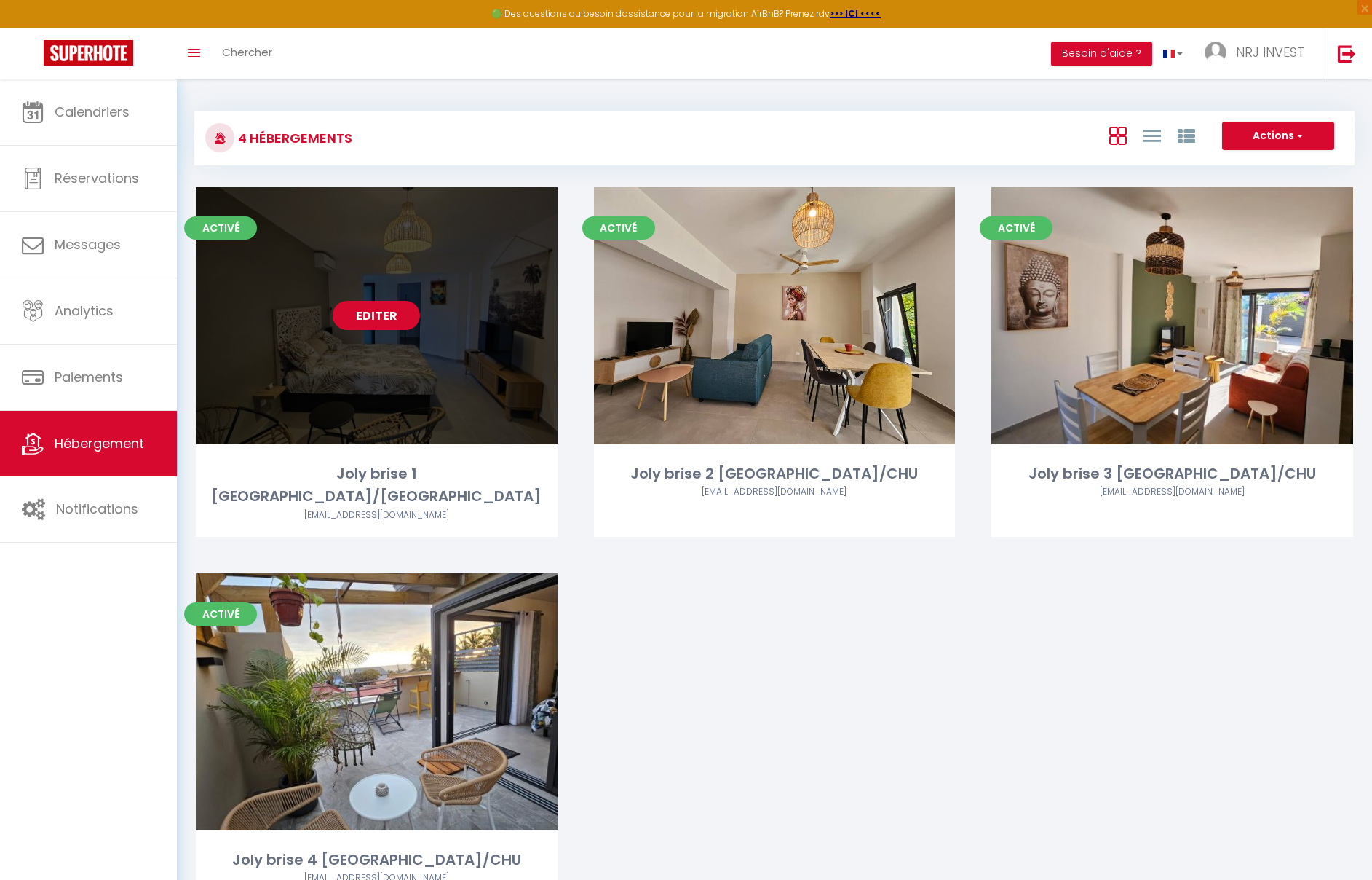
click at [396, 316] on link "Editer" at bounding box center [376, 315] width 87 height 29
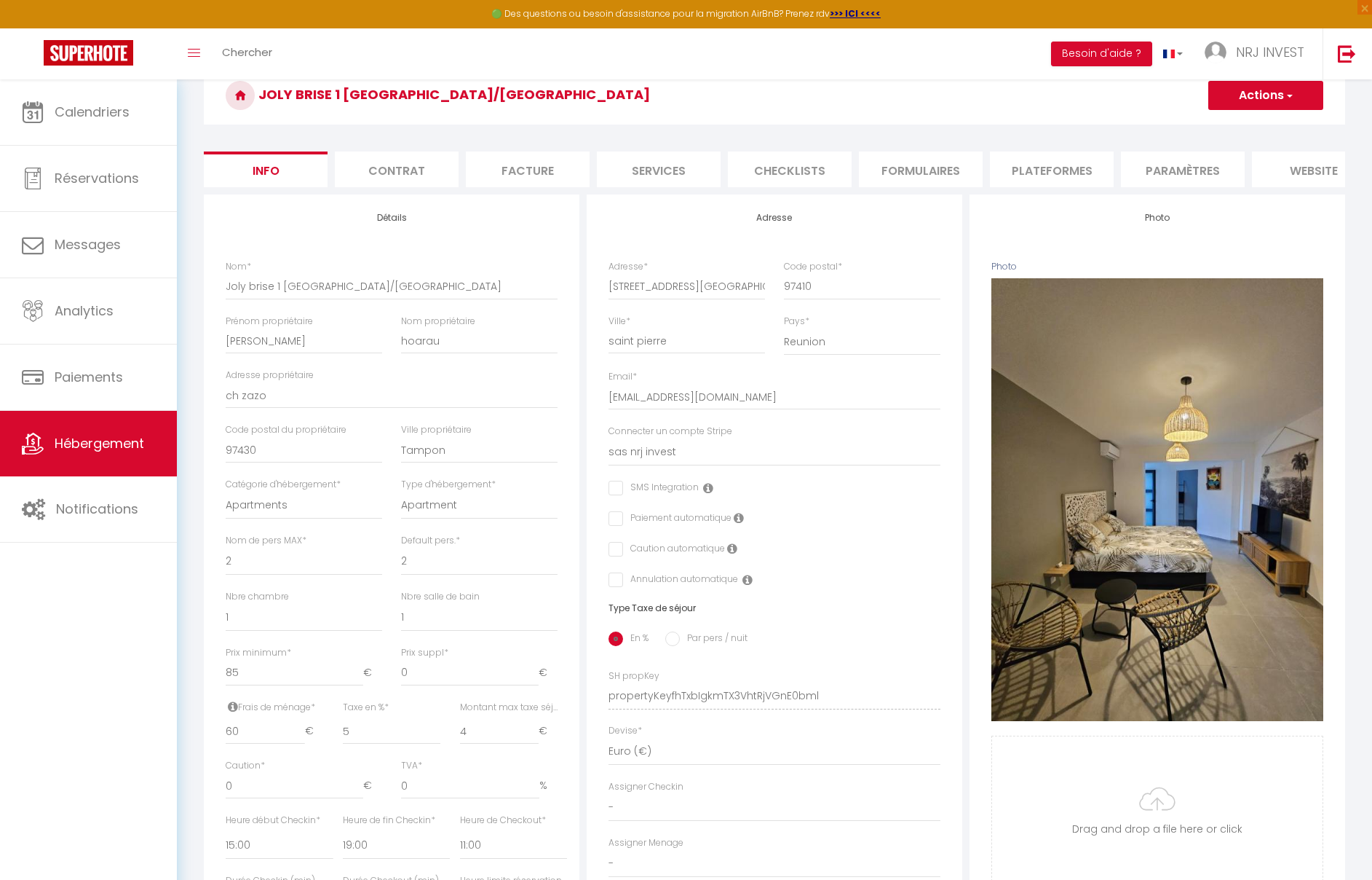
scroll to position [79, 0]
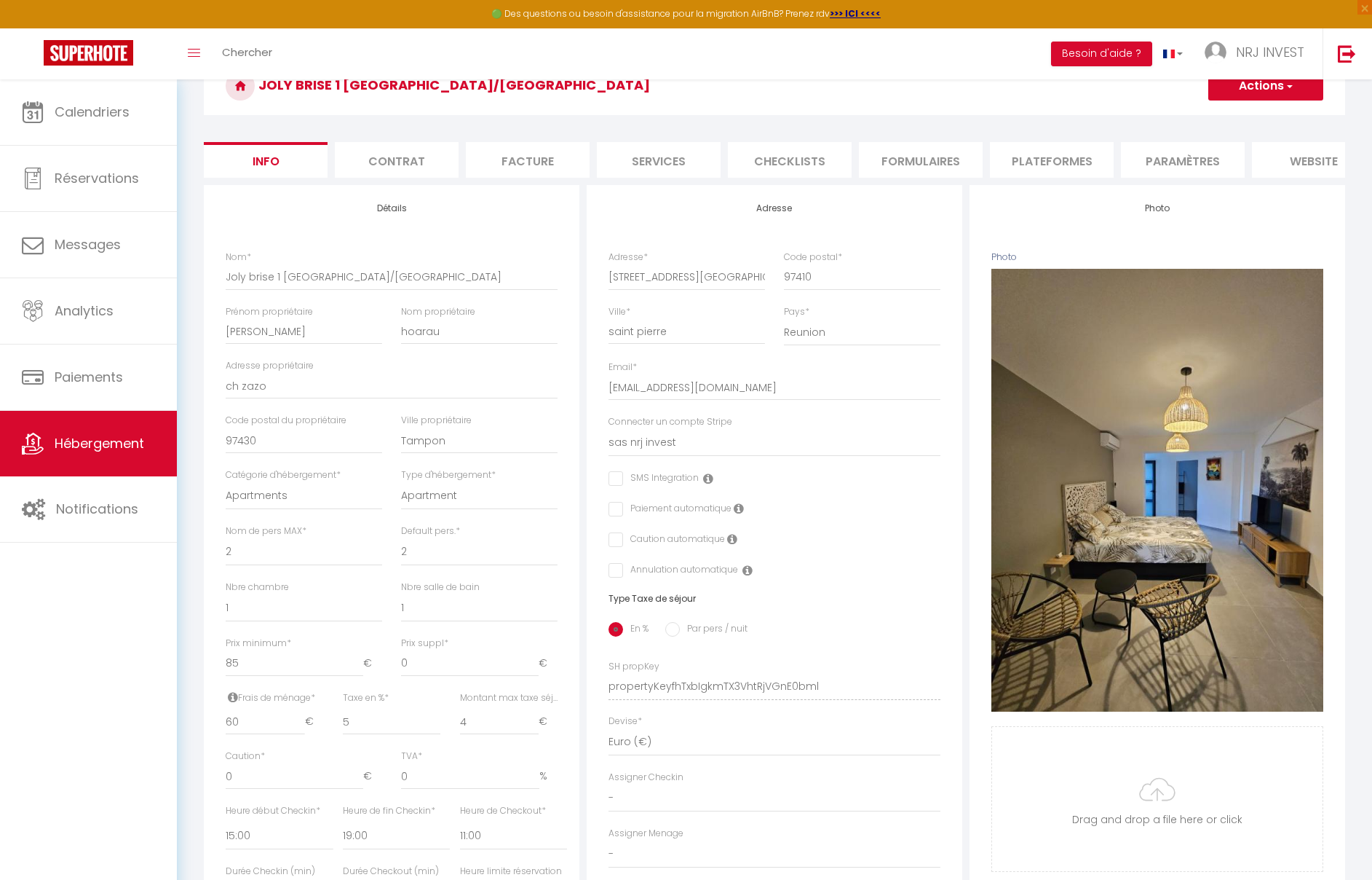
click at [791, 164] on li "Checklists" at bounding box center [790, 160] width 124 height 35
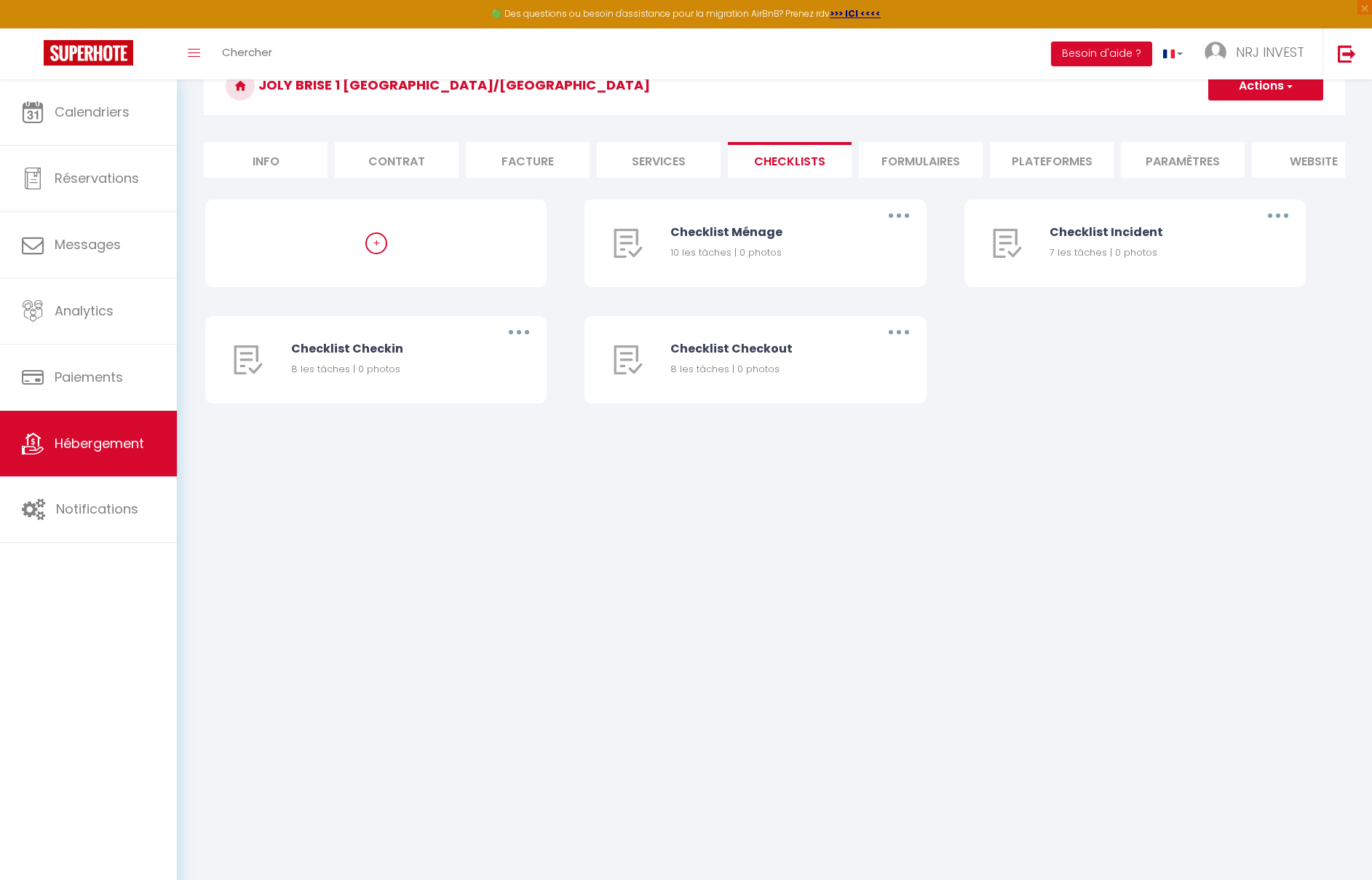
click at [907, 164] on li "Formulaires" at bounding box center [921, 160] width 124 height 35
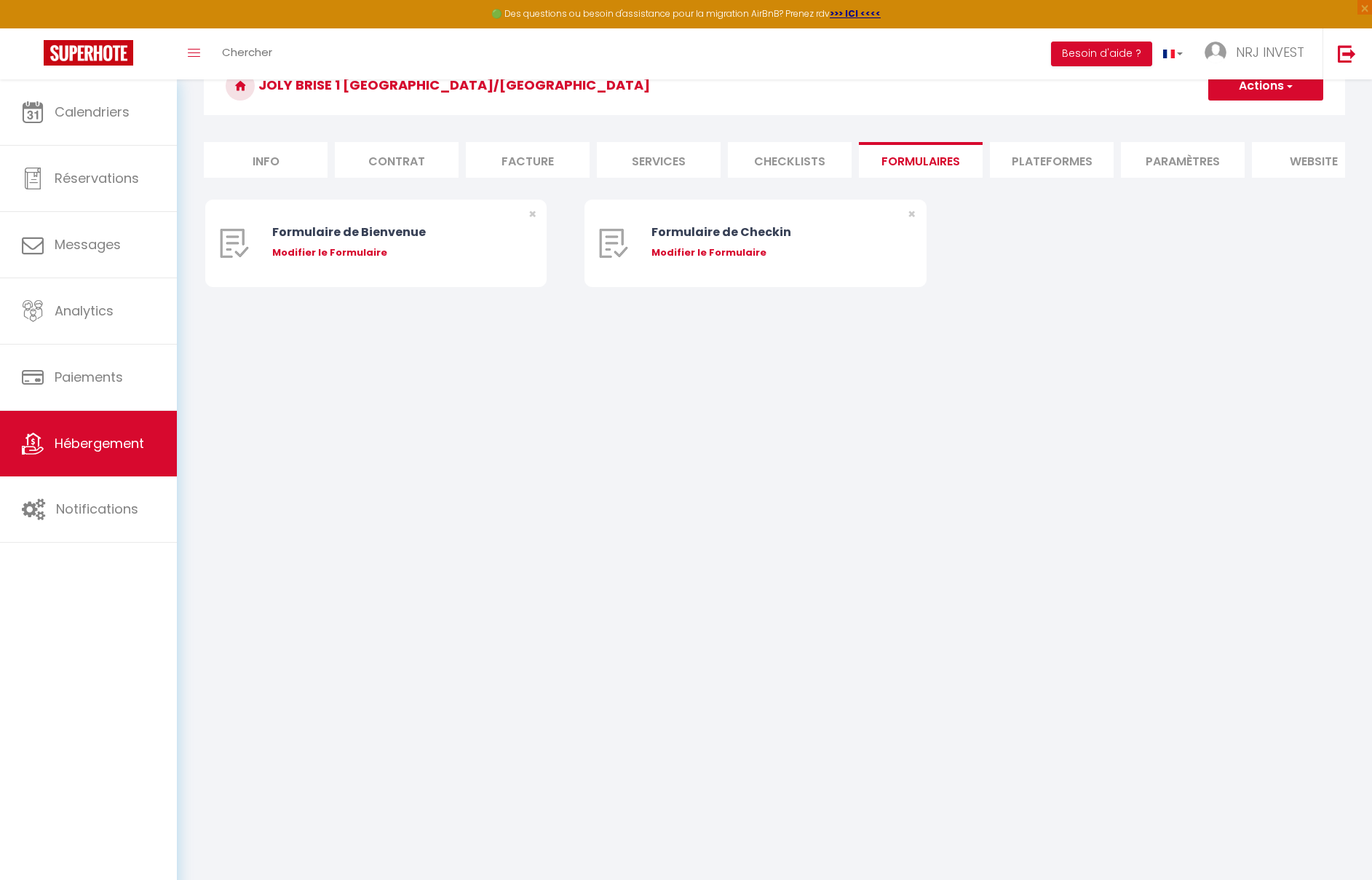
click at [1054, 151] on li "Plateformes" at bounding box center [1052, 160] width 124 height 35
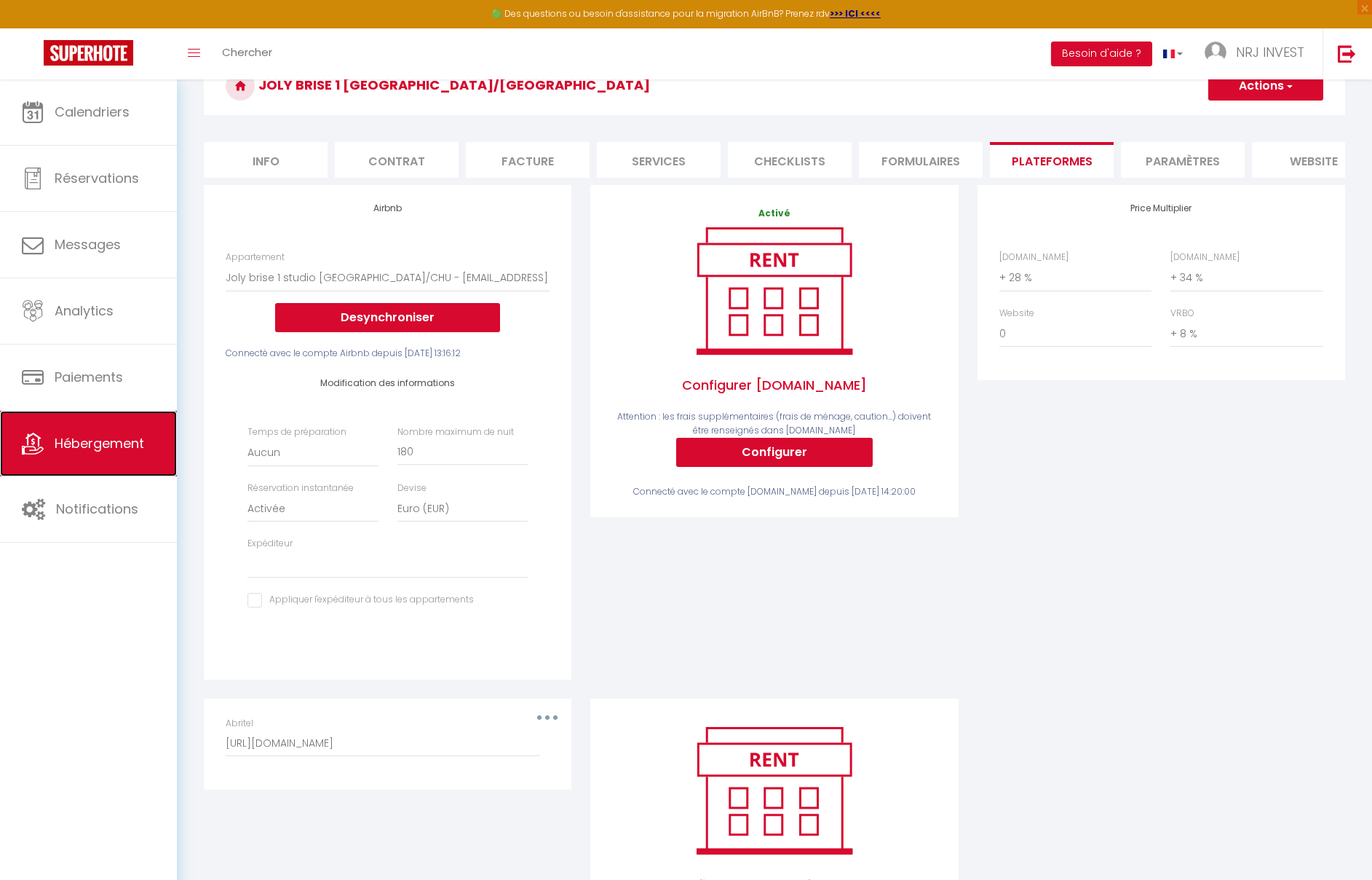
click at [93, 438] on span "Hébergement" at bounding box center [99, 443] width 89 height 19
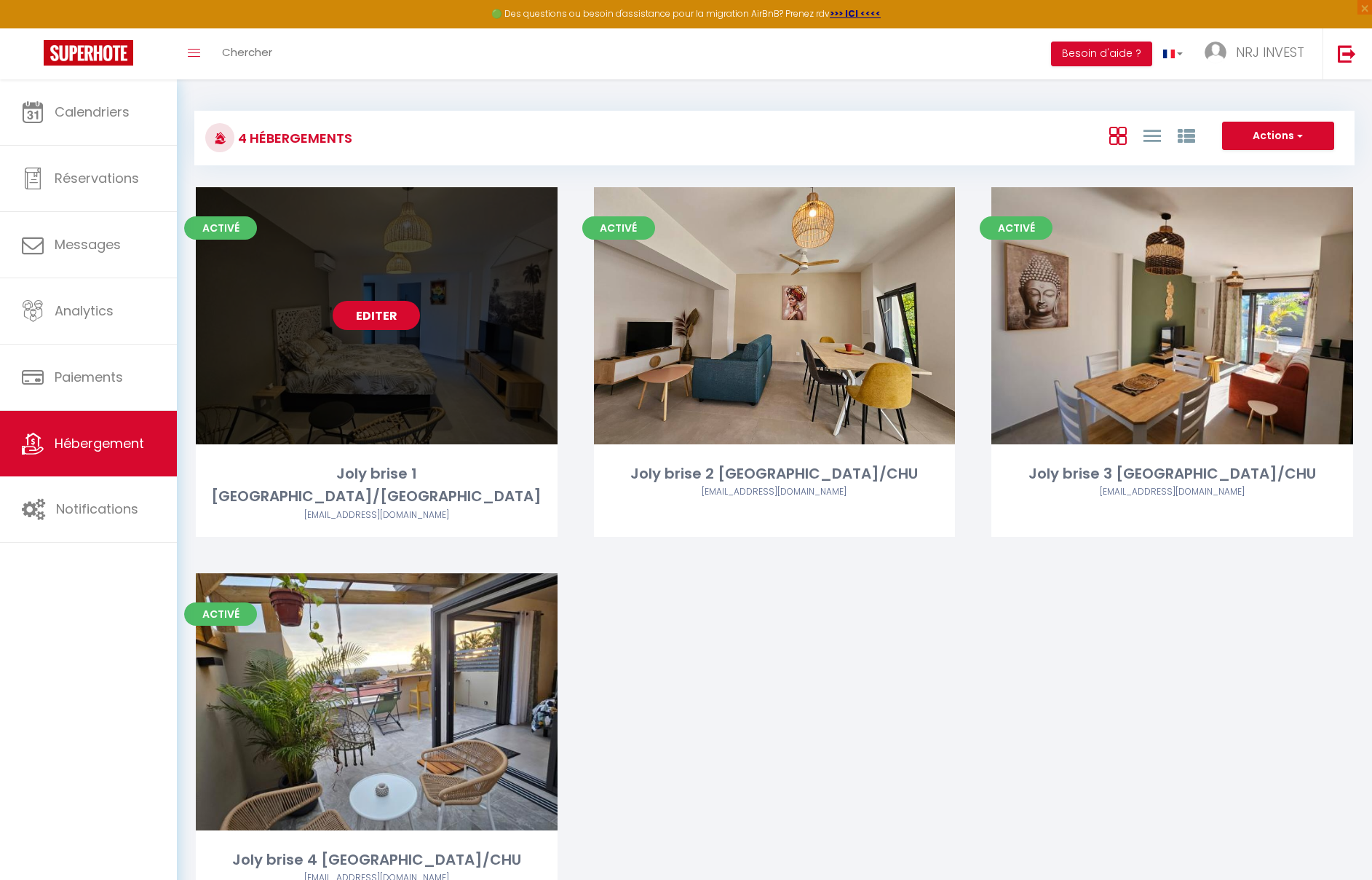
click at [395, 318] on link "Editer" at bounding box center [376, 315] width 87 height 29
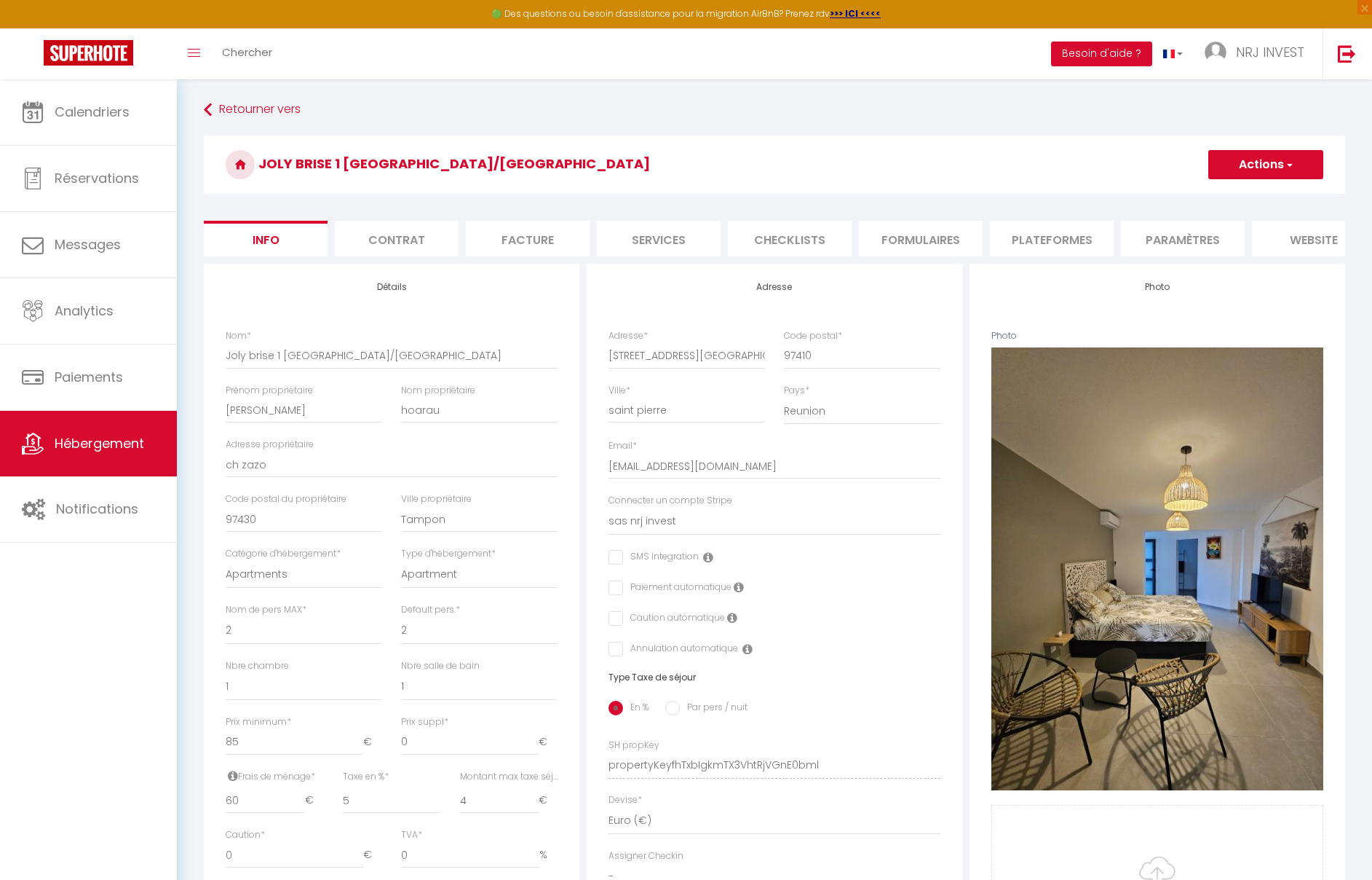
click at [1081, 242] on li "Plateformes" at bounding box center [1052, 238] width 124 height 35
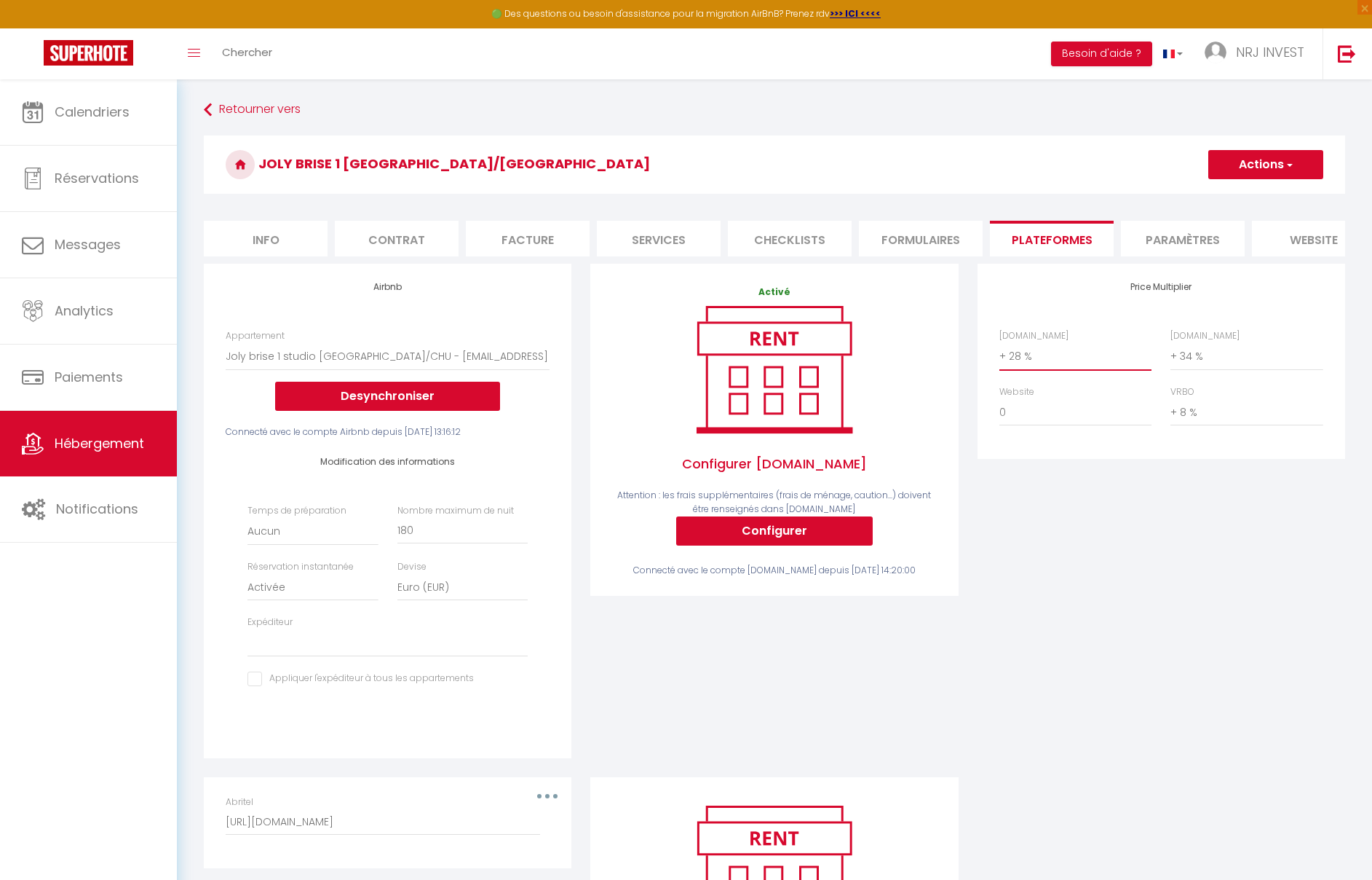
click at [1003, 369] on select "0 + 1 % + 2 % + 3 % + 4 % + 5 % + 6 % + 7 % + 8 % + 9 %" at bounding box center [1076, 356] width 152 height 28
click at [65, 447] on span "Hébergement" at bounding box center [99, 443] width 89 height 19
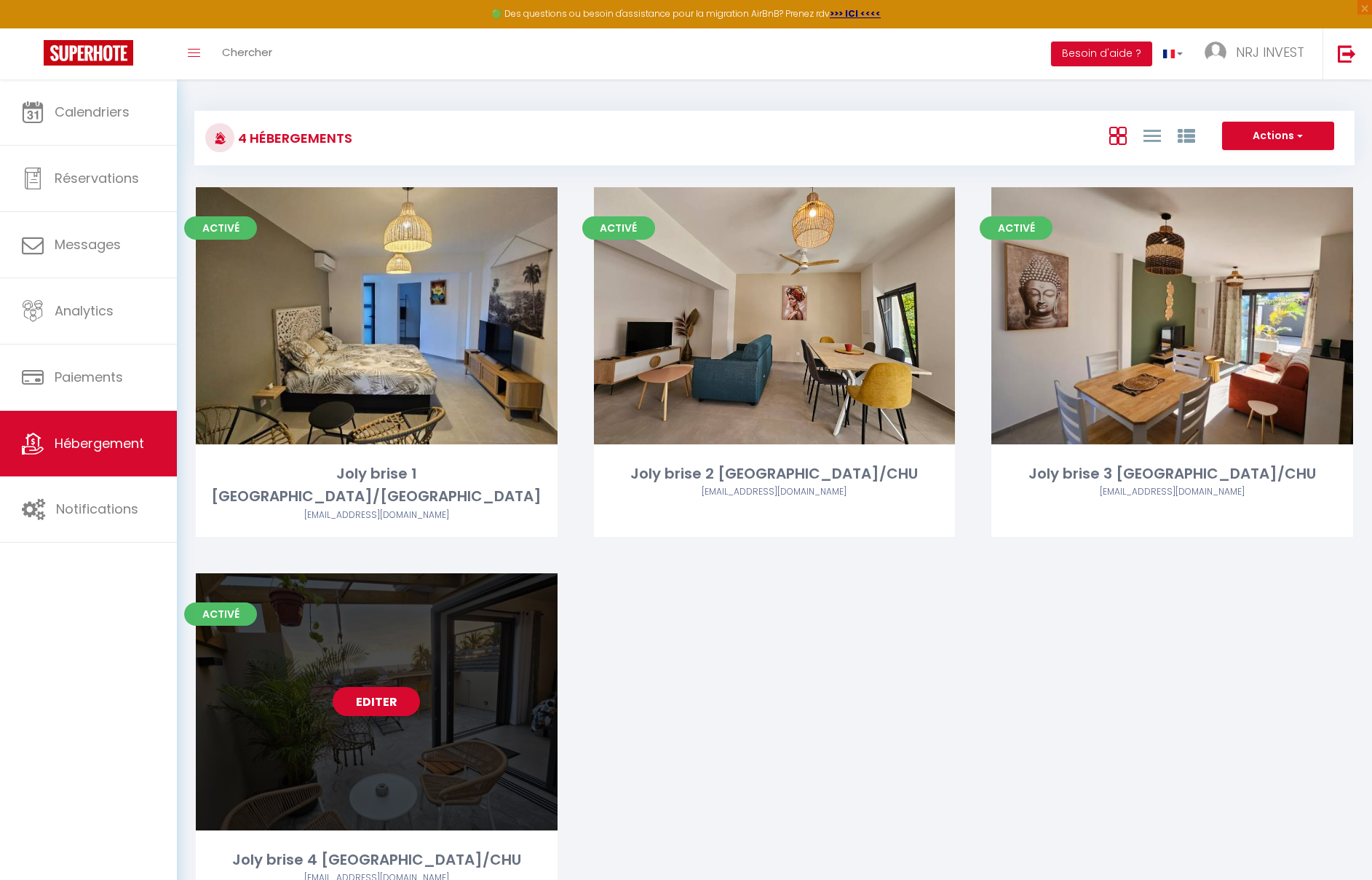
click at [392, 687] on link "Editer" at bounding box center [376, 701] width 87 height 29
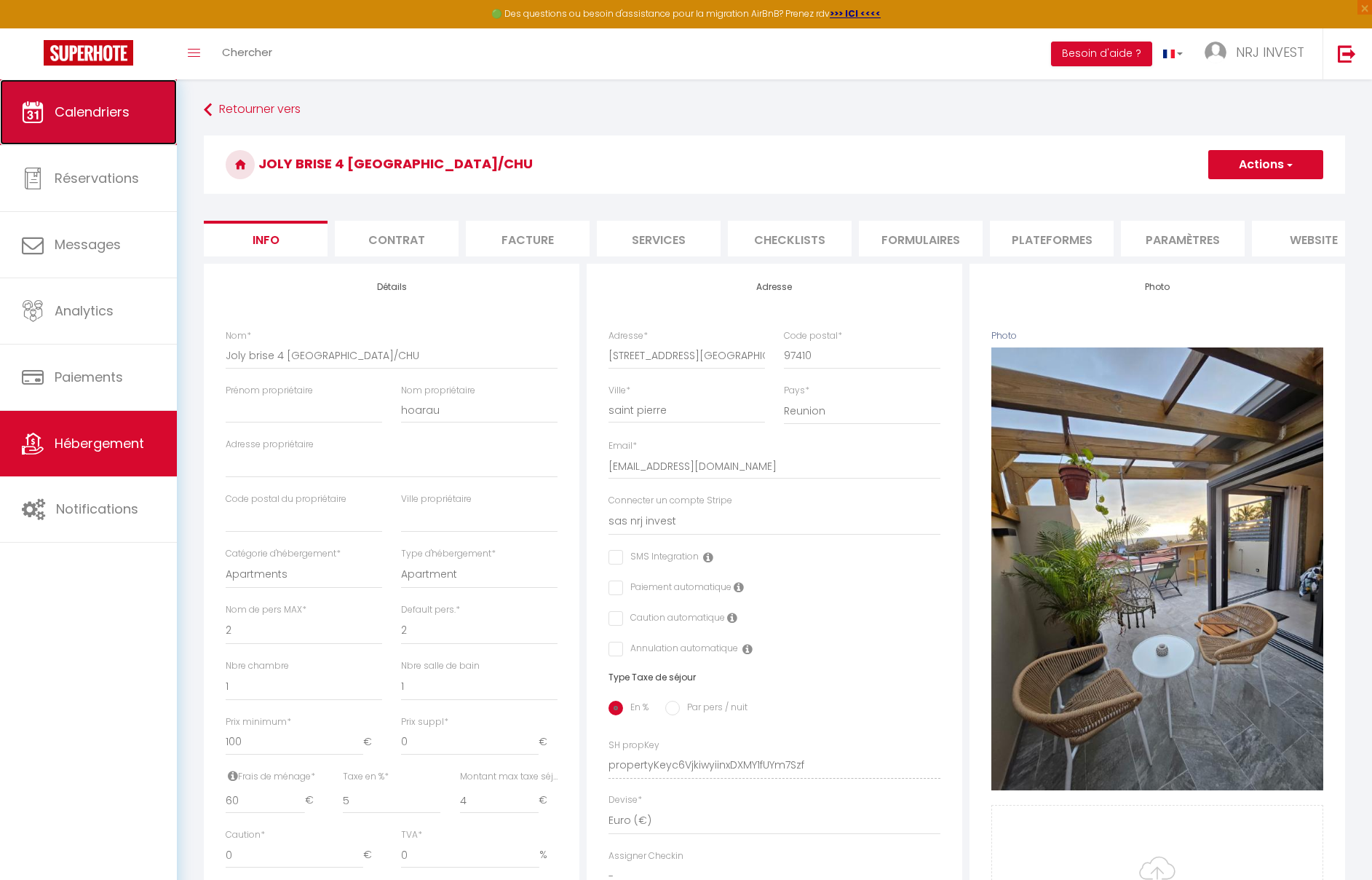
click at [39, 110] on icon at bounding box center [33, 112] width 22 height 22
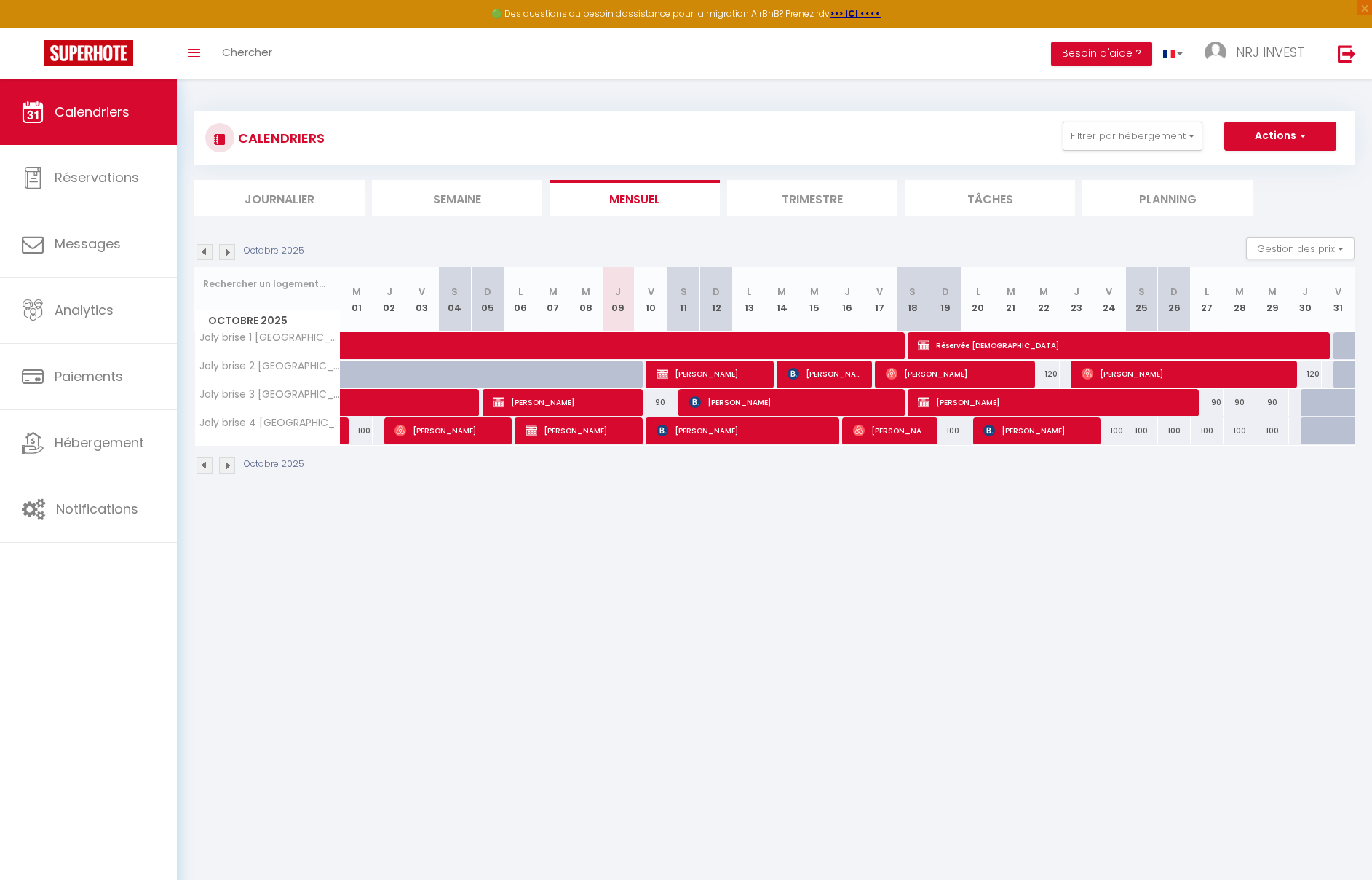
click at [1117, 428] on div "100" at bounding box center [1108, 430] width 33 height 27
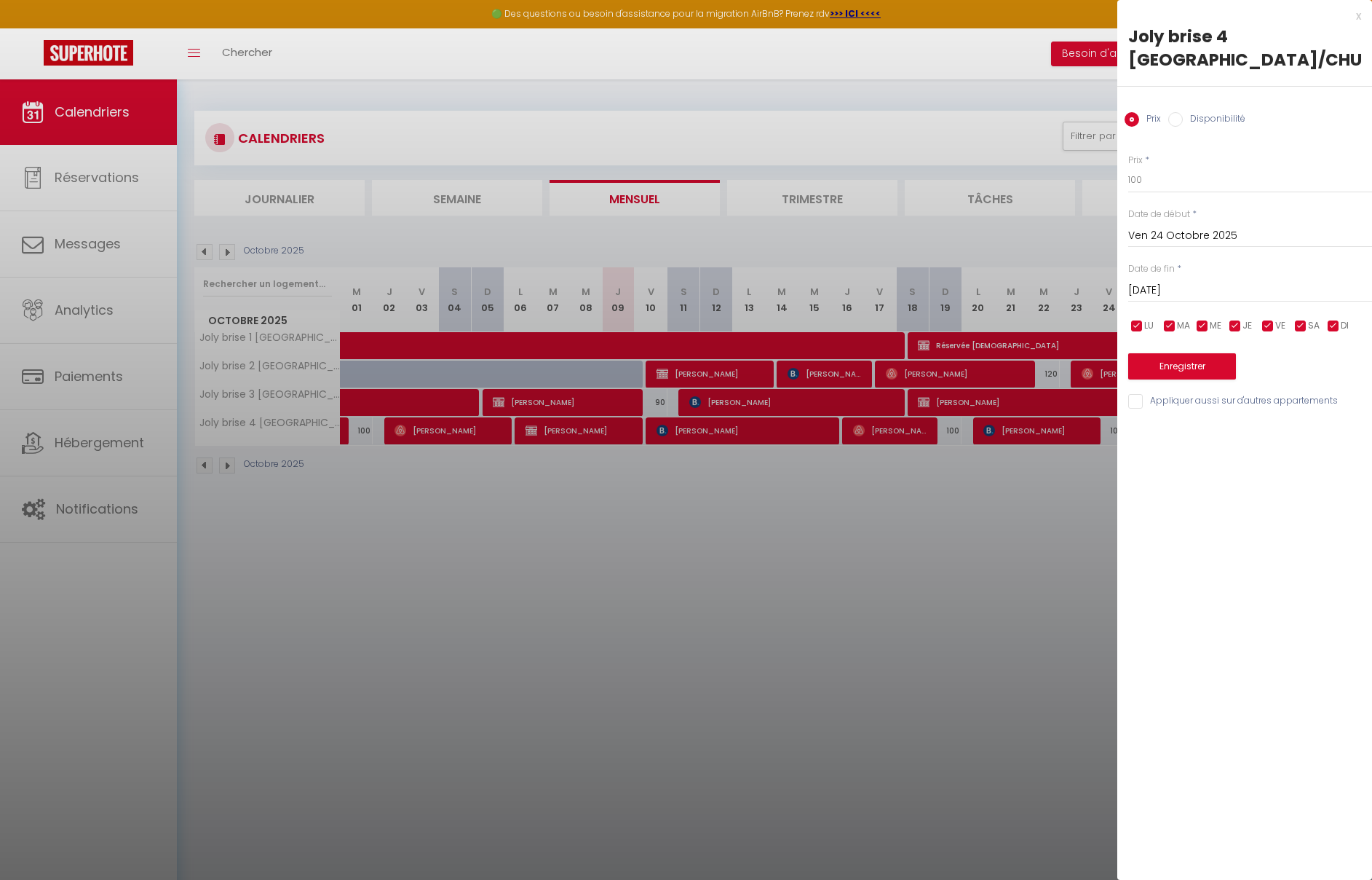
click at [1057, 513] on div at bounding box center [686, 440] width 1372 height 880
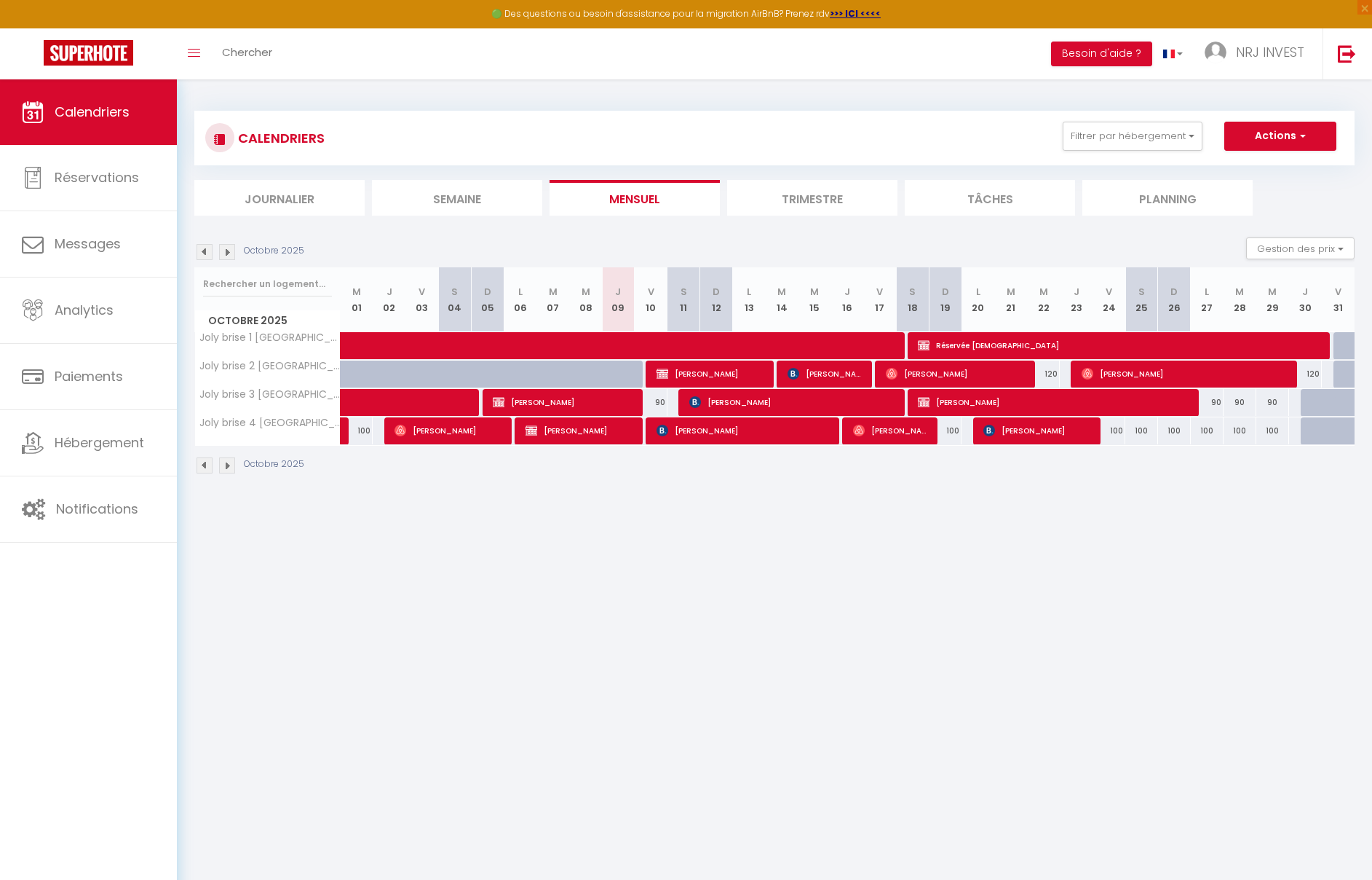
click at [1220, 402] on div "90" at bounding box center [1207, 401] width 33 height 27
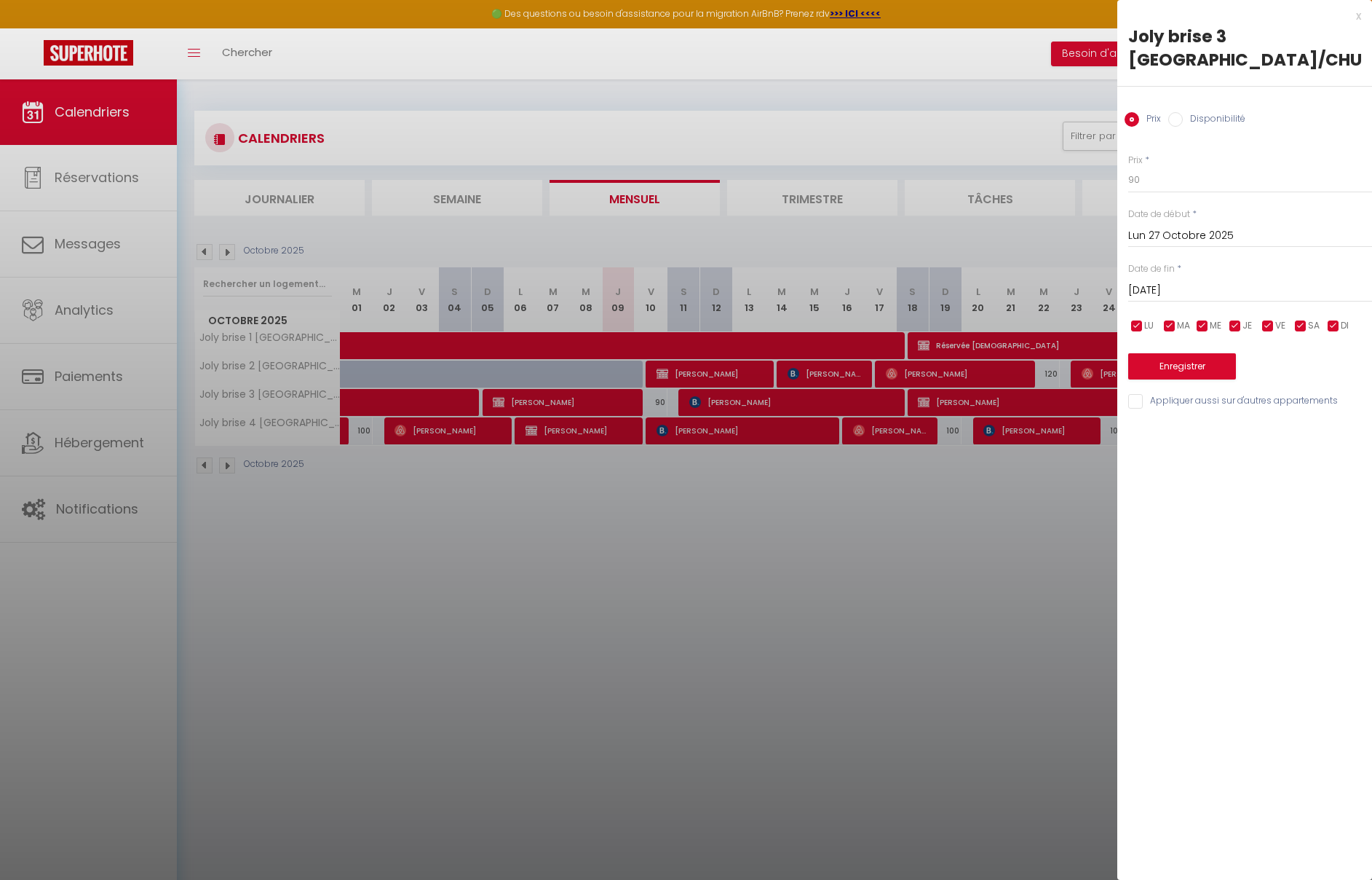
click at [1082, 517] on div at bounding box center [686, 440] width 1372 height 880
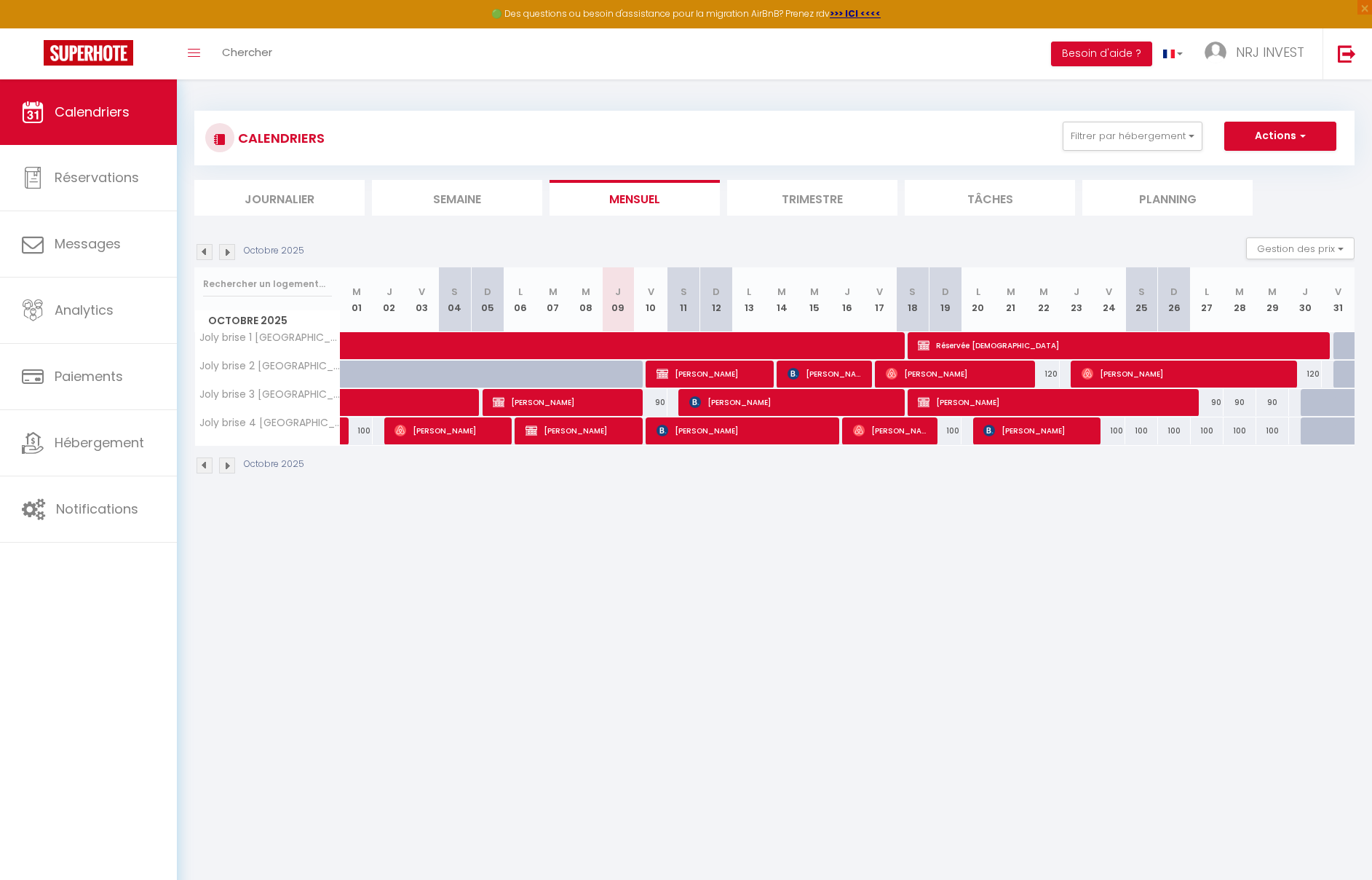
click at [1313, 377] on div "120" at bounding box center [1305, 374] width 33 height 27
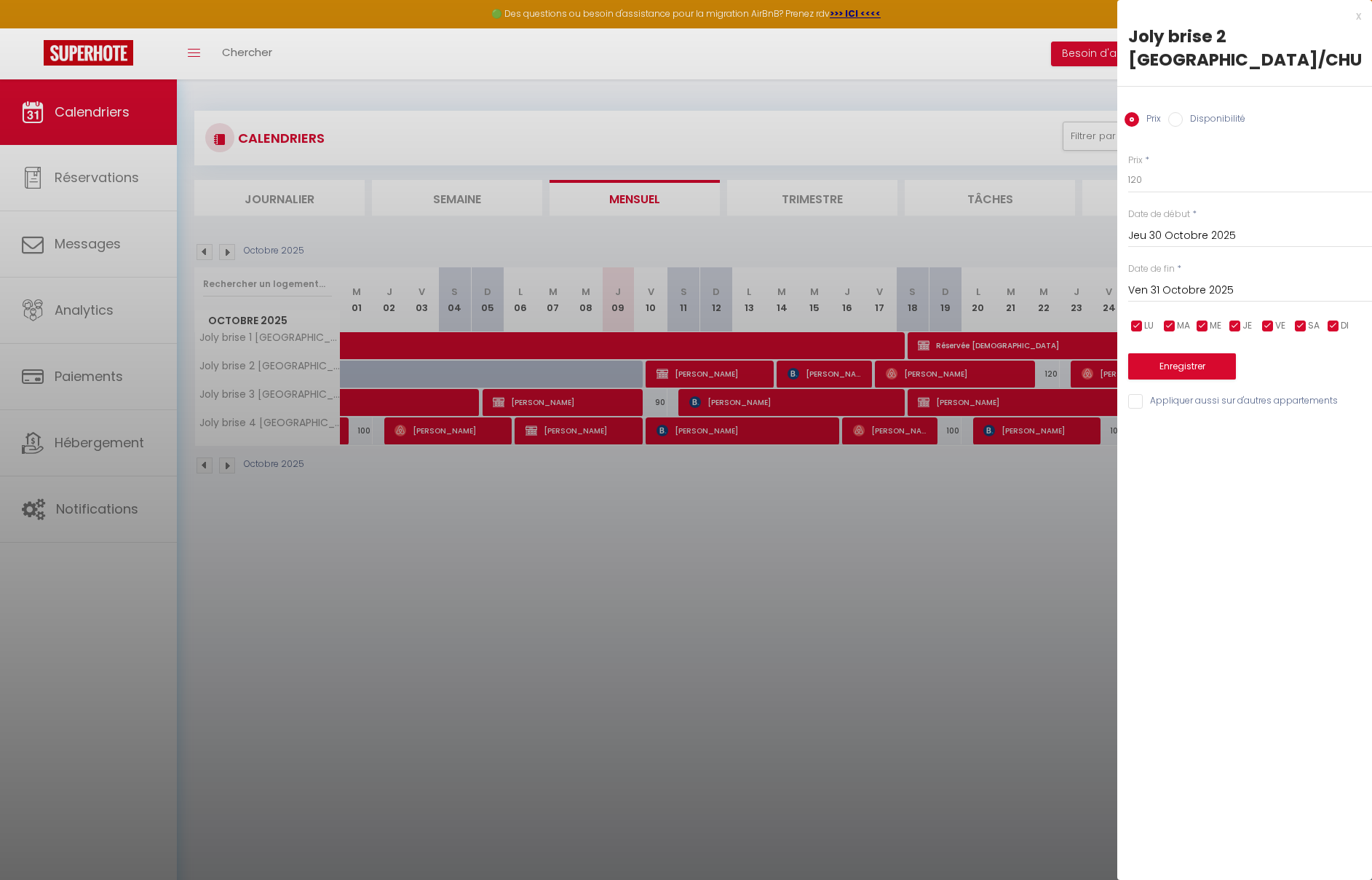
click at [1086, 499] on div at bounding box center [686, 440] width 1372 height 880
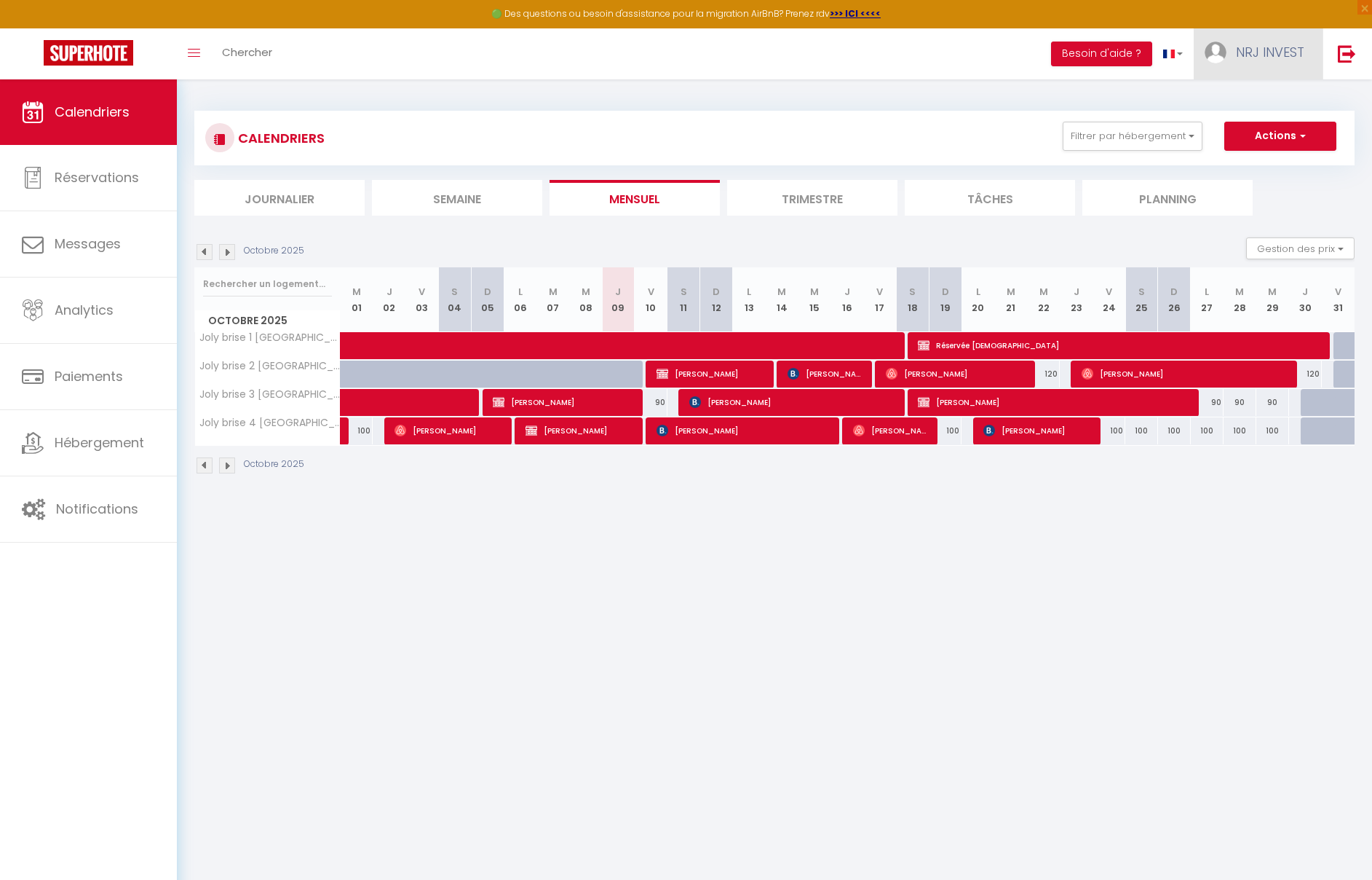
click at [1225, 59] on link "NRJ INVEST" at bounding box center [1258, 54] width 129 height 51
click at [1354, 54] on img at bounding box center [1347, 54] width 19 height 19
